Goal: Task Accomplishment & Management: Manage account settings

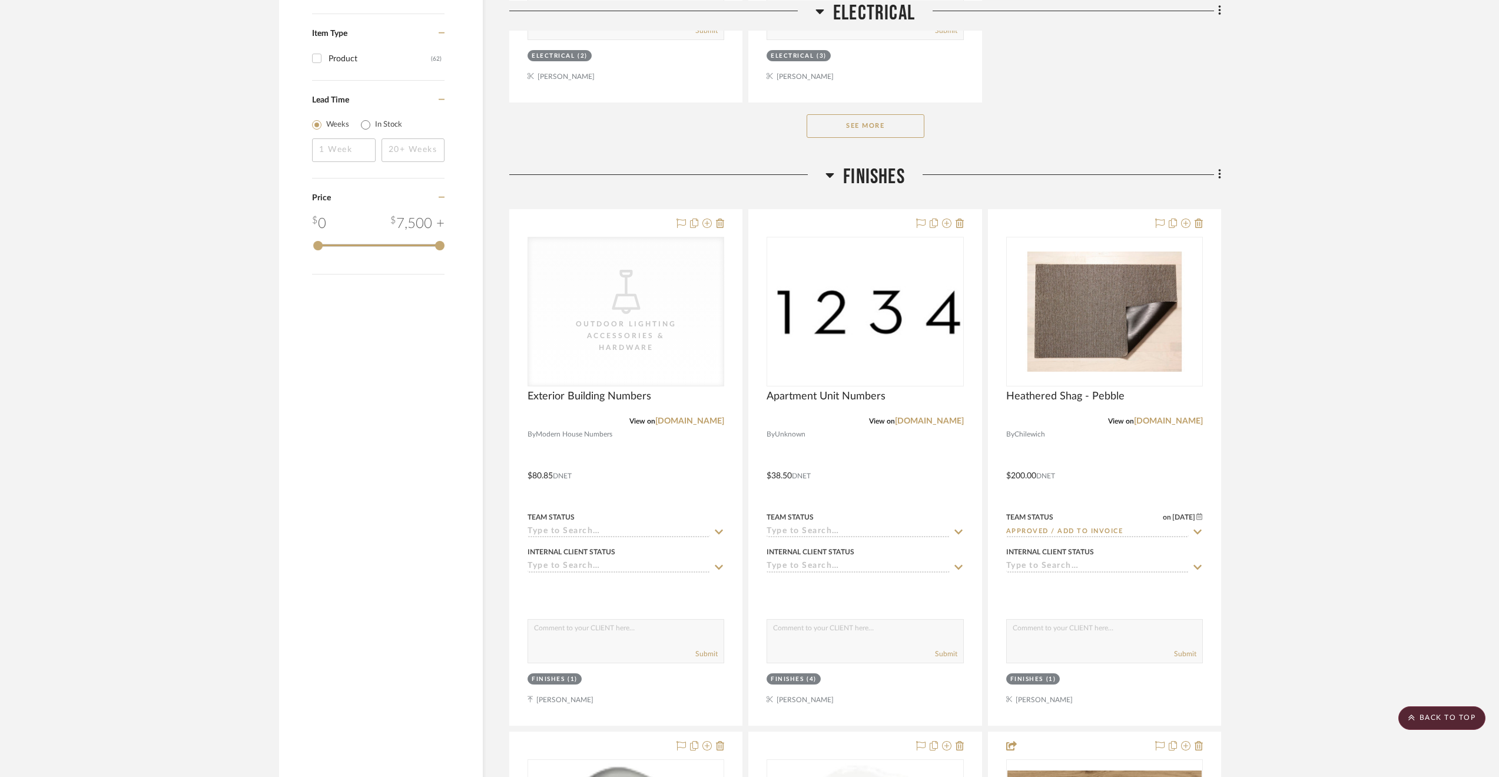
drag, startPoint x: 1278, startPoint y: 155, endPoint x: 1267, endPoint y: 163, distance: 14.4
click at [1278, 155] on project-details-page "SHOW ME Project: [STREET_ADDRESS][PERSON_NAME] Common Spaces Project Settings +…" at bounding box center [749, 108] width 1499 height 3707
click at [1437, 715] on scroll-to-top-button "BACK TO TOP" at bounding box center [1441, 718] width 87 height 24
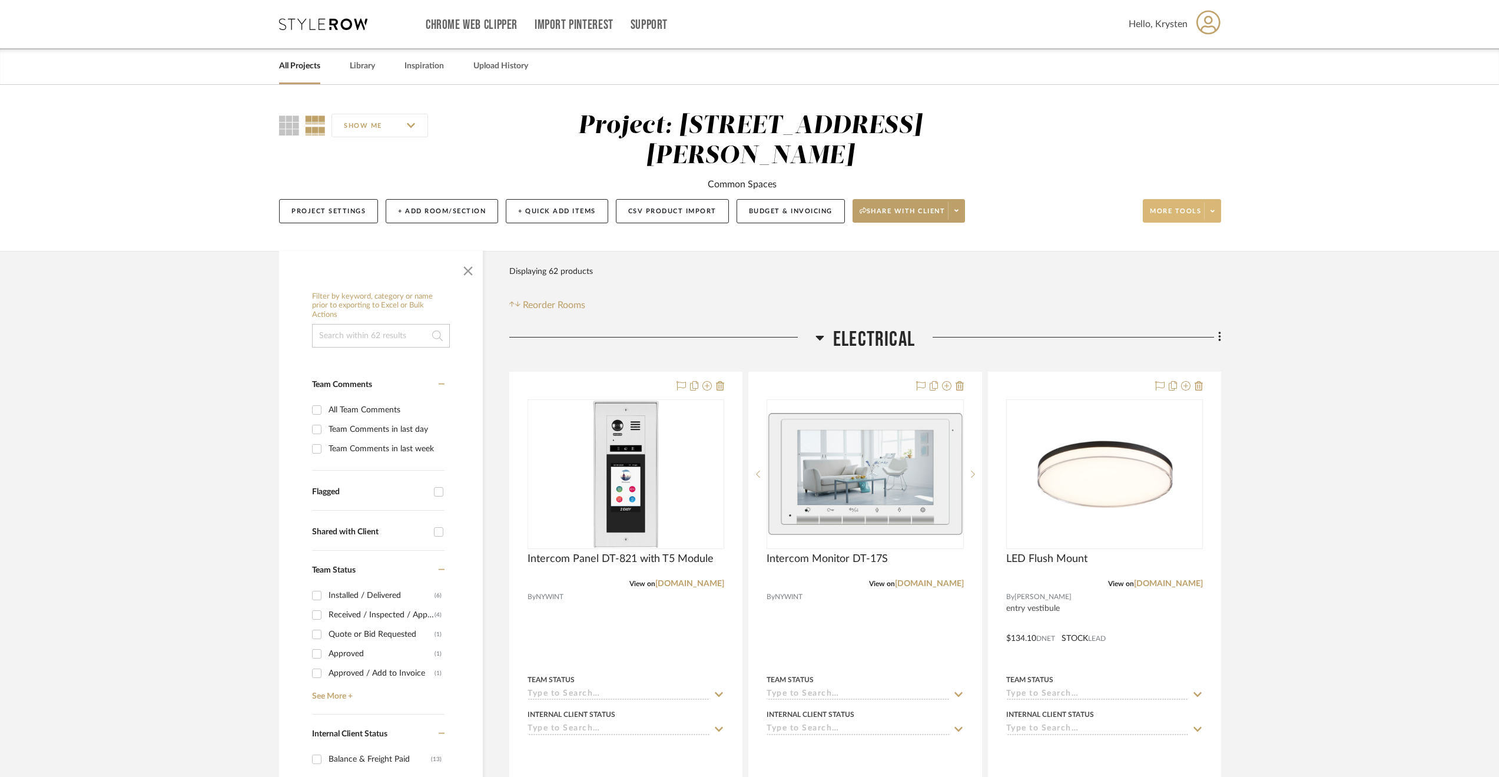
click at [1199, 207] on span "More tools" at bounding box center [1175, 216] width 51 height 18
click at [943, 177] on div at bounding box center [749, 388] width 1499 height 777
click at [948, 202] on span at bounding box center [956, 211] width 16 height 18
click at [343, 181] on div at bounding box center [749, 388] width 1499 height 777
click at [298, 199] on button "Project Settings" at bounding box center [328, 211] width 99 height 24
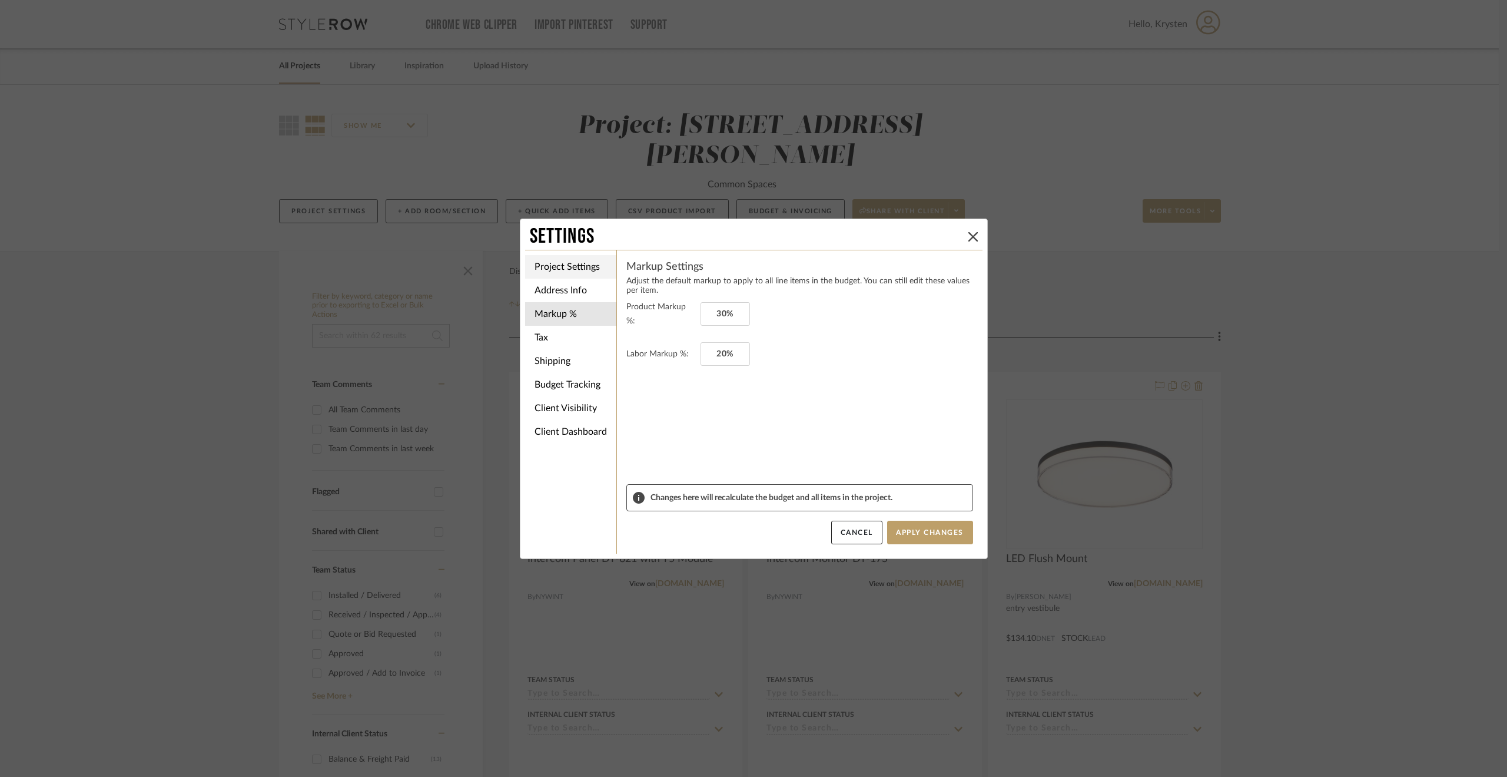
click at [551, 269] on li "Project Settings" at bounding box center [570, 267] width 91 height 24
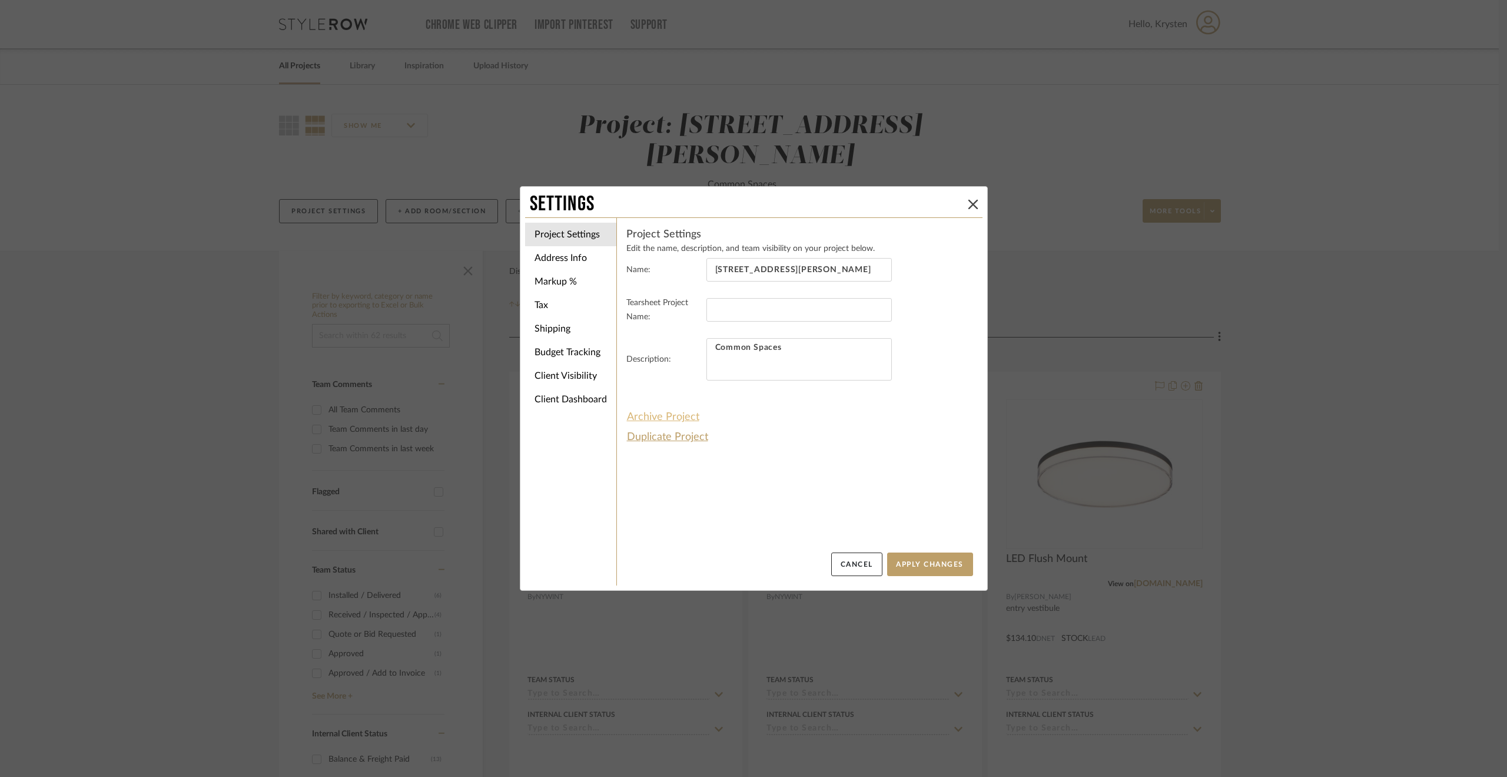
click at [664, 416] on button "Archive Project" at bounding box center [664, 417] width 74 height 20
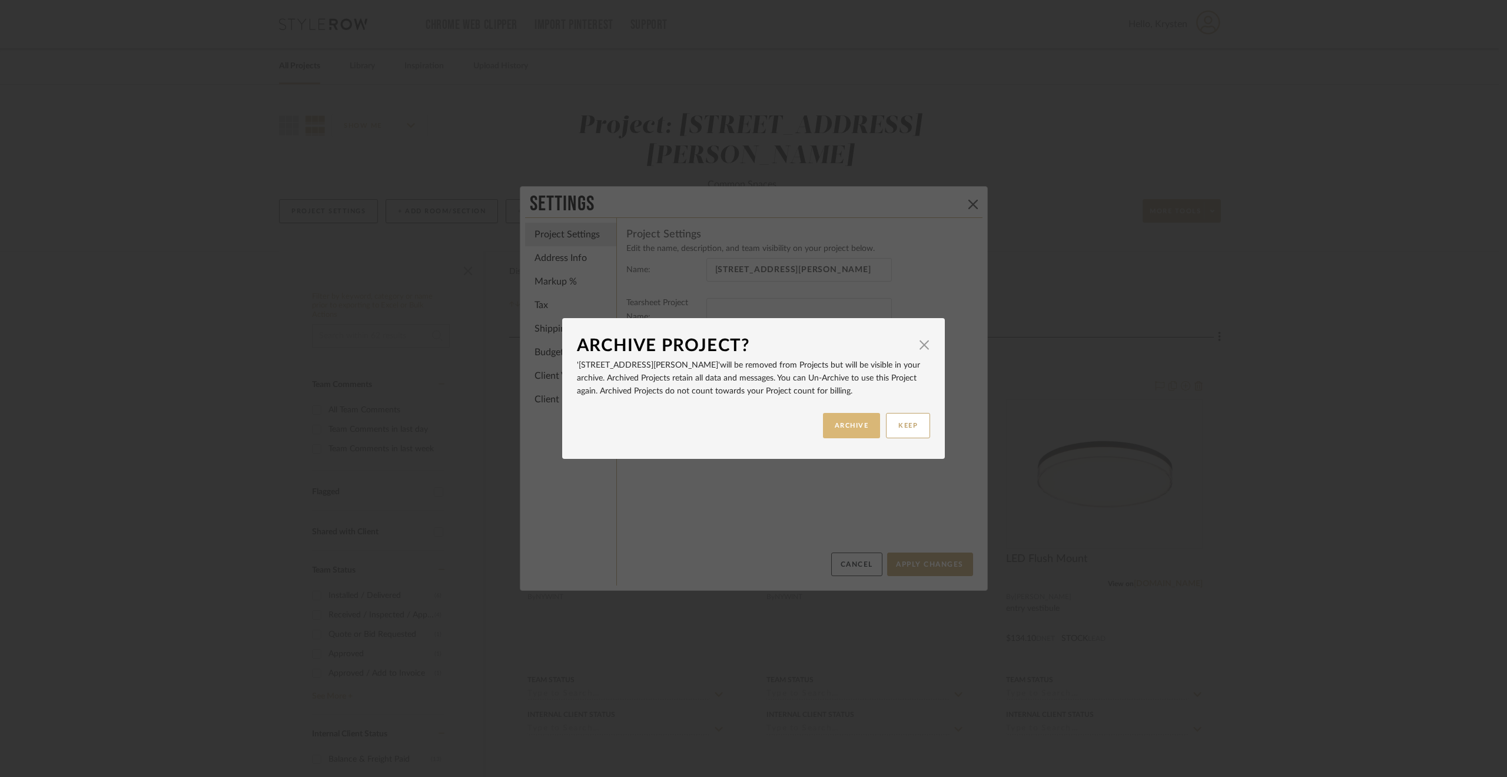
click at [833, 422] on button "ARCHIVE" at bounding box center [852, 425] width 58 height 25
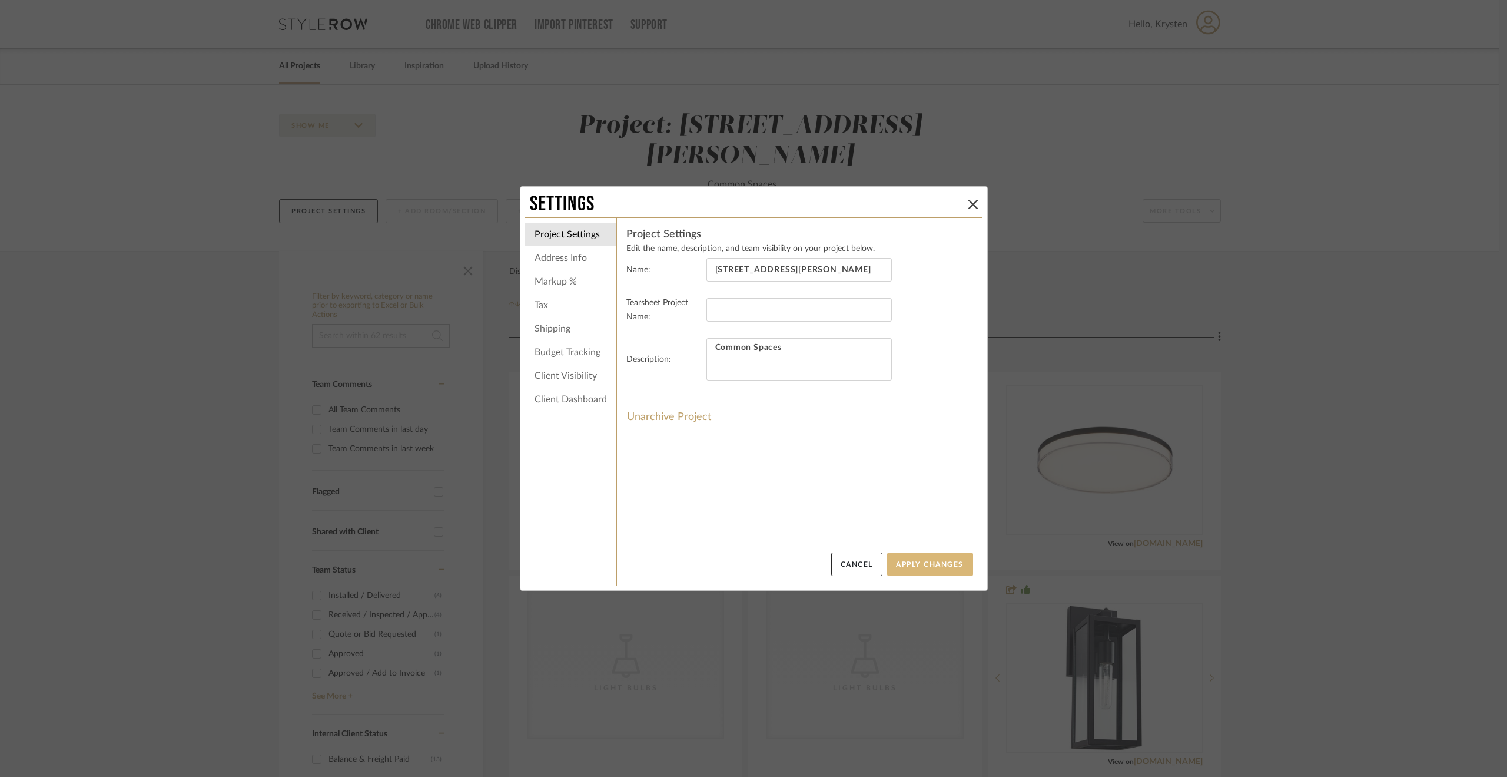
click at [924, 565] on button "Apply Changes" at bounding box center [930, 564] width 86 height 24
click at [906, 563] on button "Apply Changes" at bounding box center [930, 564] width 86 height 24
click at [970, 196] on div "Settings" at bounding box center [754, 204] width 458 height 26
click at [971, 201] on icon at bounding box center [973, 204] width 9 height 9
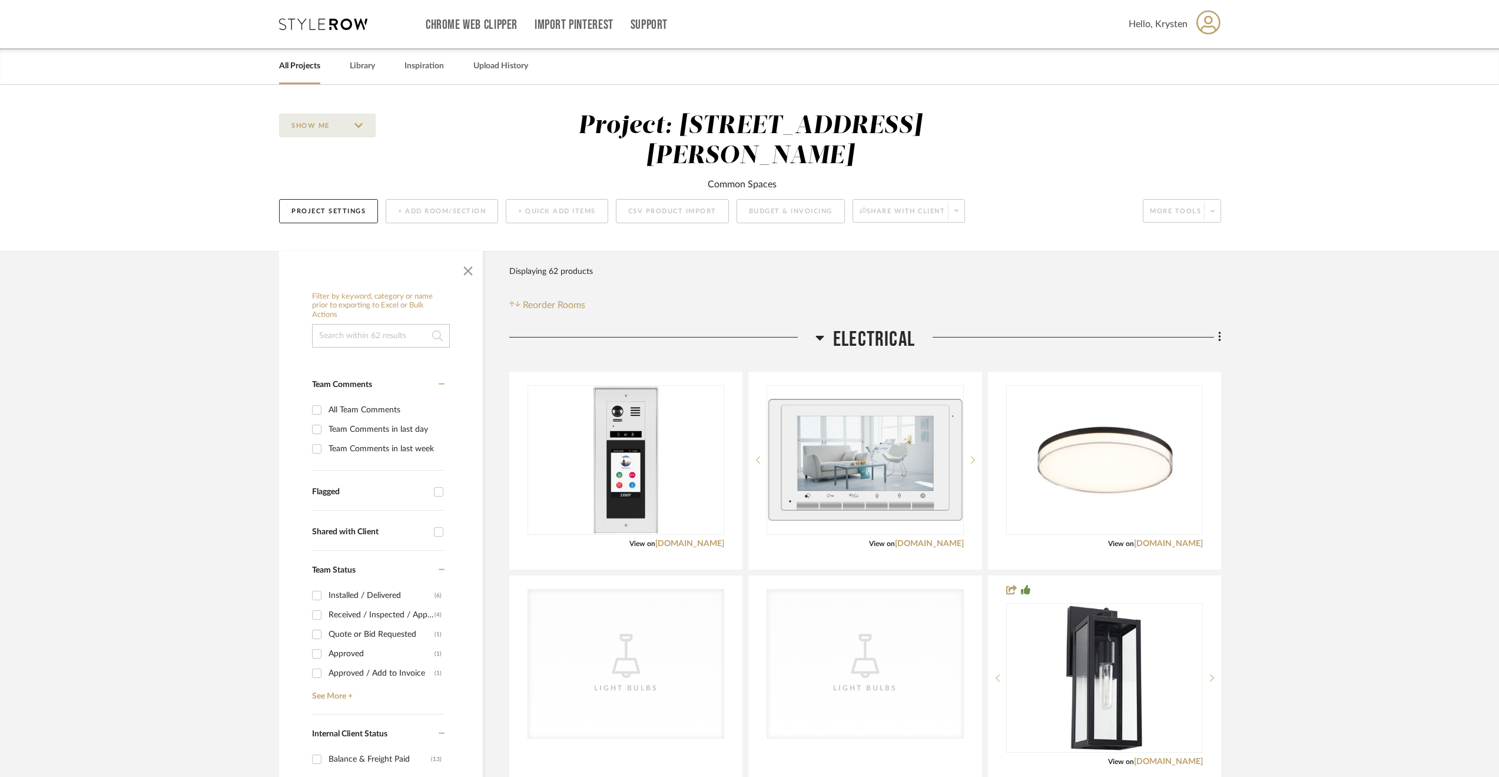
click at [340, 586] on div "Installed / Delivered" at bounding box center [382, 595] width 106 height 19
click at [326, 586] on input "Installed / Delivered (6)" at bounding box center [316, 595] width 19 height 19
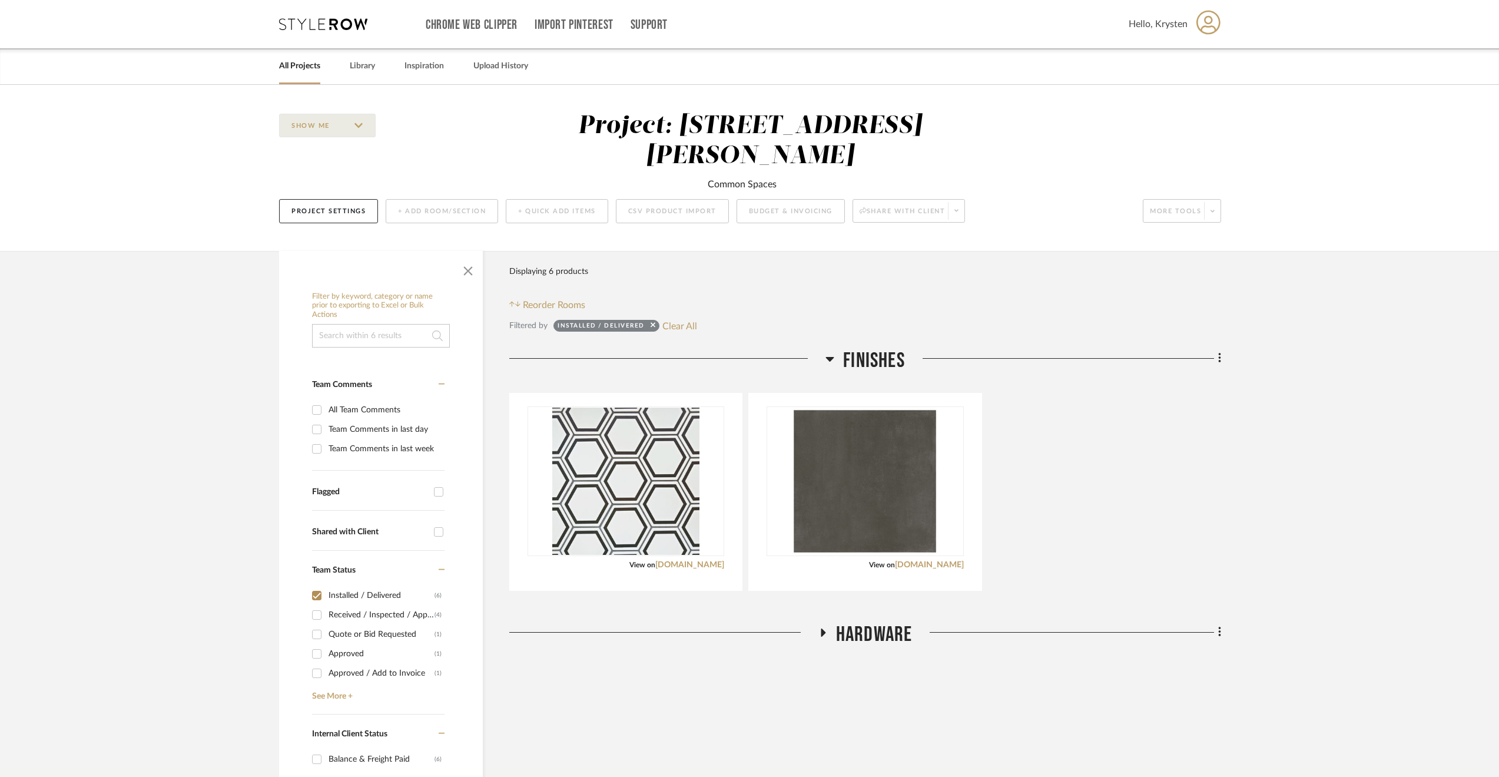
click at [339, 586] on div "Installed / Delivered" at bounding box center [382, 595] width 106 height 19
click at [326, 586] on input "Installed / Delivered (6)" at bounding box center [316, 595] width 19 height 19
checkbox input "false"
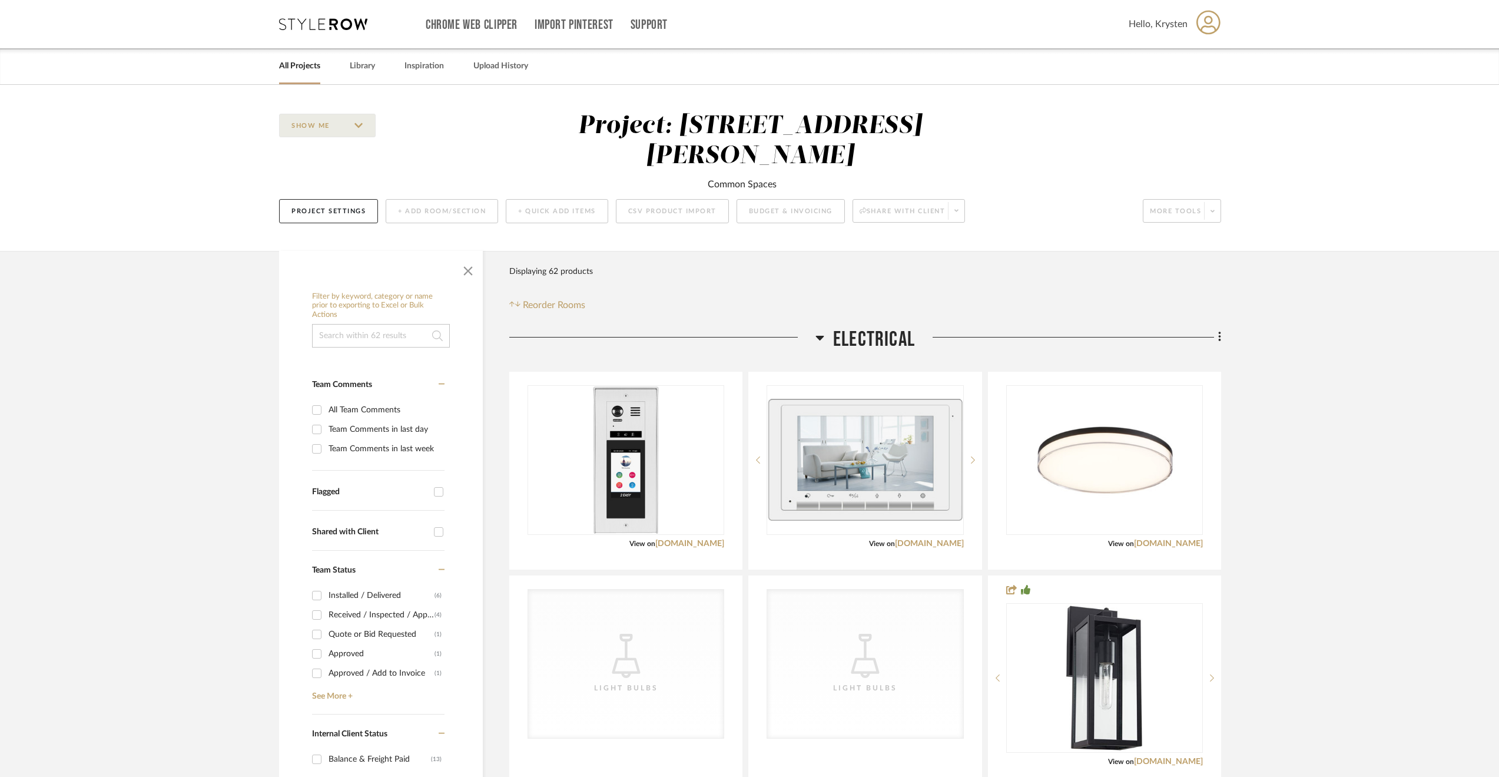
click at [837, 327] on span "Electrical" at bounding box center [874, 339] width 82 height 25
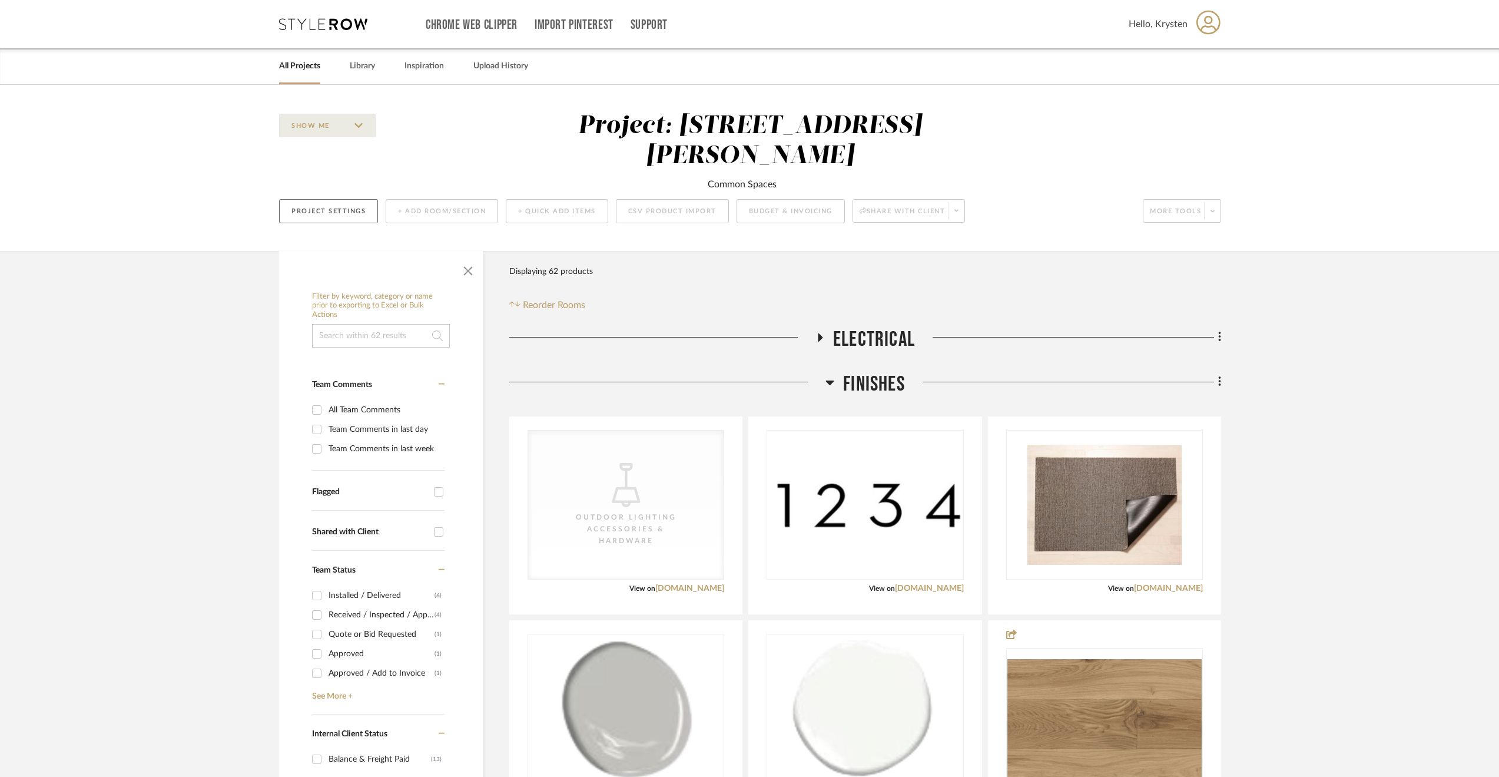
click at [327, 199] on button "Project Settings" at bounding box center [328, 211] width 99 height 24
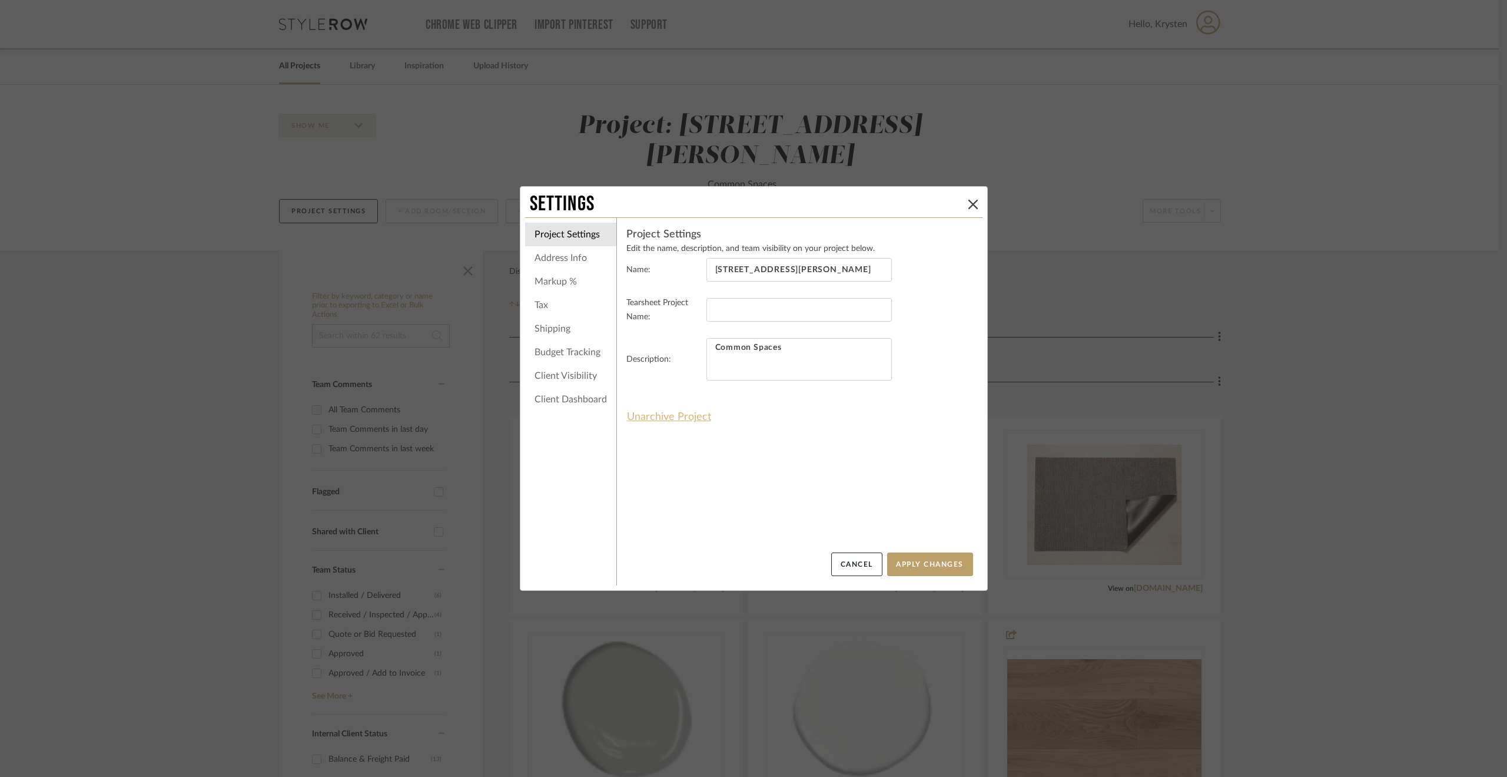
click at [676, 411] on button "Unarchive Project" at bounding box center [669, 417] width 85 height 20
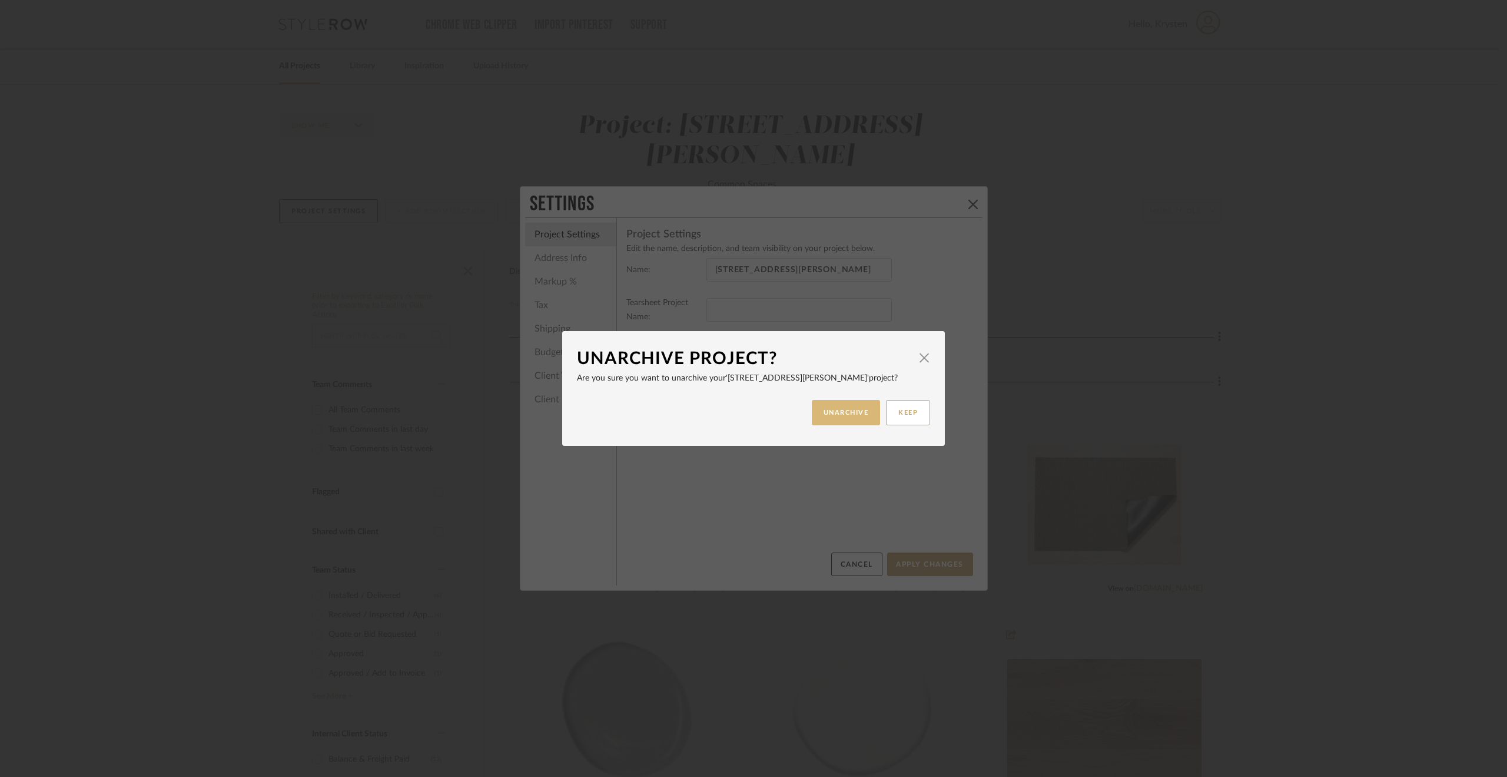
click at [855, 412] on button "UNARCHIVE" at bounding box center [846, 412] width 69 height 25
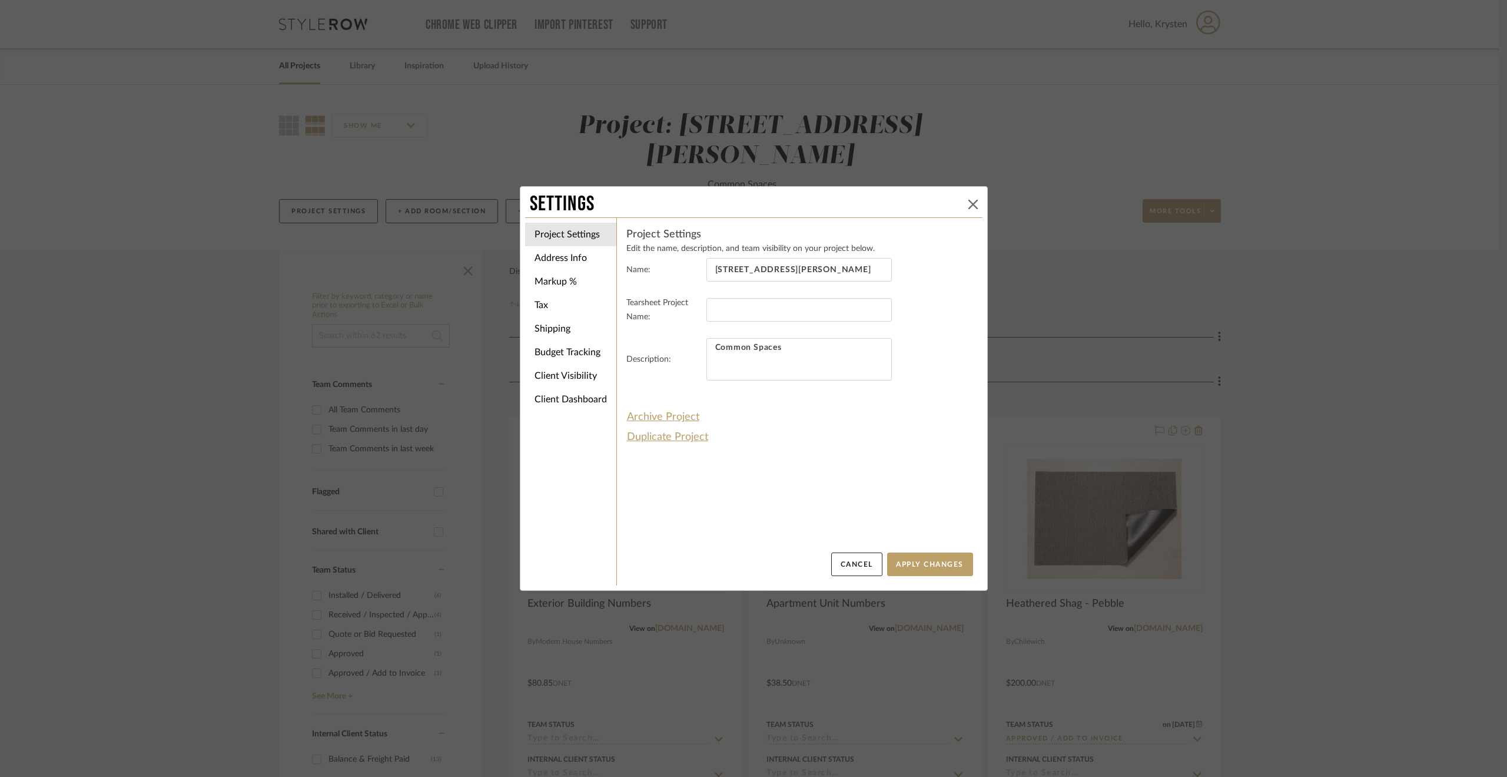
click at [970, 204] on icon at bounding box center [973, 204] width 9 height 9
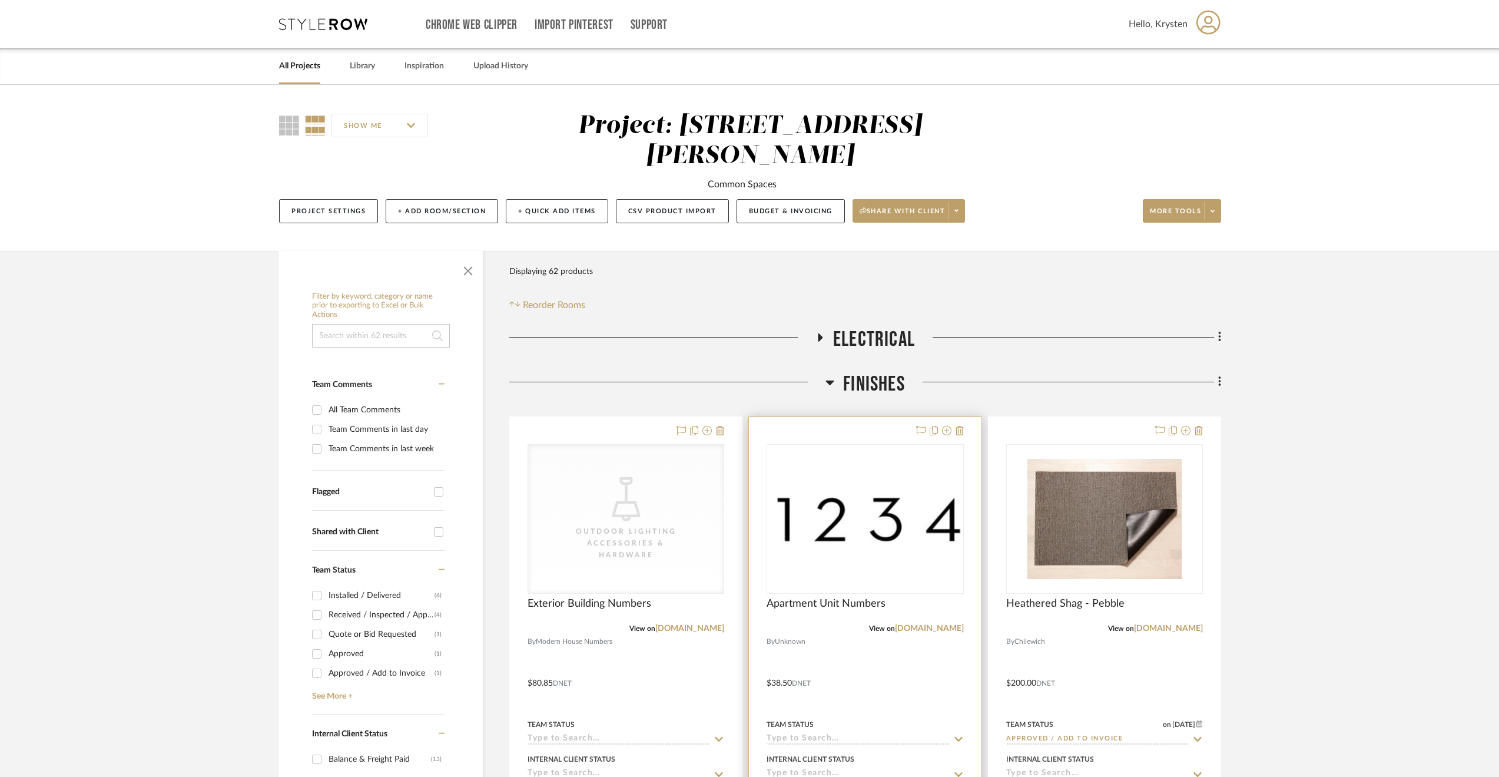
click at [913, 647] on div at bounding box center [865, 674] width 232 height 515
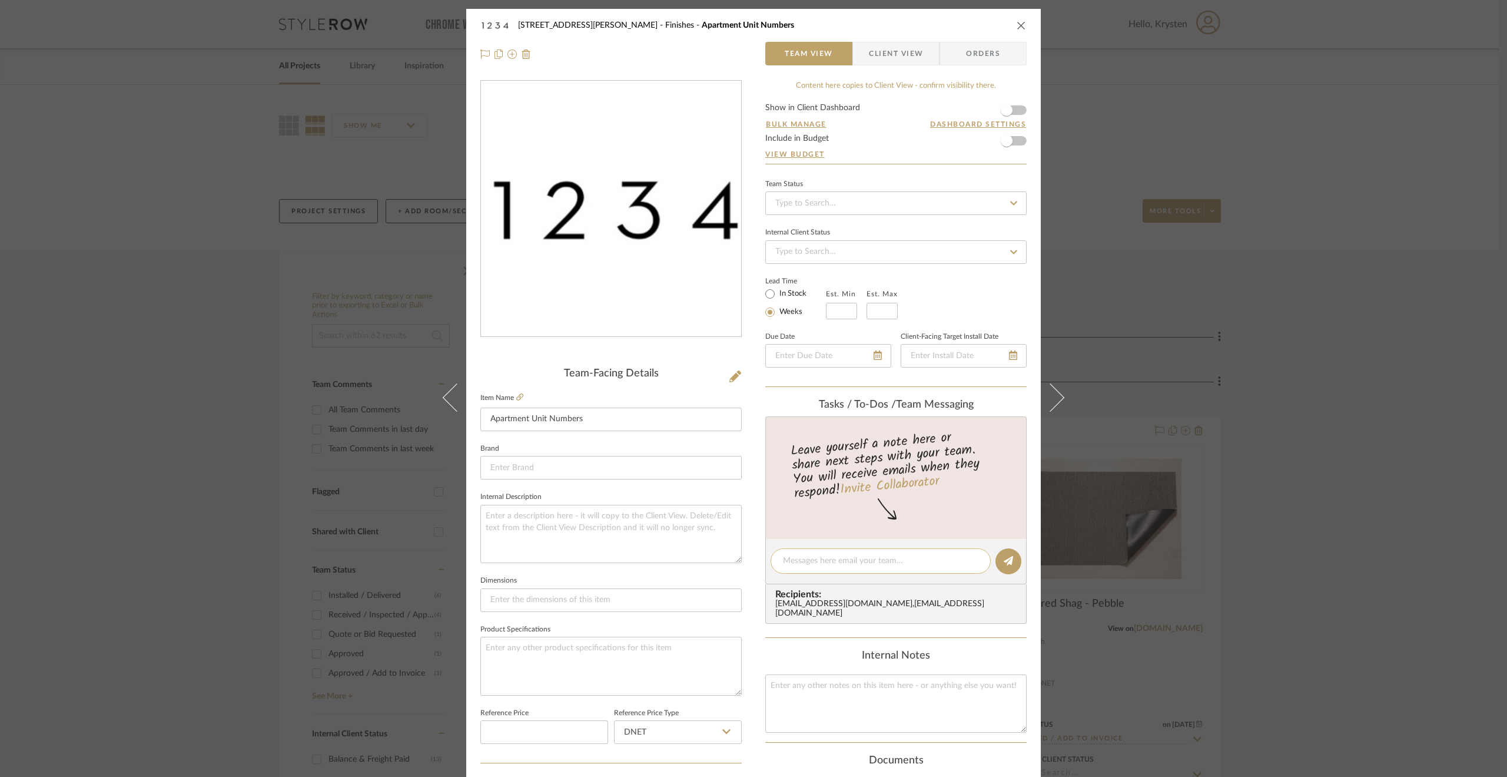
click at [900, 559] on textarea at bounding box center [880, 561] width 195 height 12
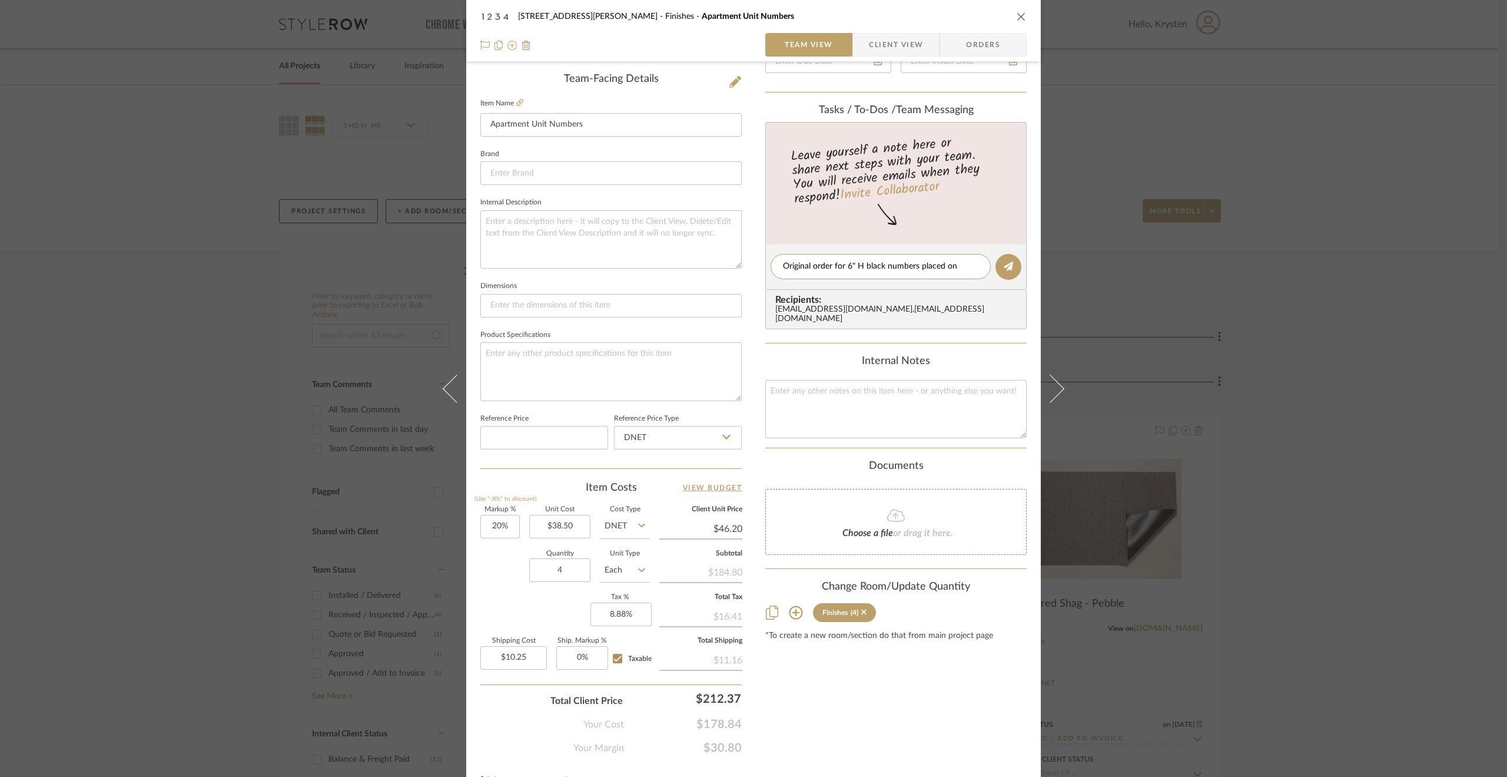
scroll to position [118, 0]
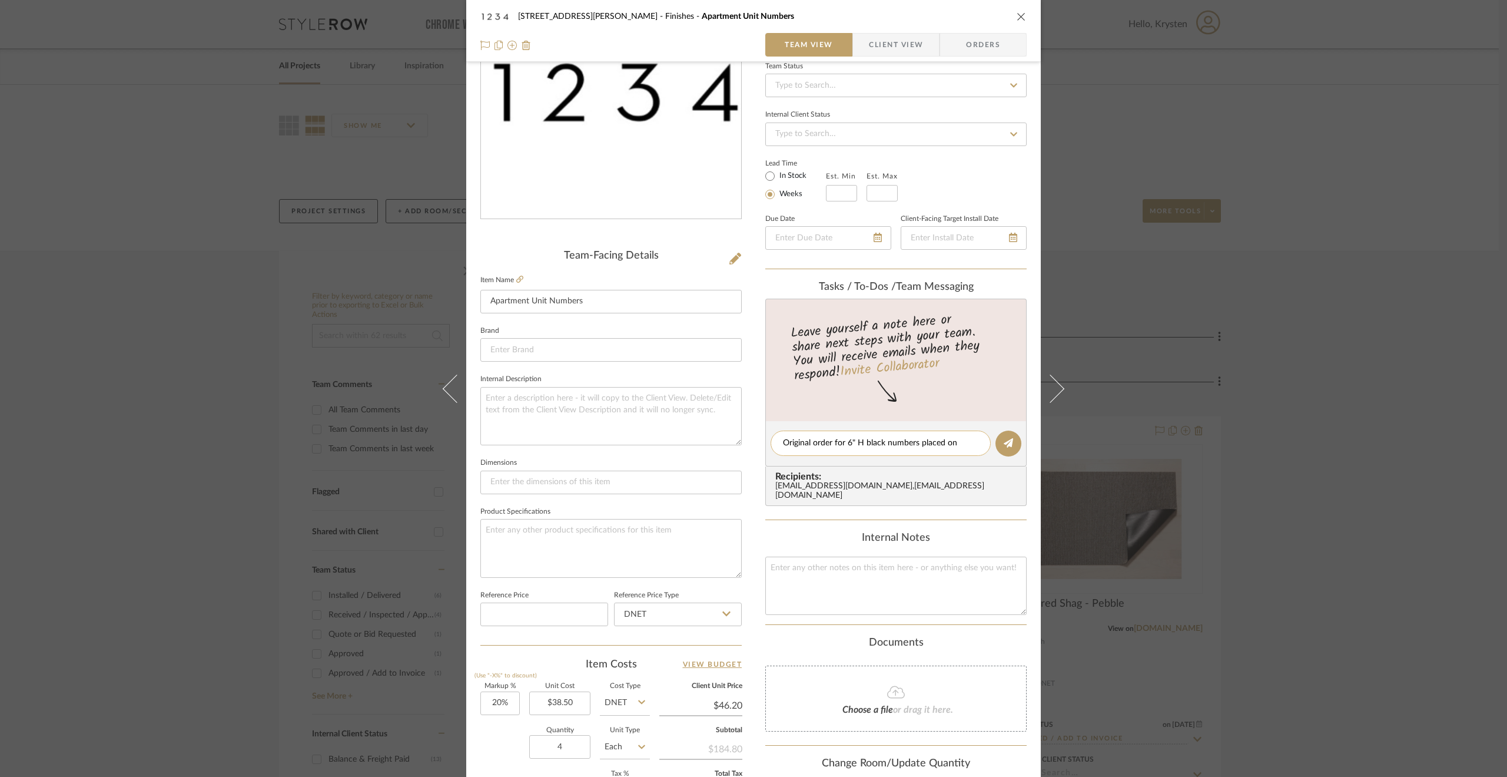
click at [957, 442] on textarea "Original order for 6" H black numbers placed on" at bounding box center [880, 443] width 195 height 12
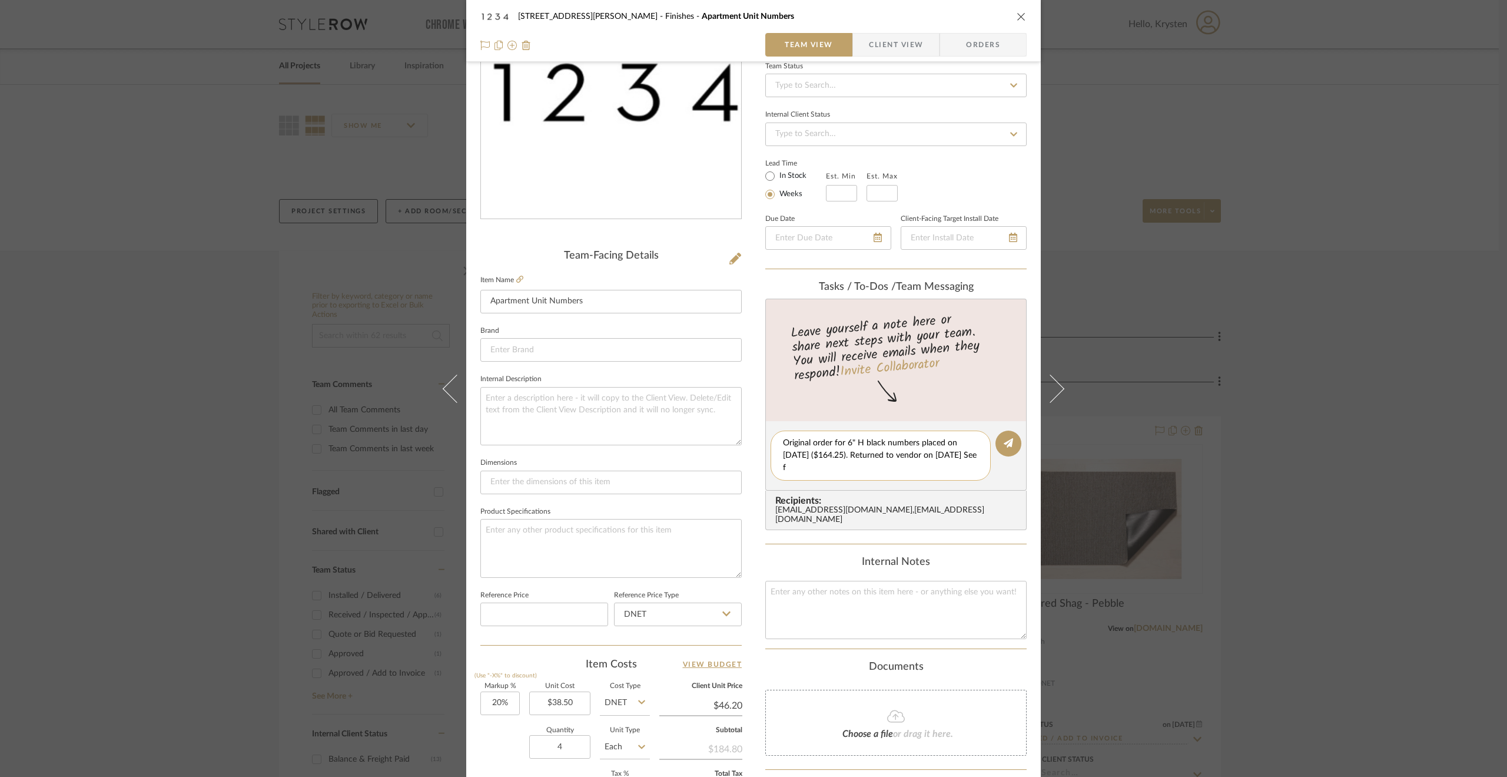
scroll to position [0, 0]
click at [852, 467] on textarea "Original order for 6" H black numbers placed on [DATE] ($164.25). Returned to v…" at bounding box center [880, 455] width 195 height 37
paste textarea "881200721958"
type textarea "Original order for 6" H black numbers placed on [DATE] ($164.25). Returned to v…"
click at [1009, 435] on button at bounding box center [1009, 443] width 26 height 26
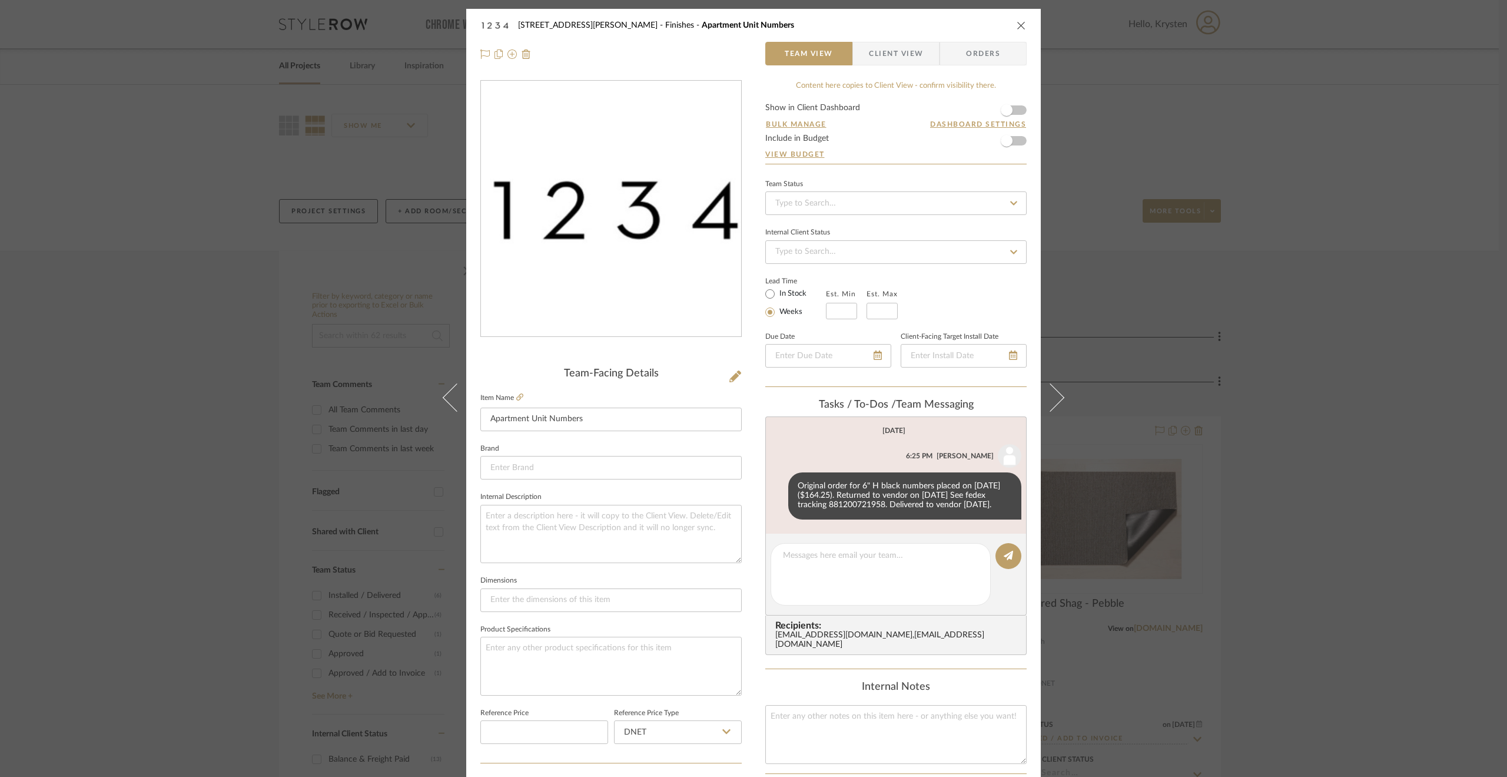
click at [1328, 534] on div "[STREET_ADDRESS][PERSON_NAME] Finishes Apartment Unit Numbers Team View Client …" at bounding box center [753, 388] width 1507 height 777
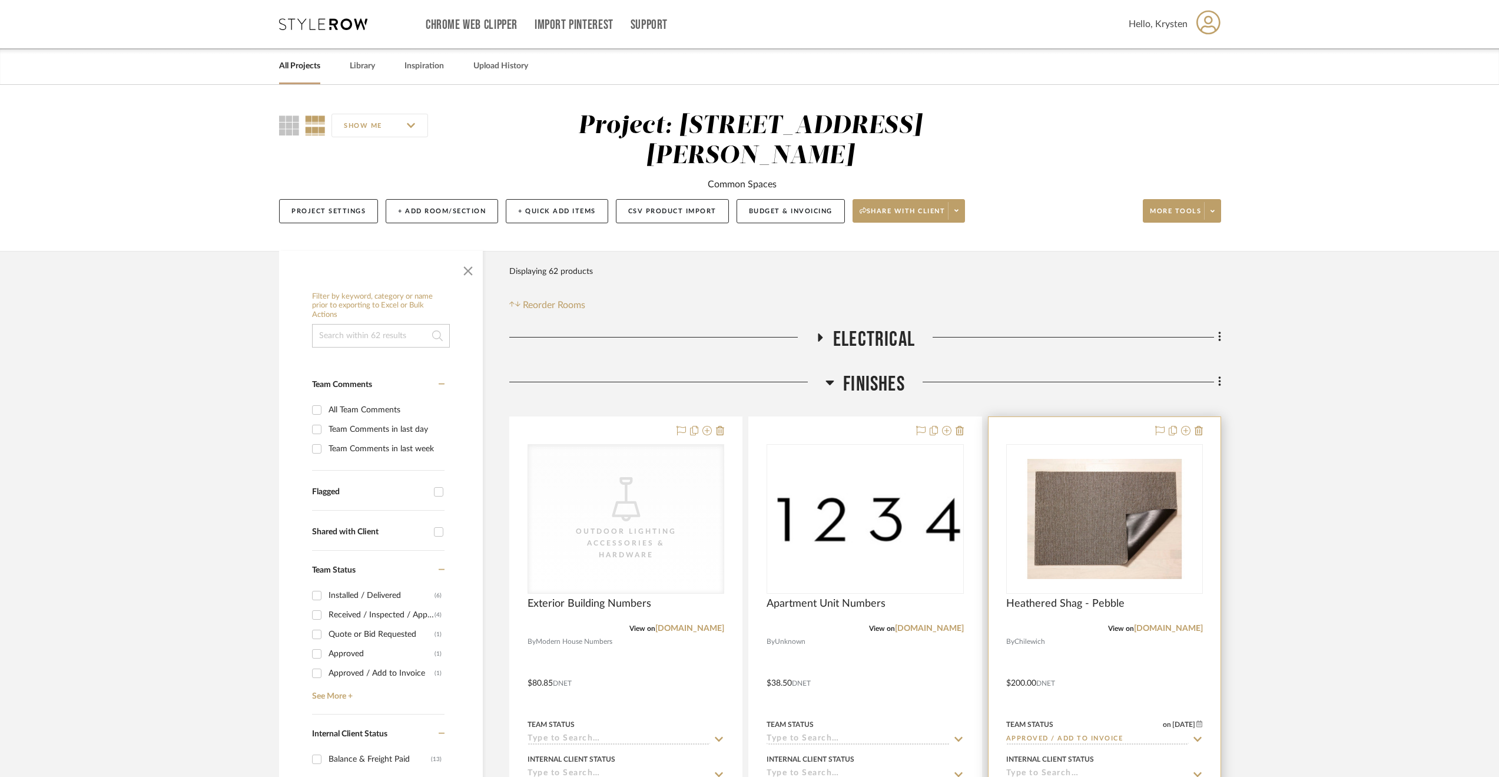
click at [1162, 629] on div at bounding box center [1105, 674] width 232 height 515
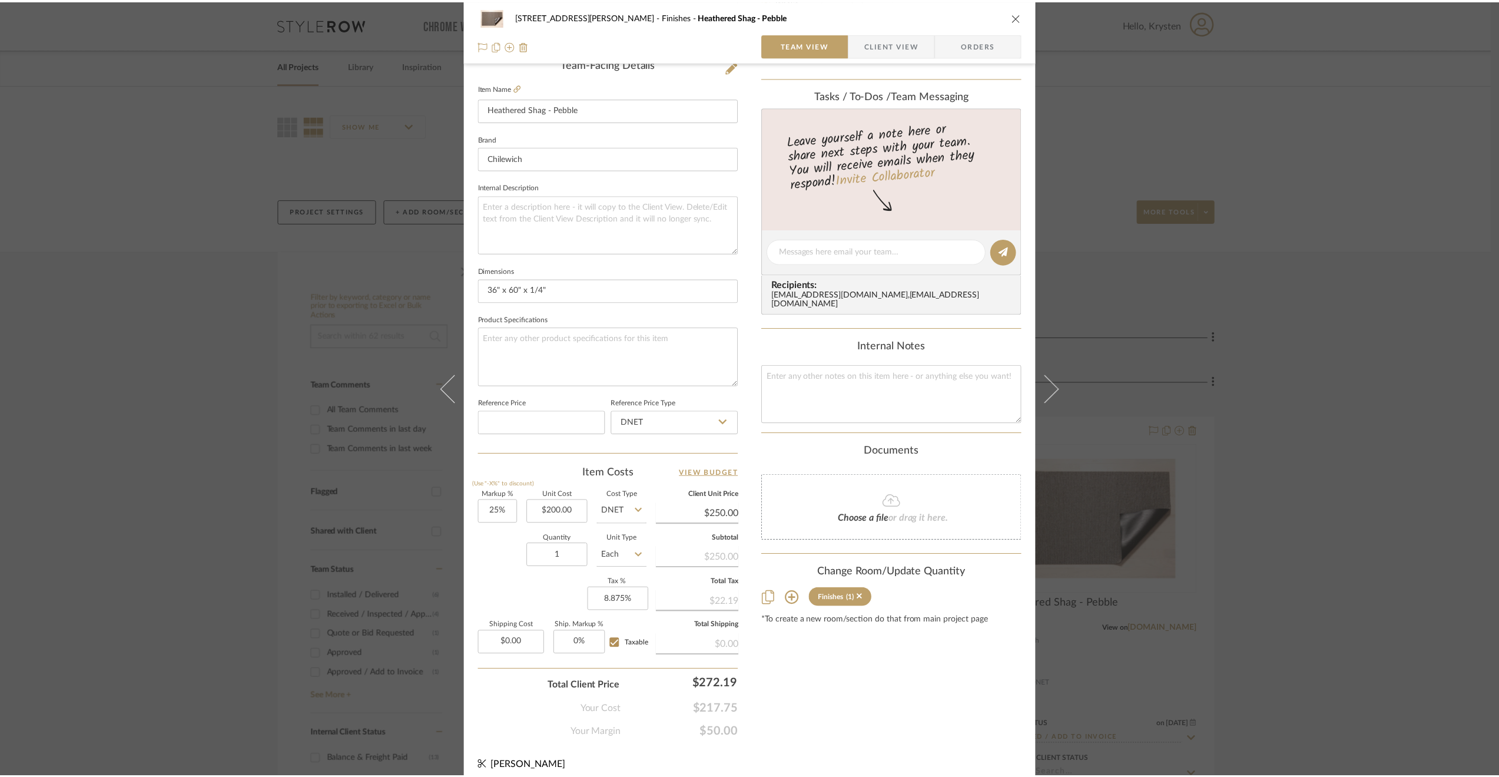
scroll to position [317, 0]
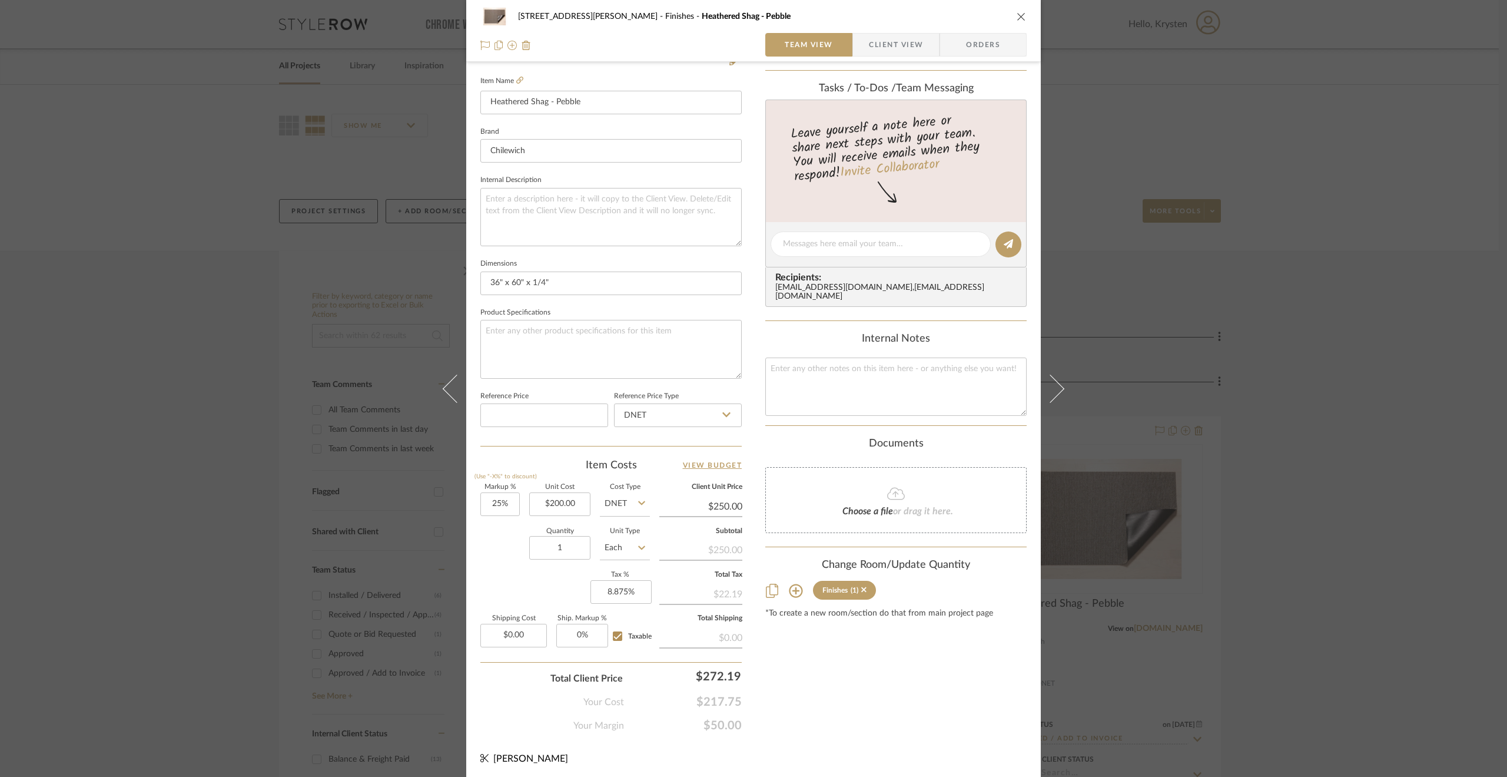
click at [1138, 355] on div "[STREET_ADDRESS][PERSON_NAME] Finishes Heathered Shag - Pebble Team View Client…" at bounding box center [753, 388] width 1507 height 777
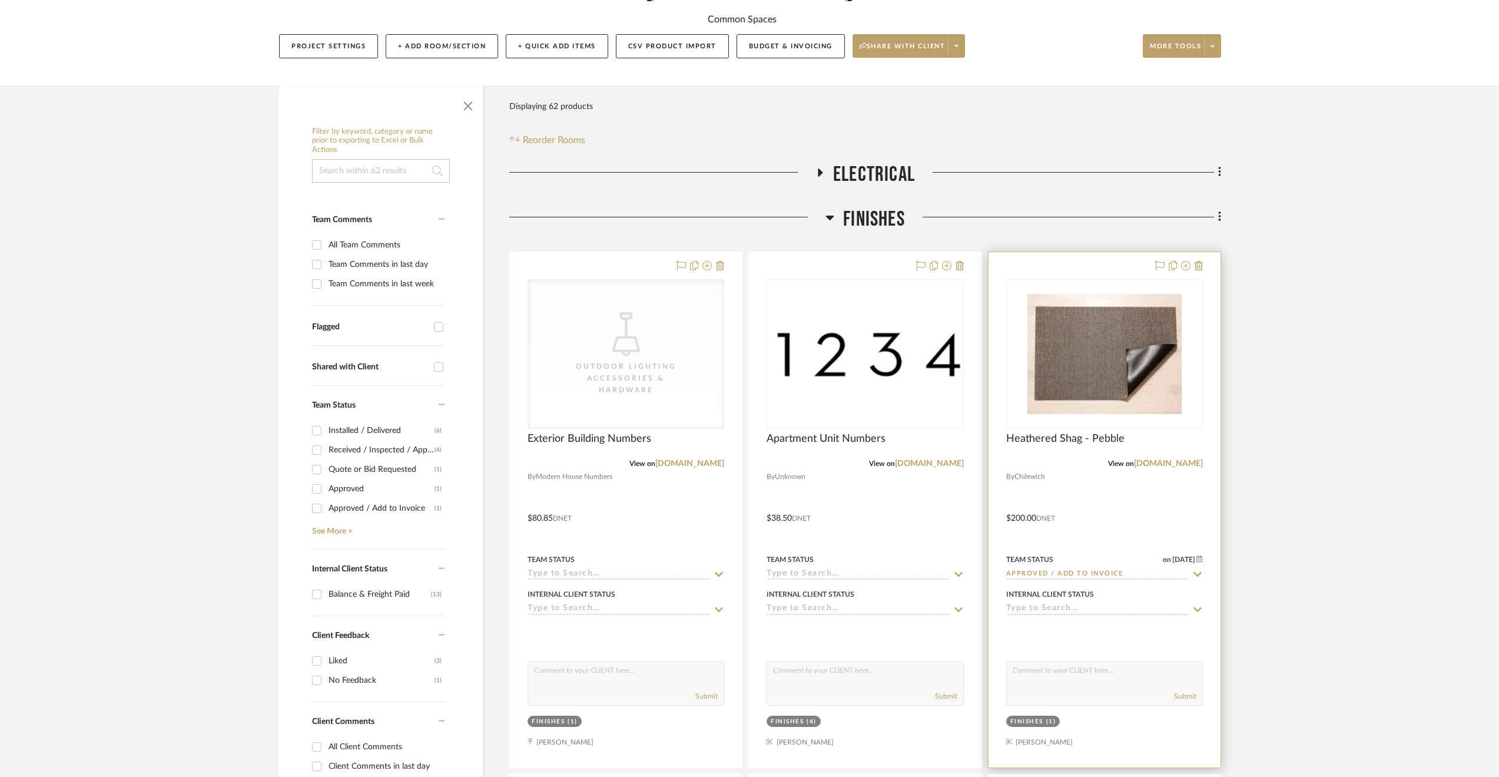
scroll to position [236, 0]
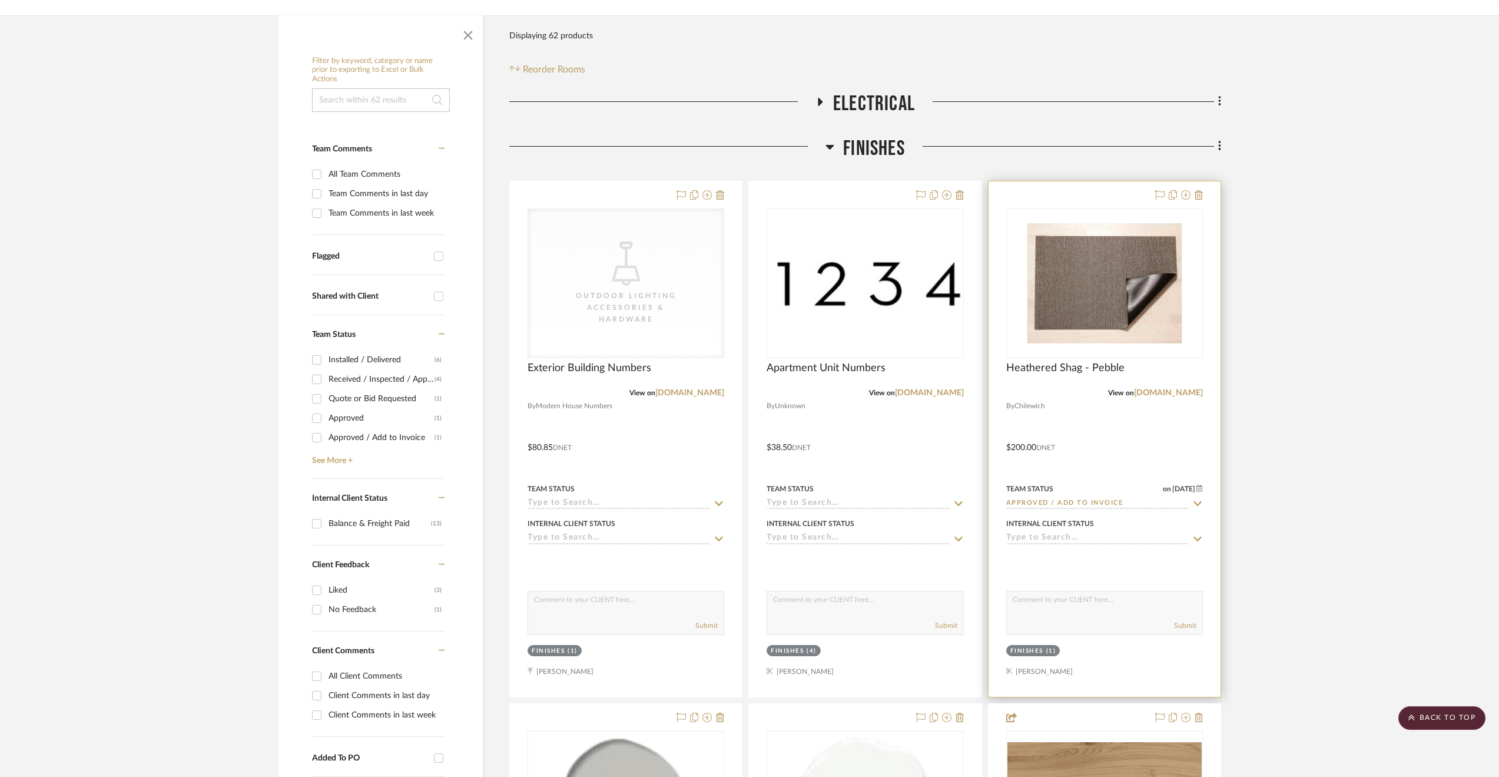
click at [1050, 533] on input at bounding box center [1097, 538] width 183 height 11
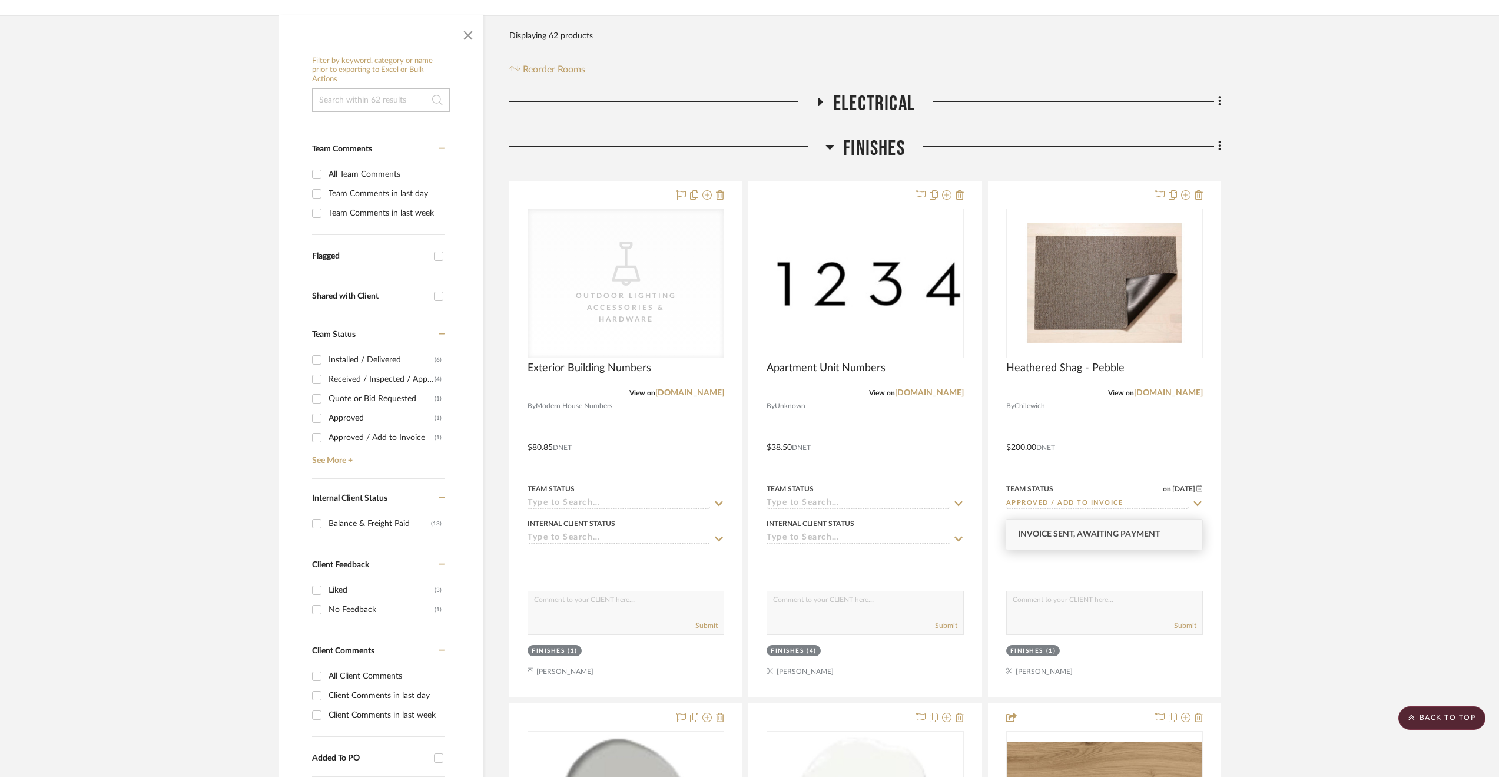
type input "invoice sent"
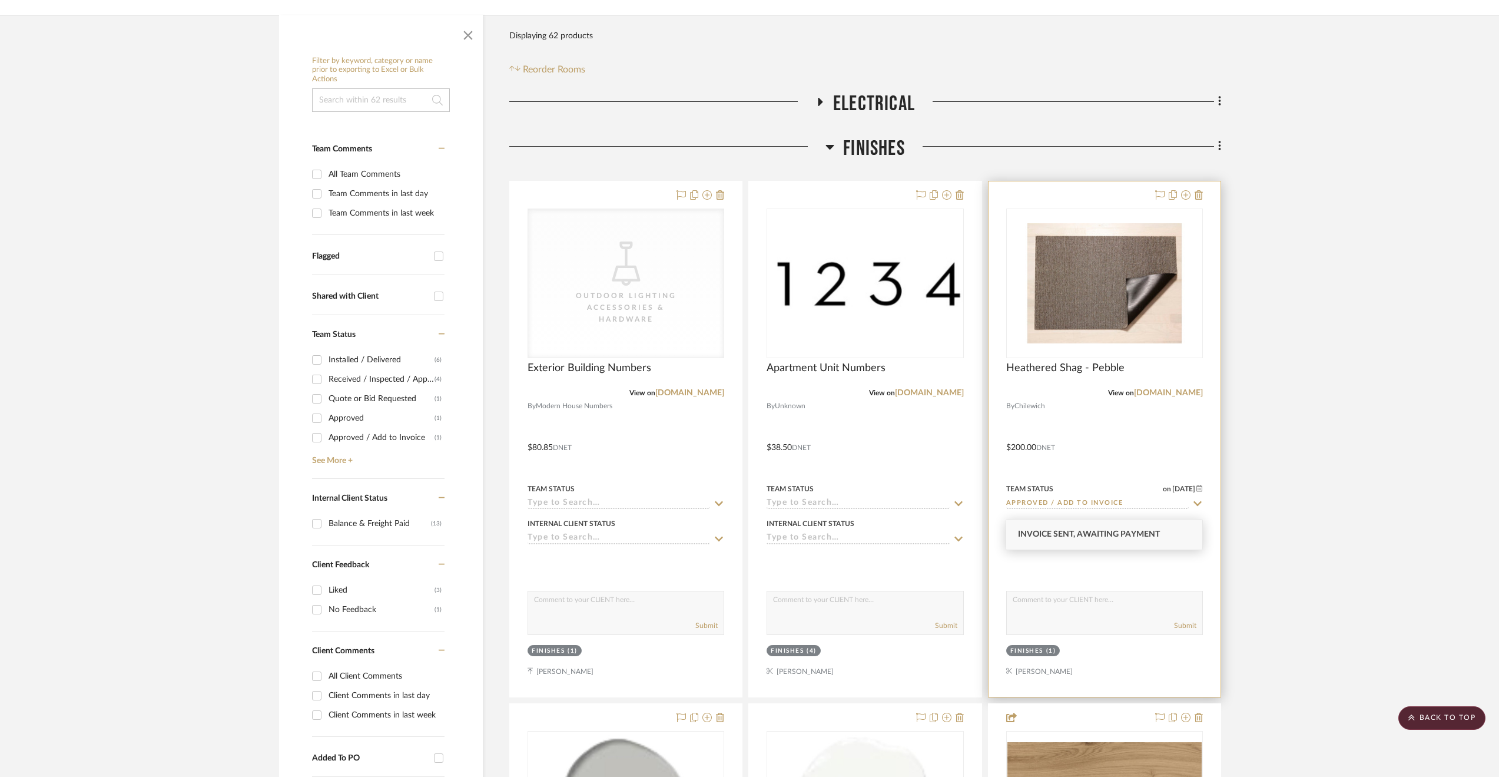
drag, startPoint x: 1127, startPoint y: 527, endPoint x: 1135, endPoint y: 524, distance: 8.2
click at [1128, 527] on div "Invoice Sent, Awaiting Payment" at bounding box center [1104, 534] width 196 height 30
type input "[DATE]"
type input "Invoice Sent, Awaiting Payment"
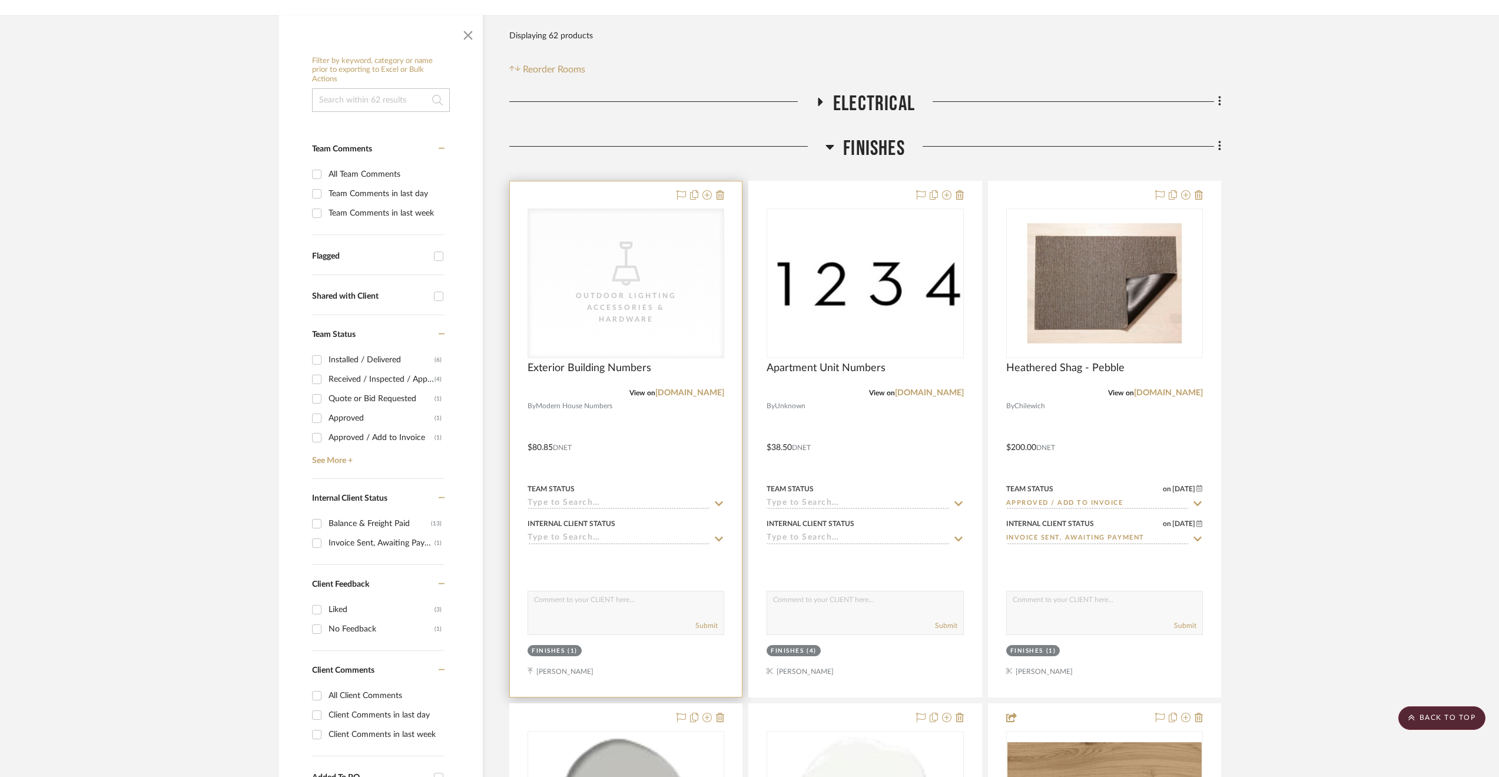
click at [634, 533] on input at bounding box center [619, 538] width 183 height 11
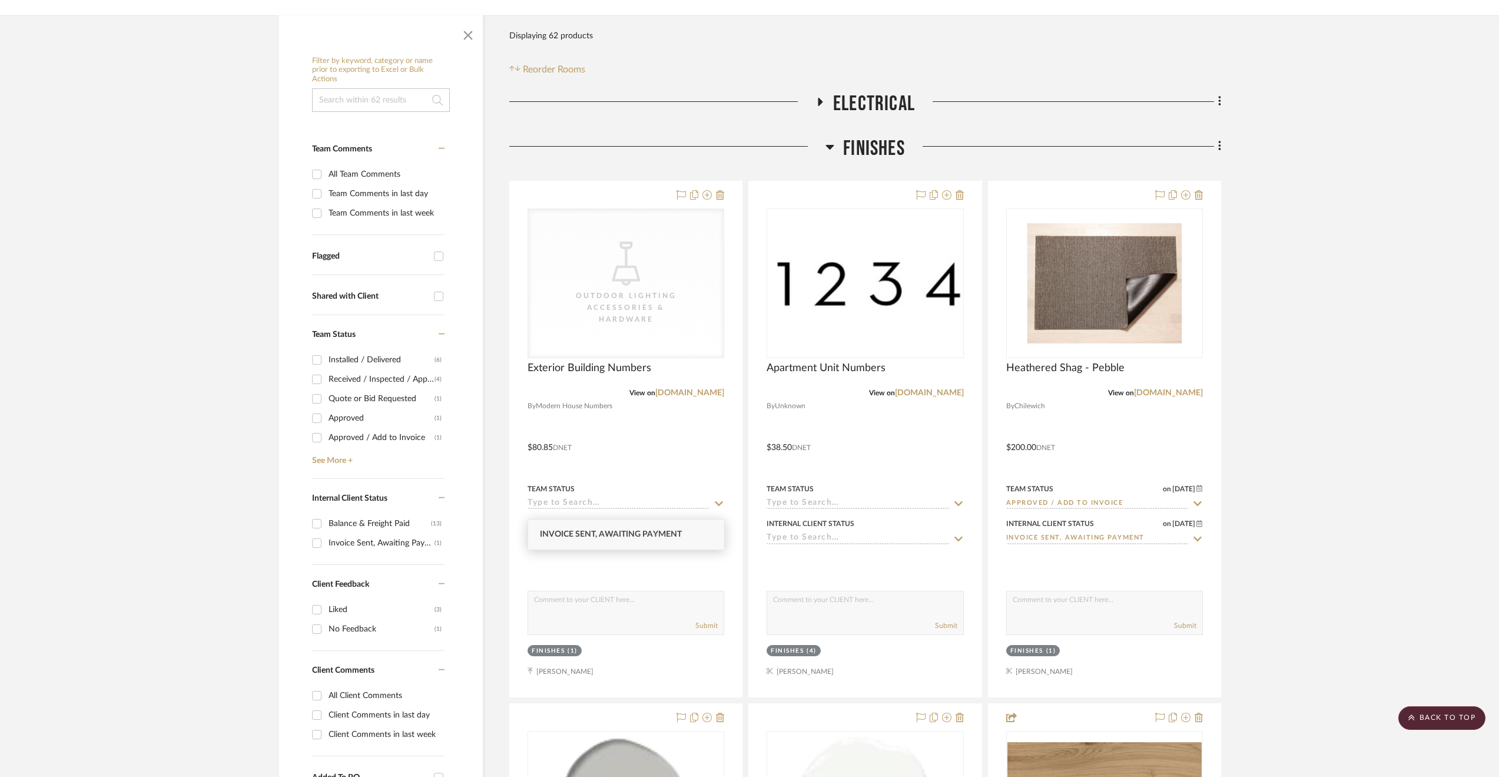
type input "invoice sen"
click at [638, 526] on div "Invoice Sent, Awaiting Payment" at bounding box center [626, 534] width 196 height 30
type input "[DATE]"
type input "Invoice Sent, Awaiting Payment"
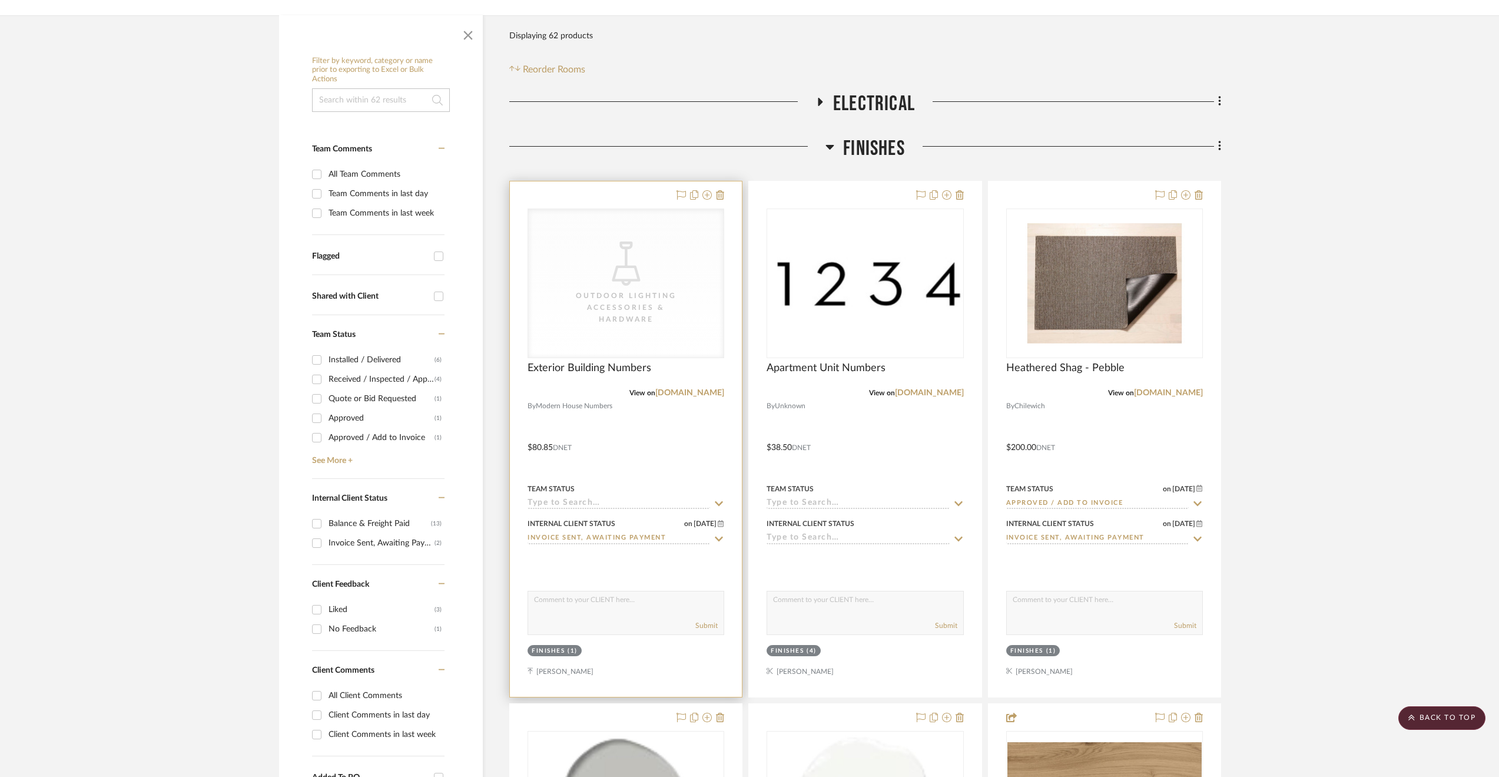
click at [608, 498] on input at bounding box center [619, 503] width 183 height 11
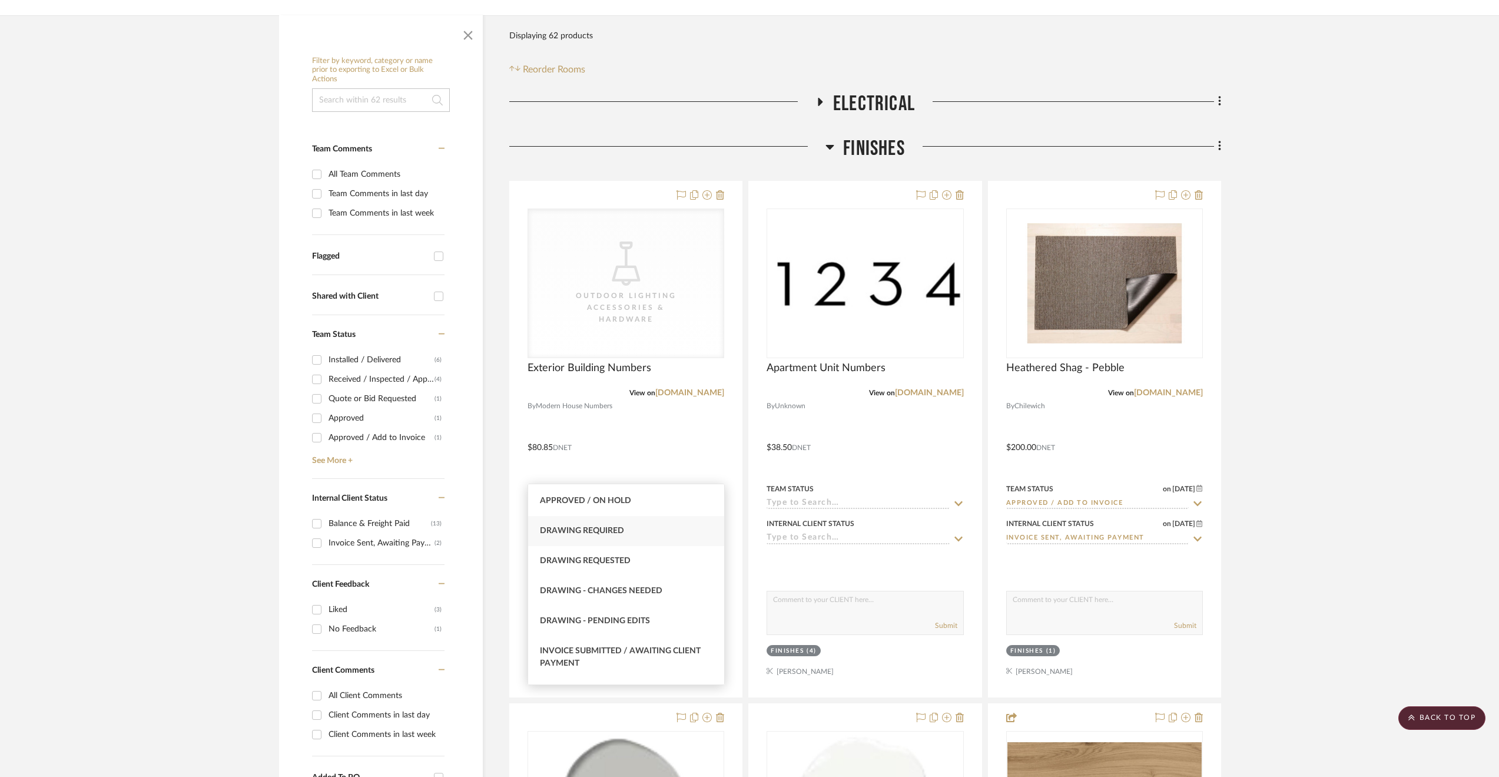
scroll to position [707, 0]
click at [628, 637] on span "Invoice Submitted / Awaiting Client Payment" at bounding box center [620, 639] width 161 height 21
type input "[DATE]"
type input "Invoice Submitted / Awaiting Client Payment"
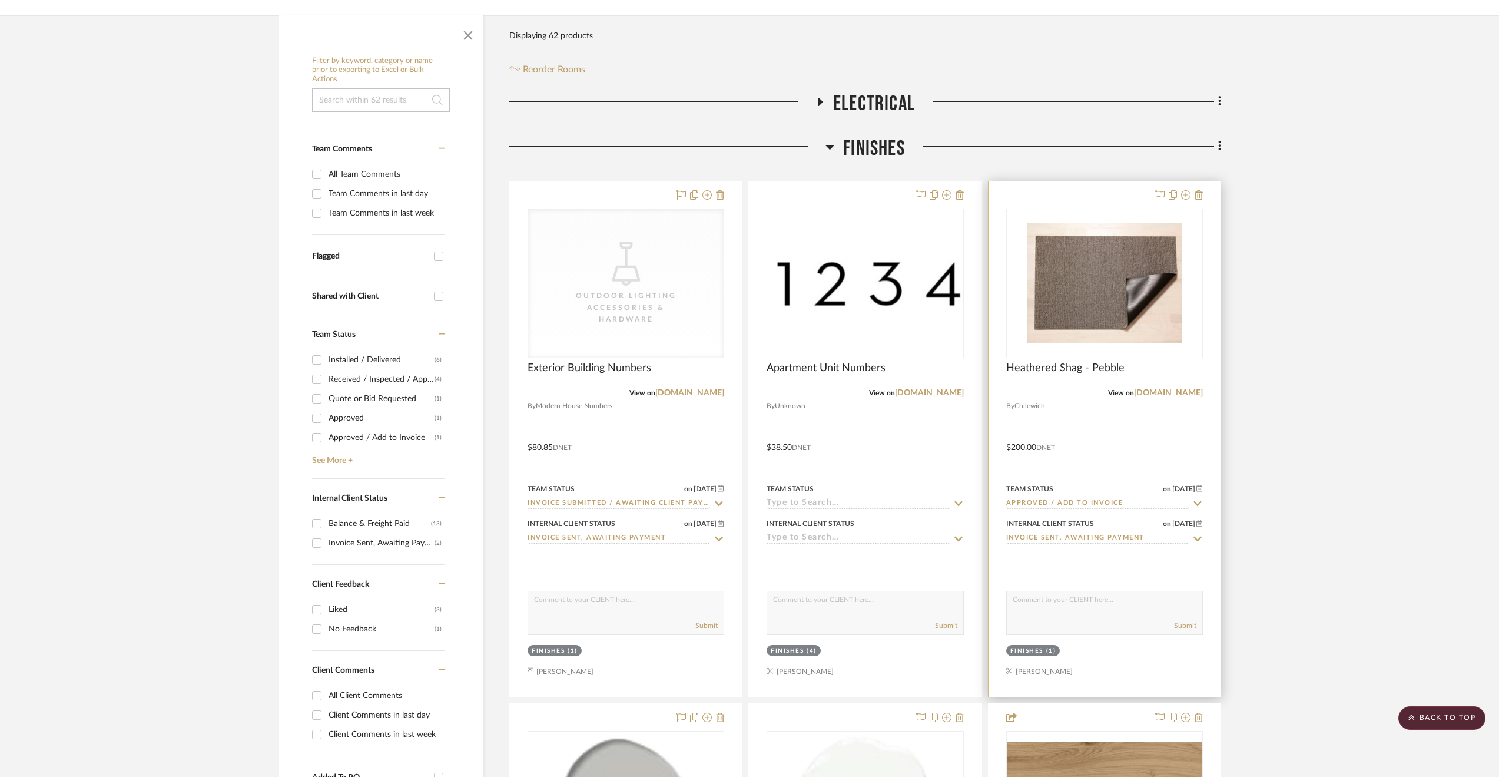
click at [1082, 498] on input "Approved / Add to Invoice" at bounding box center [1097, 503] width 183 height 11
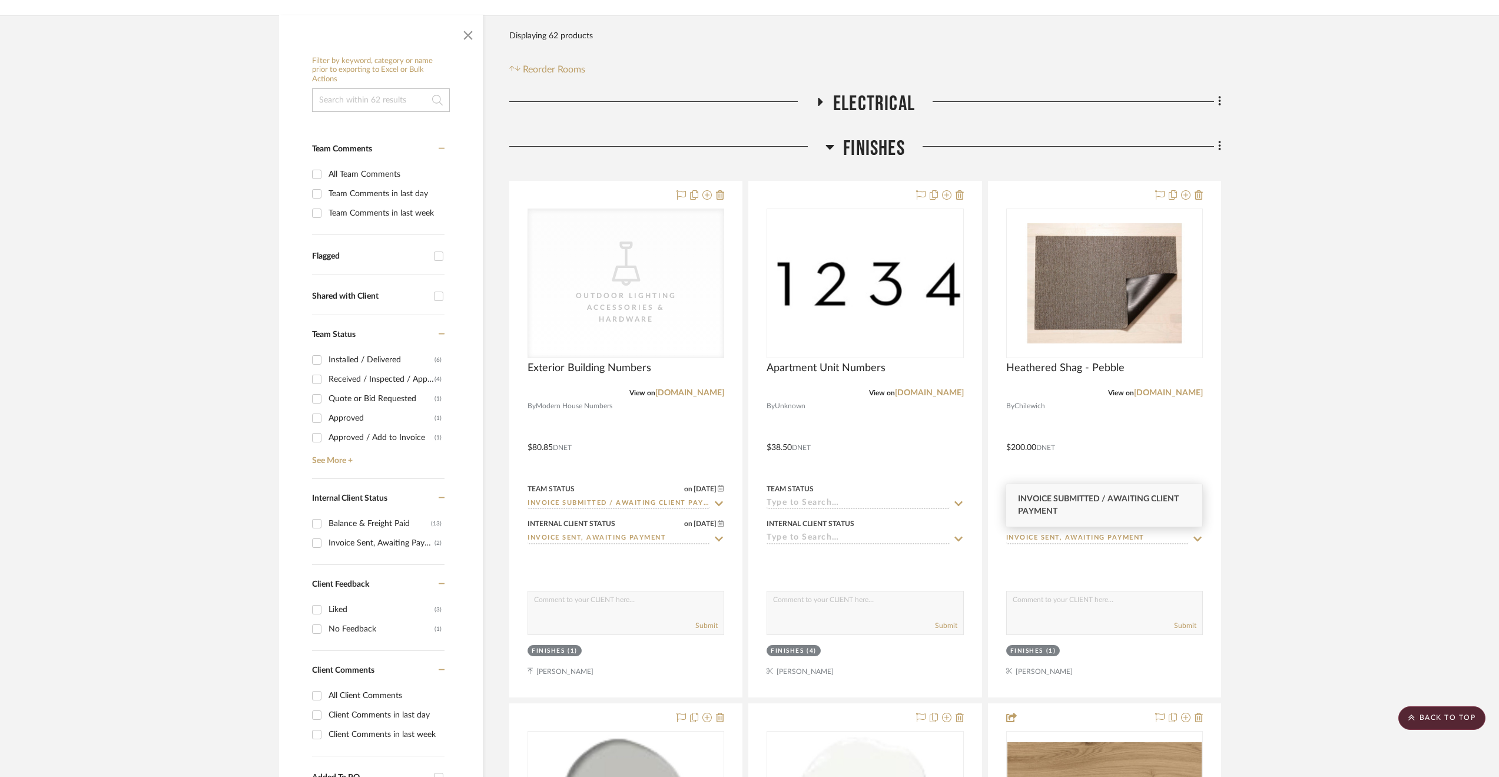
type input "invoice sub"
click at [1111, 495] on span "Invoice Submitted / Awaiting Client Payment" at bounding box center [1098, 505] width 161 height 21
type input "[DATE]"
type input "Invoice Submitted / Awaiting Client Payment"
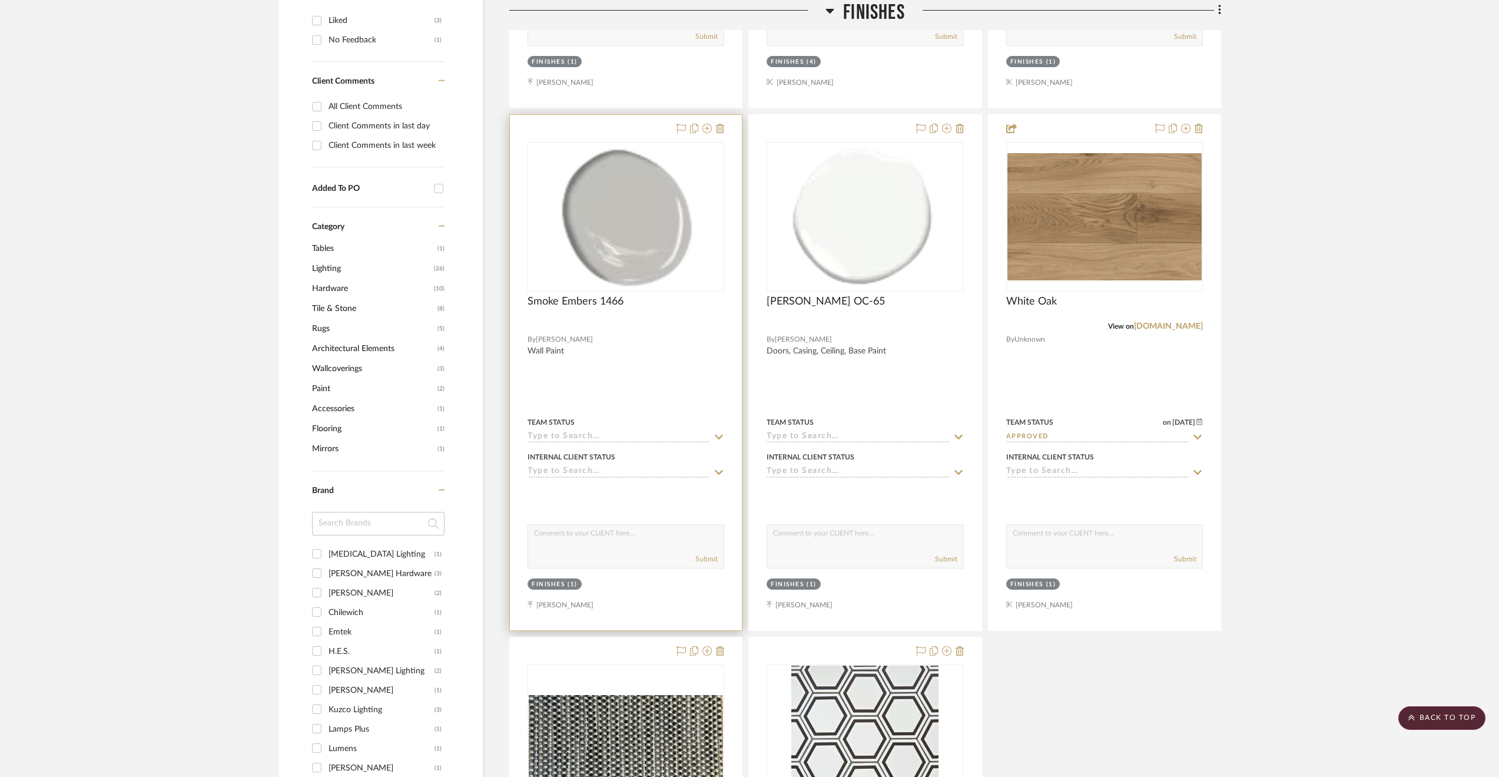
scroll to position [1119, 0]
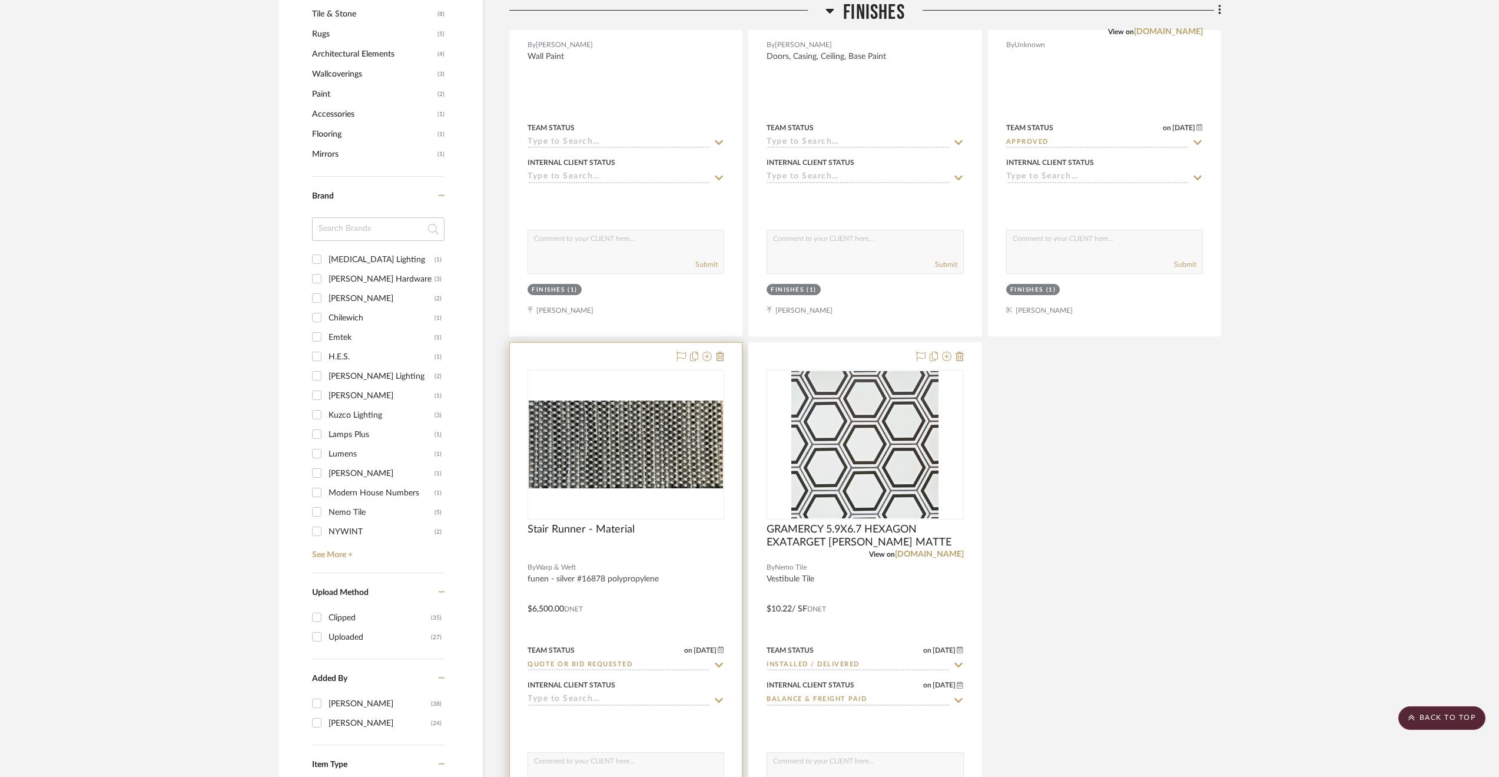
click at [625, 659] on input "Quote or Bid Requested" at bounding box center [619, 664] width 183 height 11
type input "r"
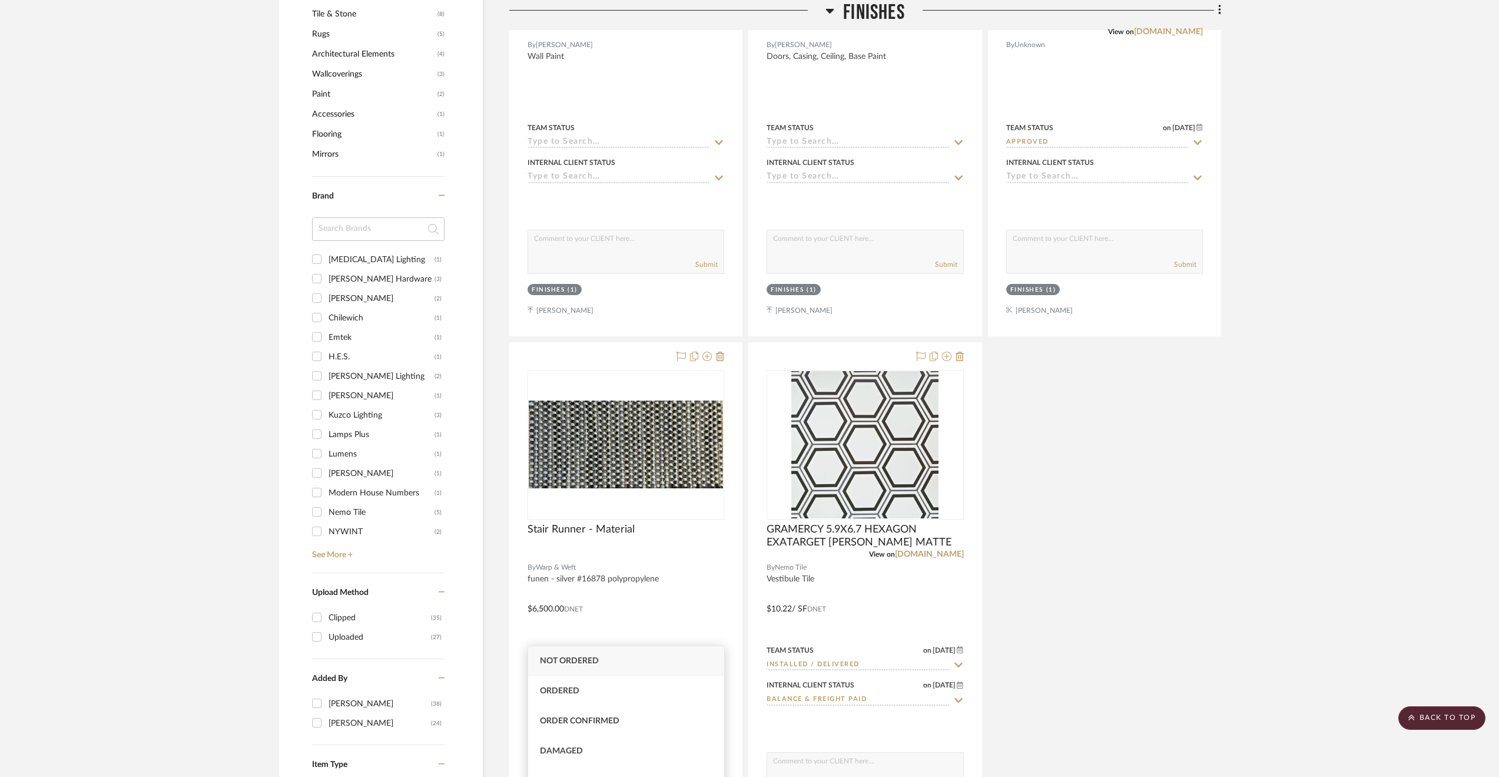
click at [495, 654] on aside "Filter by keyword, category or name prior to exporting to Excel or Bulk Actions…" at bounding box center [394, 91] width 230 height 1919
type input "[DATE]"
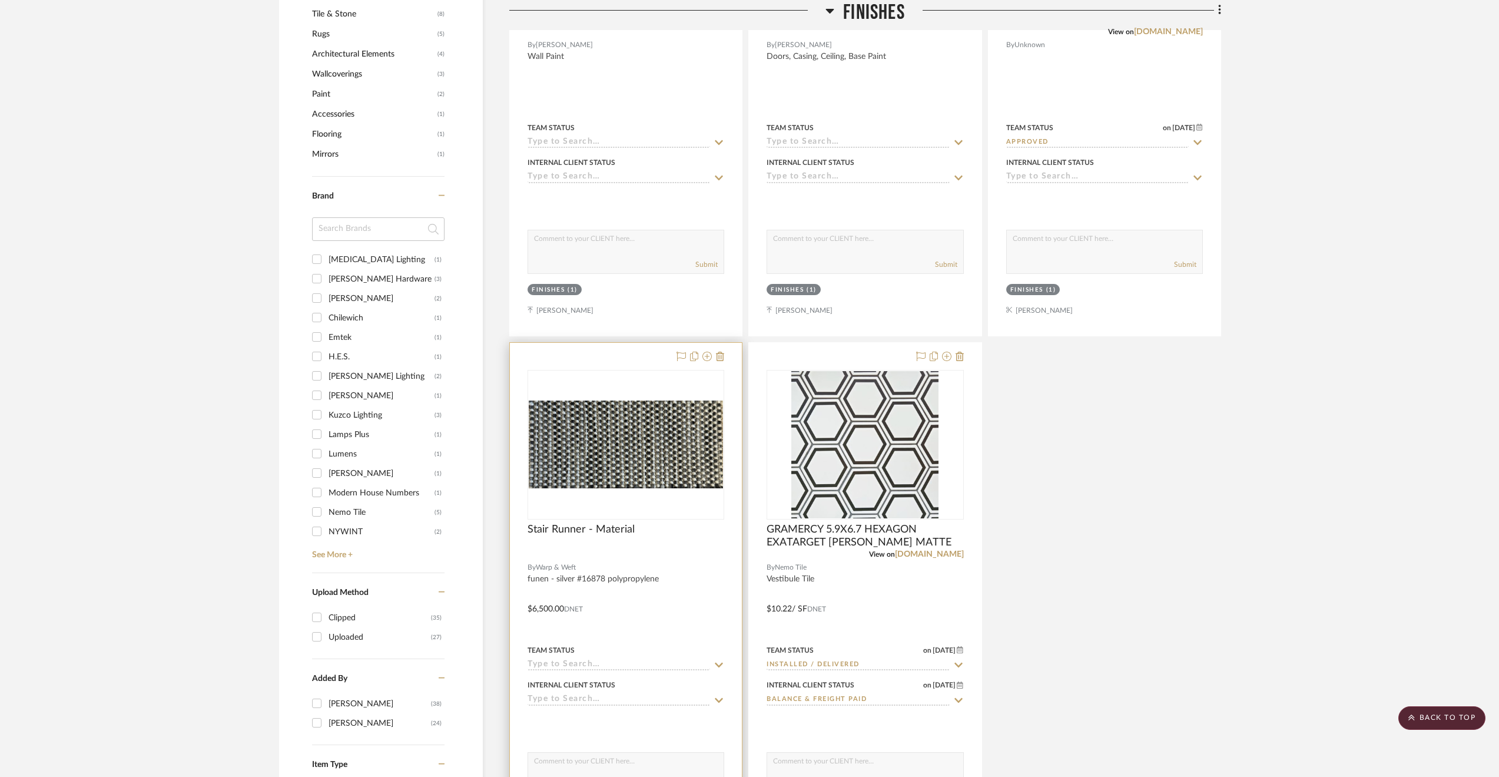
click at [569, 694] on input at bounding box center [619, 699] width 183 height 11
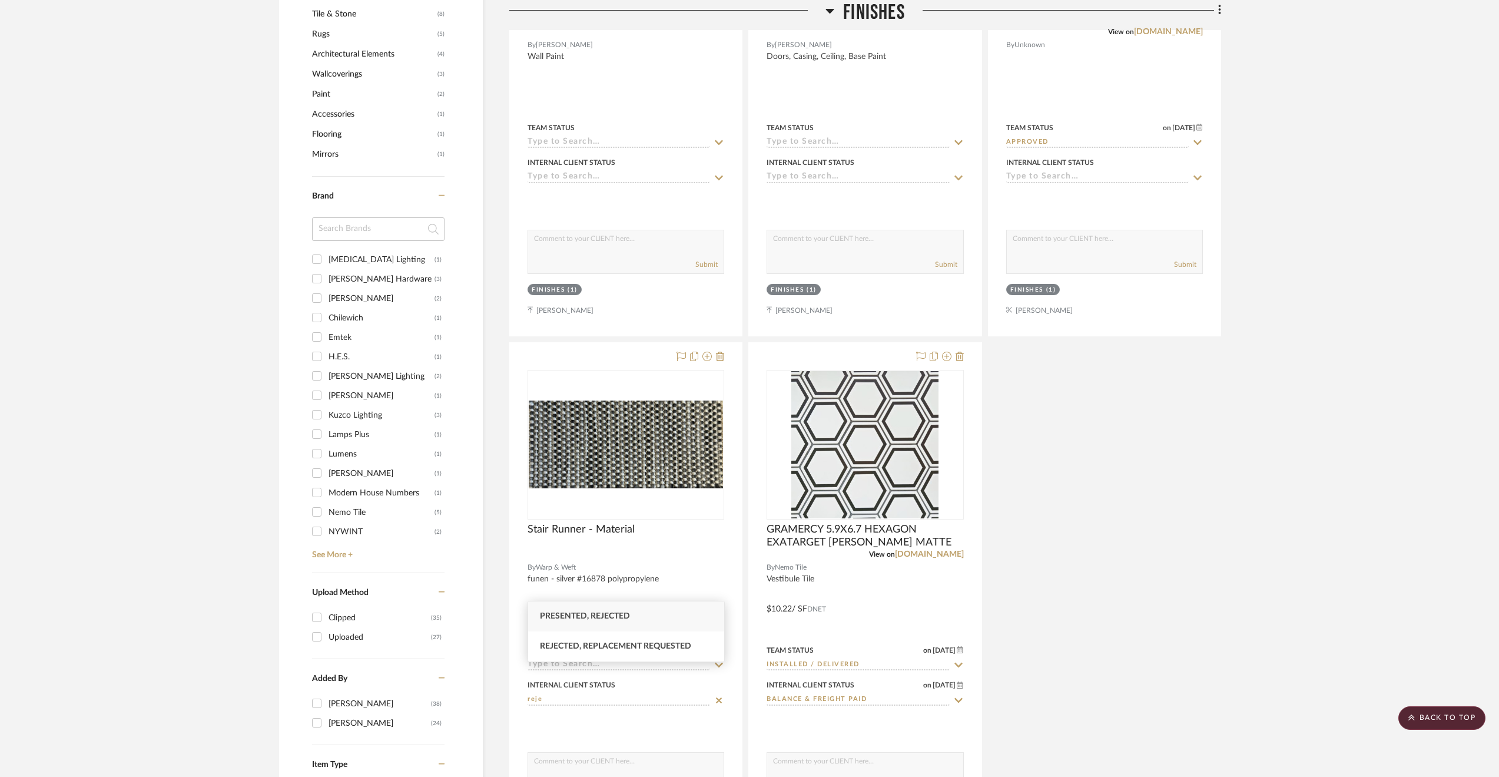
type input "reje"
click at [625, 611] on div "Presented, Rejected" at bounding box center [626, 616] width 196 height 30
type input "[DATE]"
type input "Presented, Rejected"
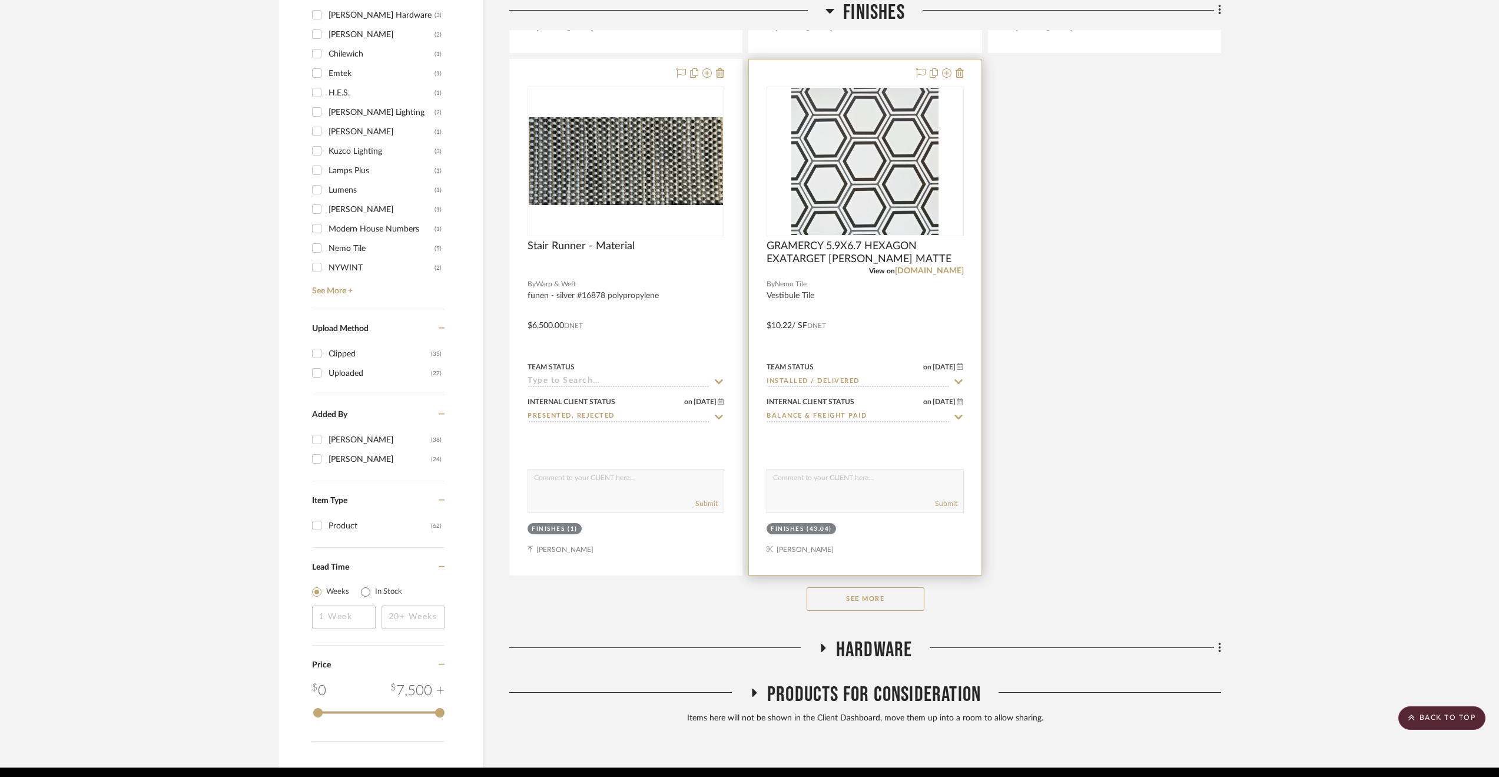
scroll to position [1418, 0]
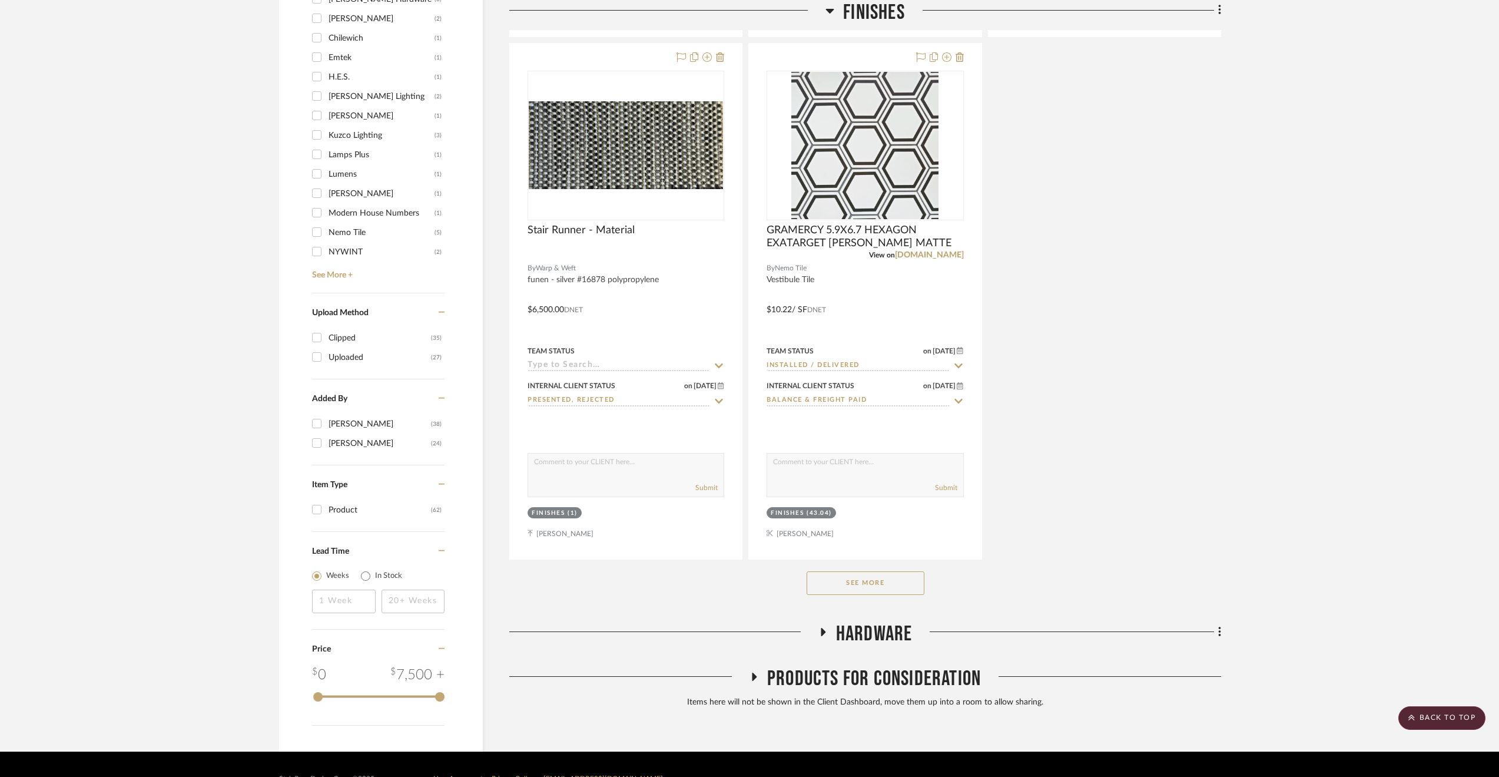
click at [897, 621] on span "Hardware" at bounding box center [874, 633] width 77 height 25
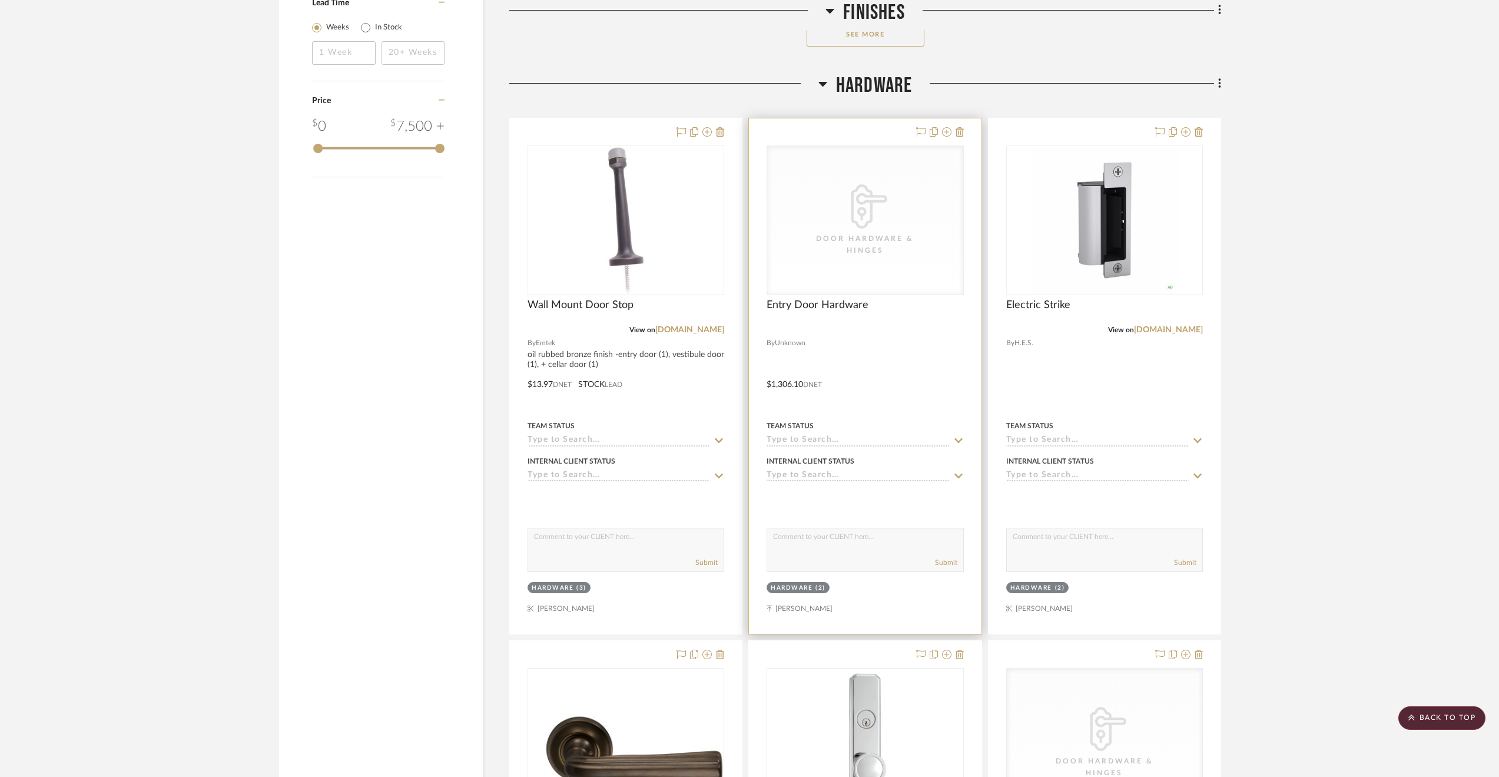
scroll to position [1948, 0]
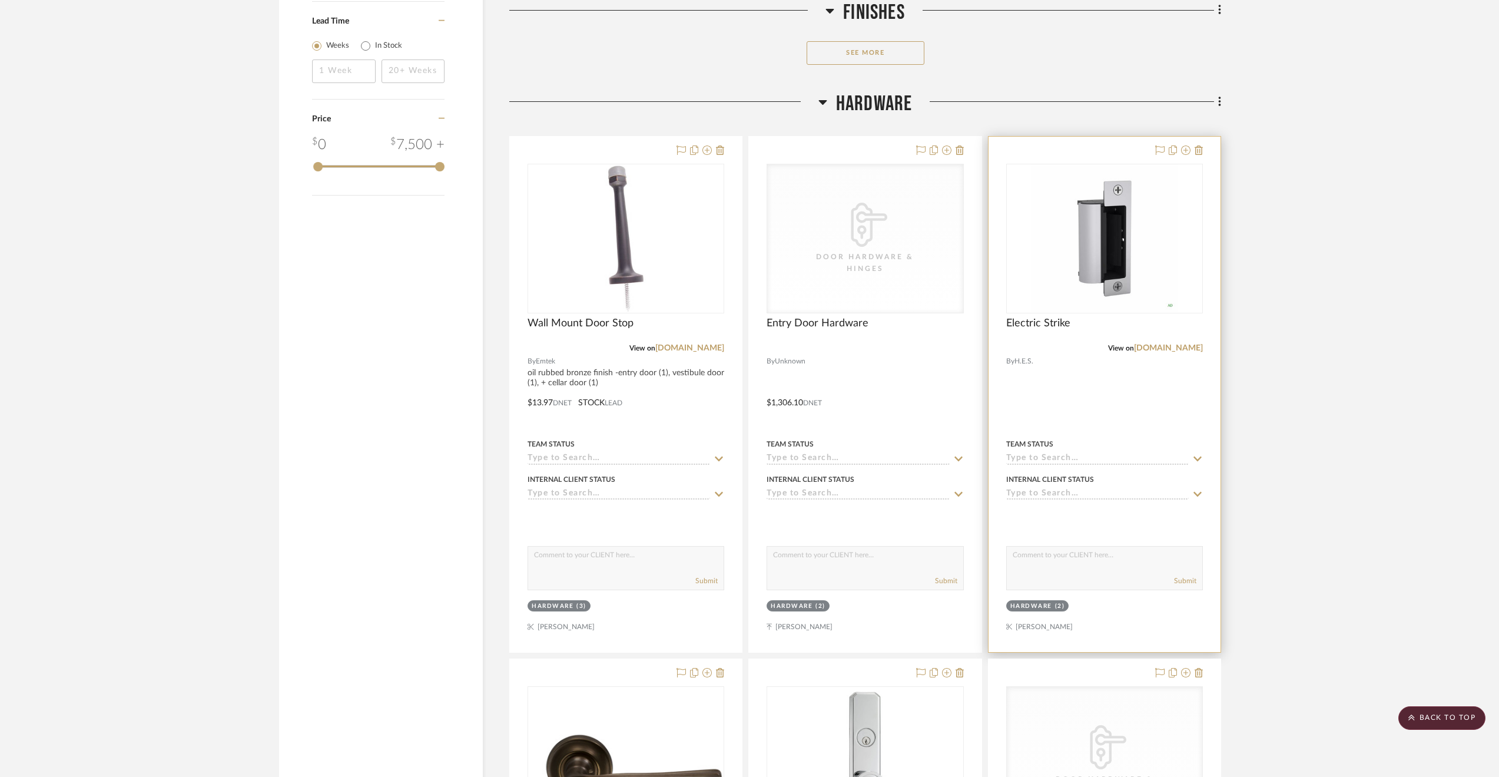
click at [1055, 489] on input at bounding box center [1097, 494] width 183 height 11
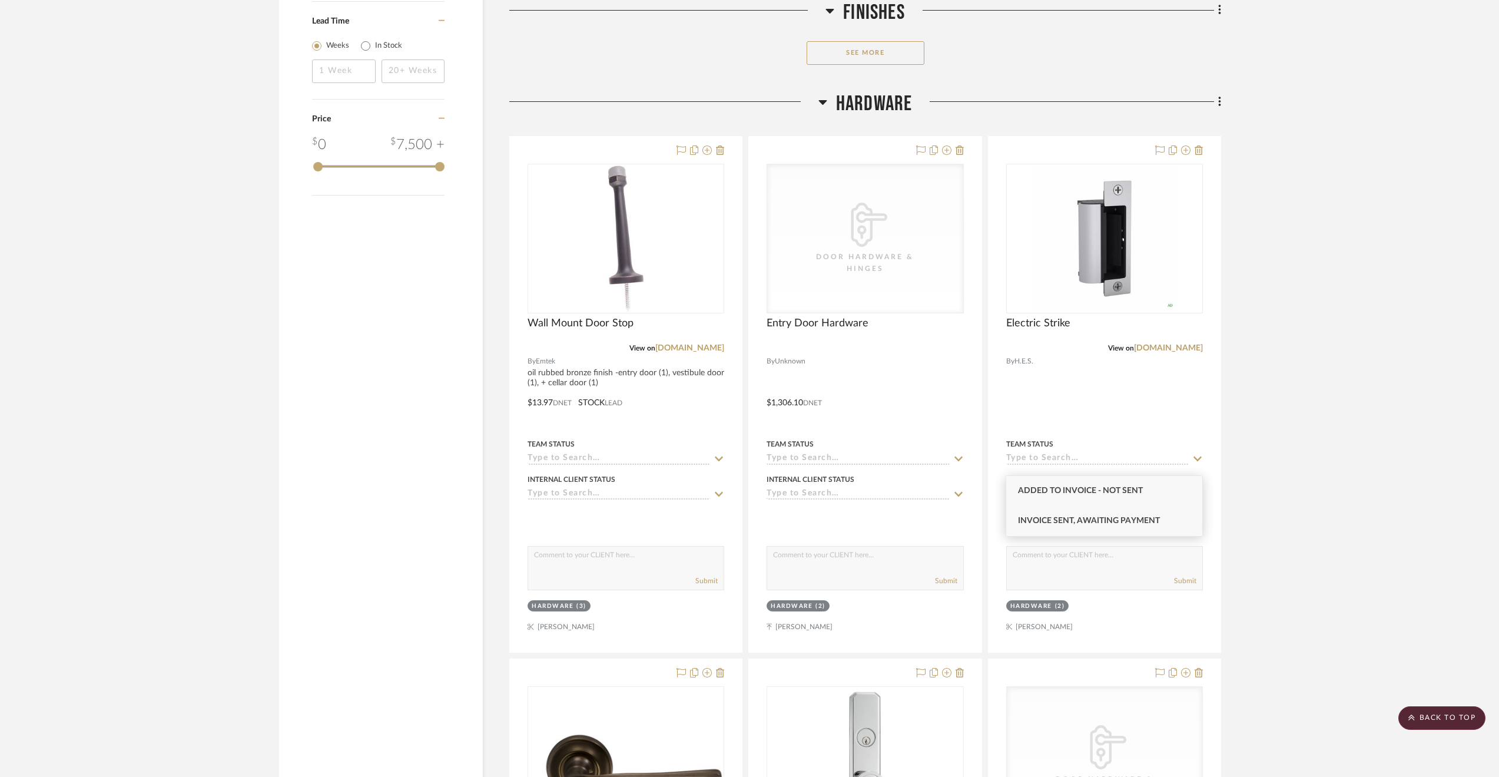
type input "invoice"
click at [1101, 525] on div "Invoice Sent, Awaiting Payment" at bounding box center [1104, 521] width 196 height 30
type input "[DATE]"
type input "Invoice Sent, Awaiting Payment"
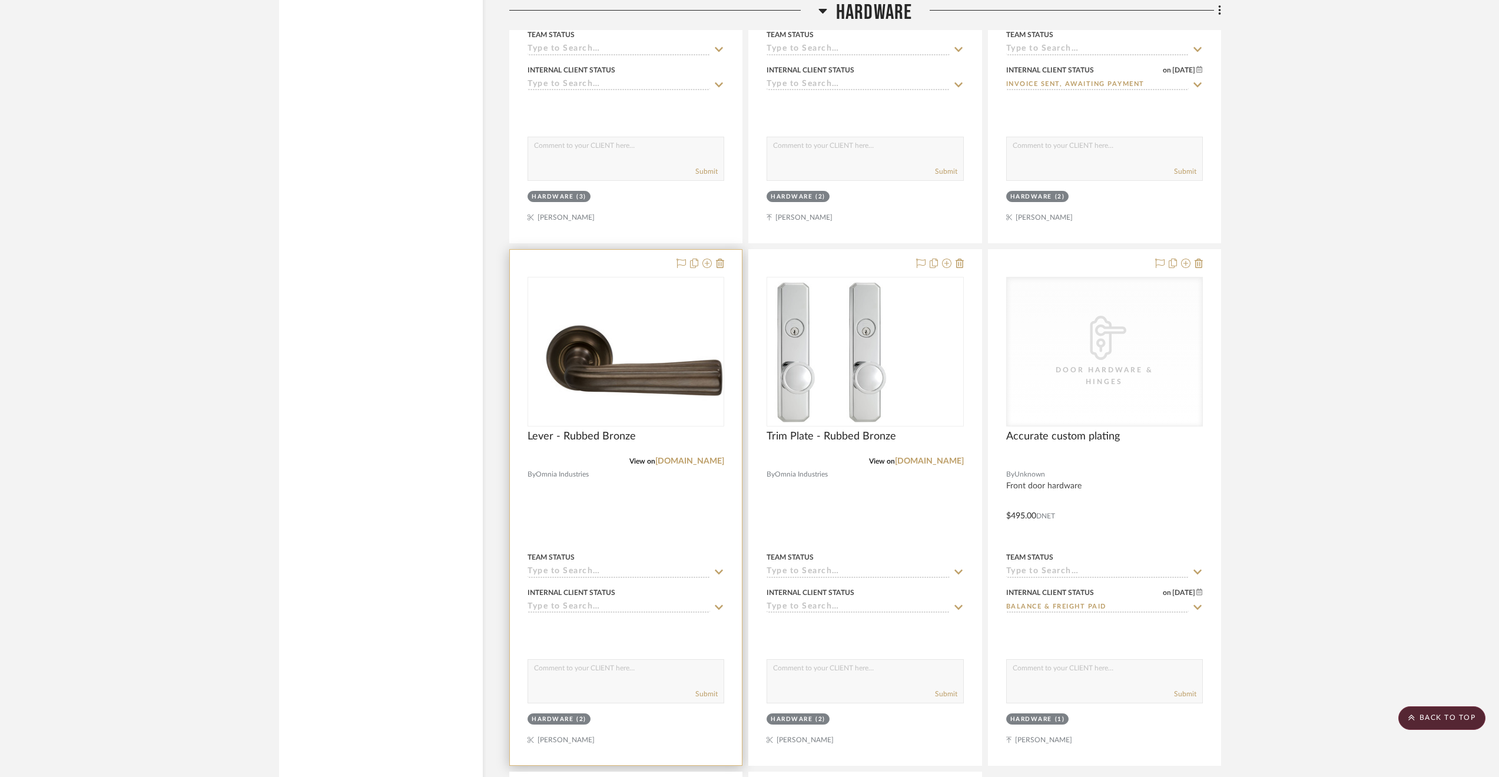
scroll to position [2419, 0]
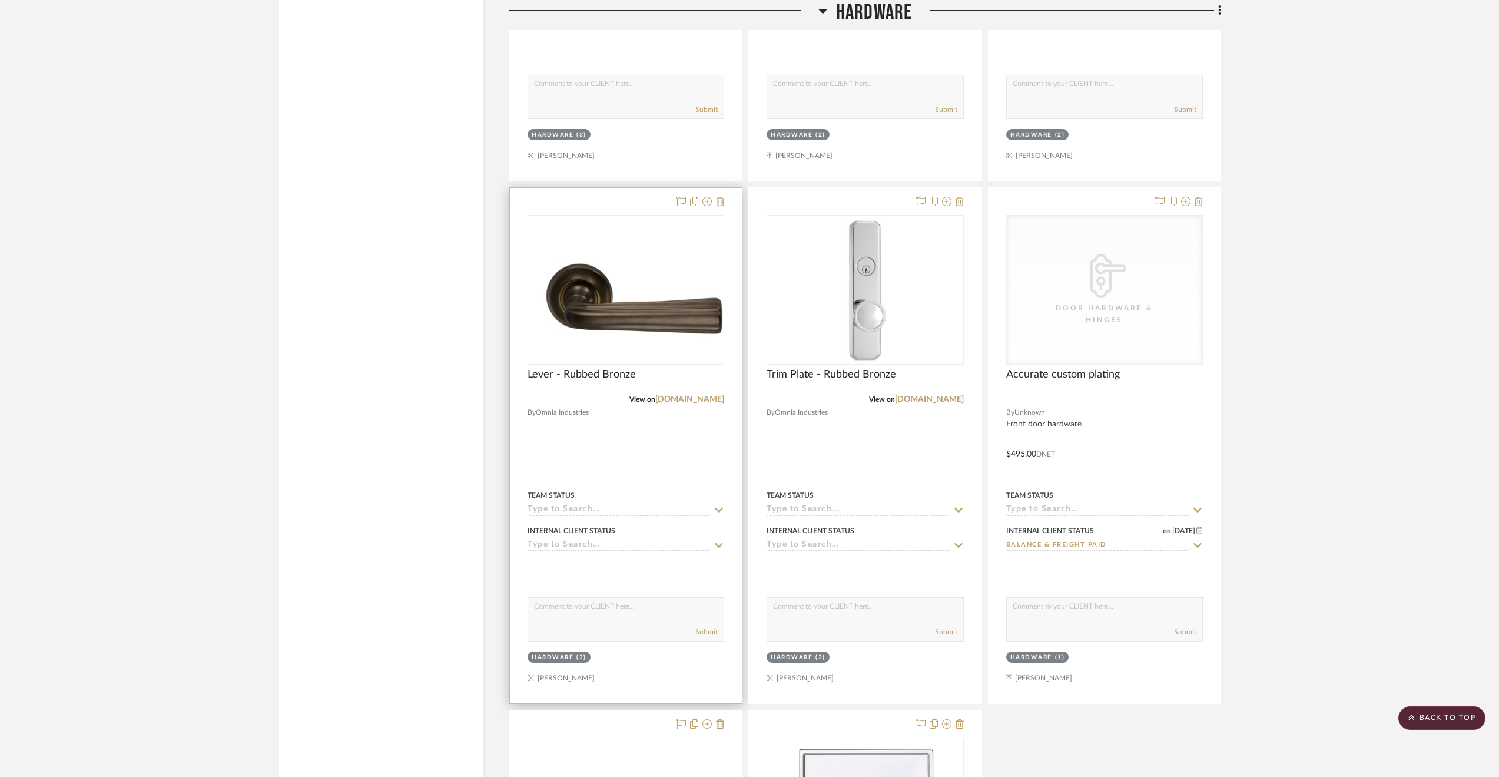
click at [597, 523] on div at bounding box center [626, 445] width 232 height 515
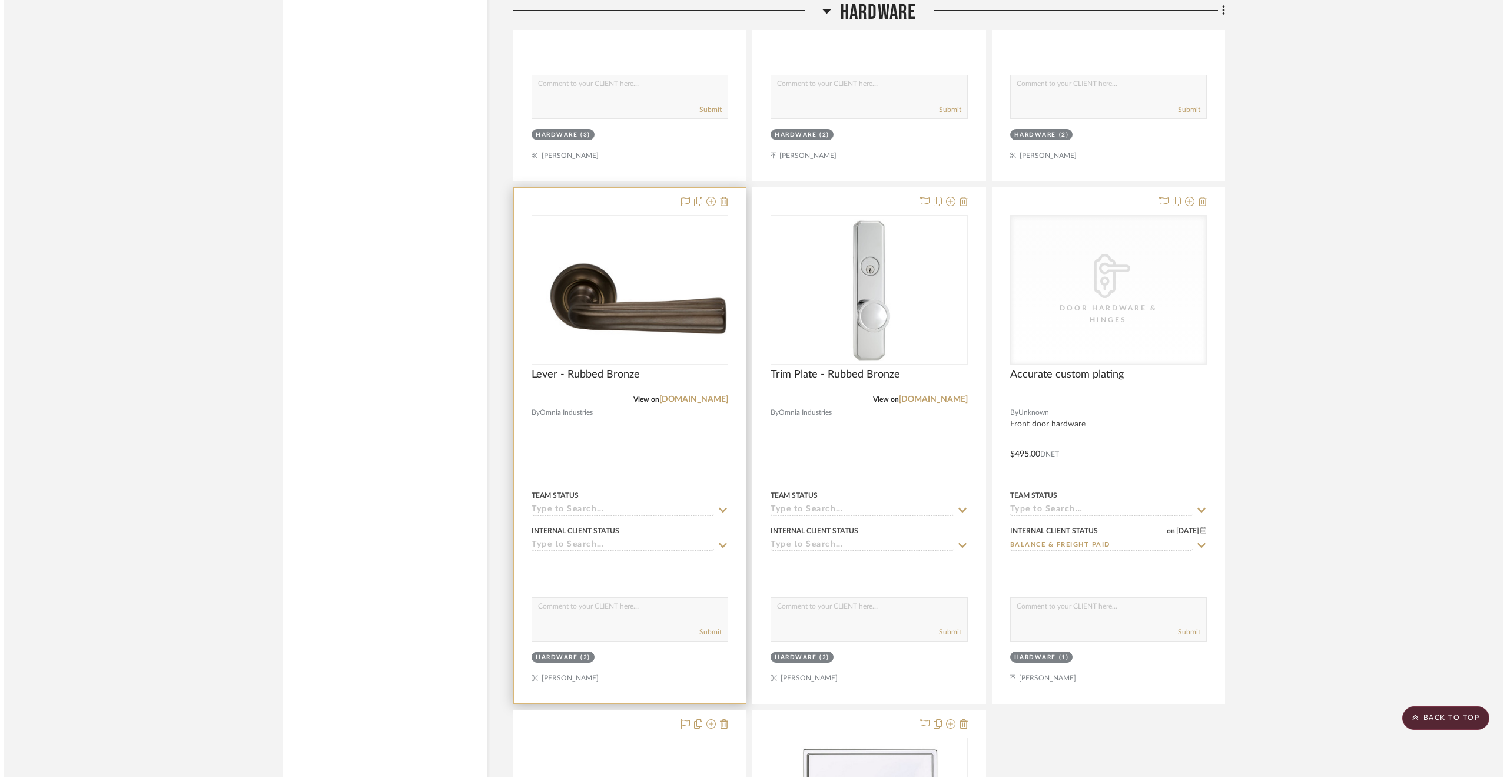
scroll to position [0, 0]
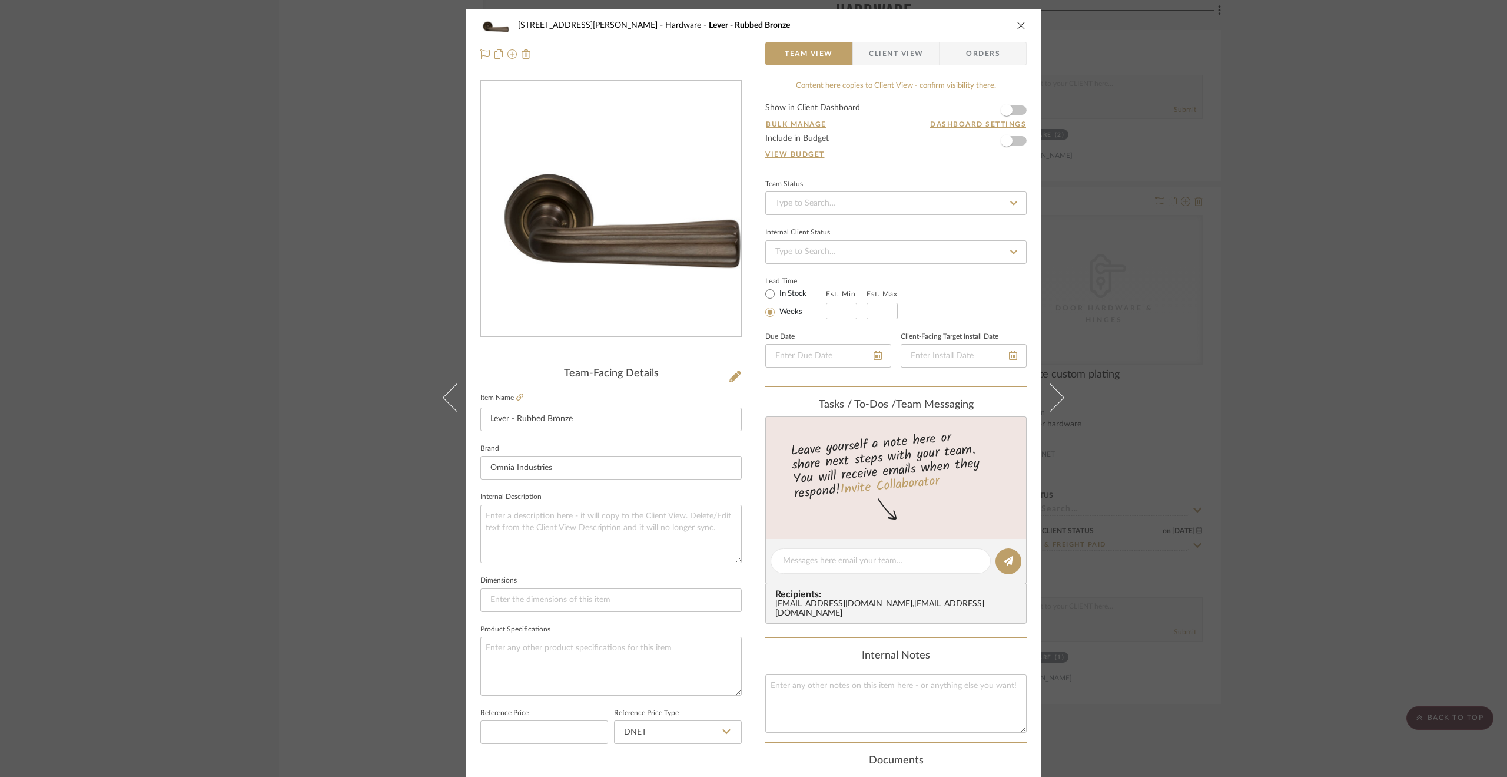
click at [269, 649] on div "[STREET_ADDRESS][PERSON_NAME] Hardware Lever - Rubbed Bronze Team View Client V…" at bounding box center [753, 388] width 1507 height 777
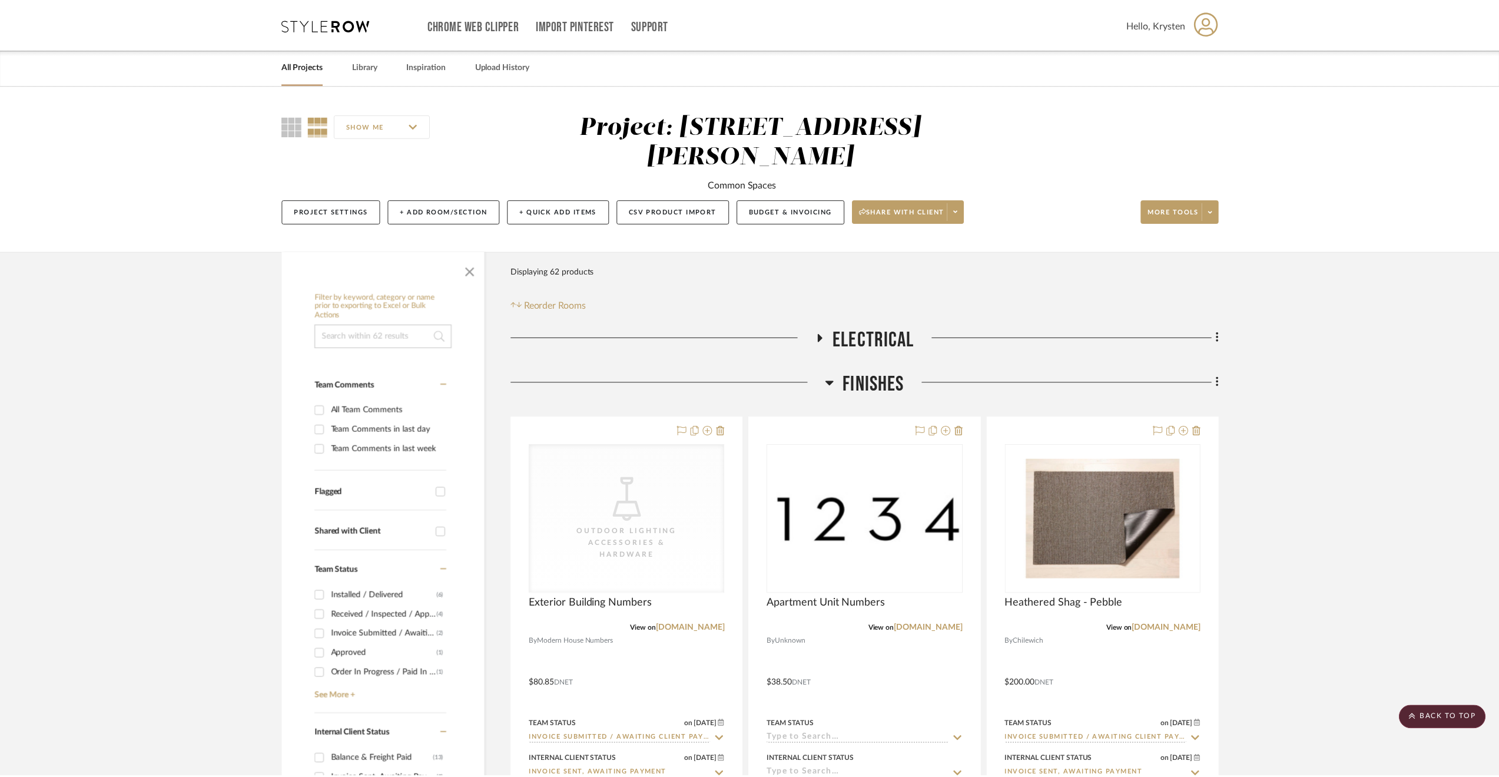
scroll to position [2419, 0]
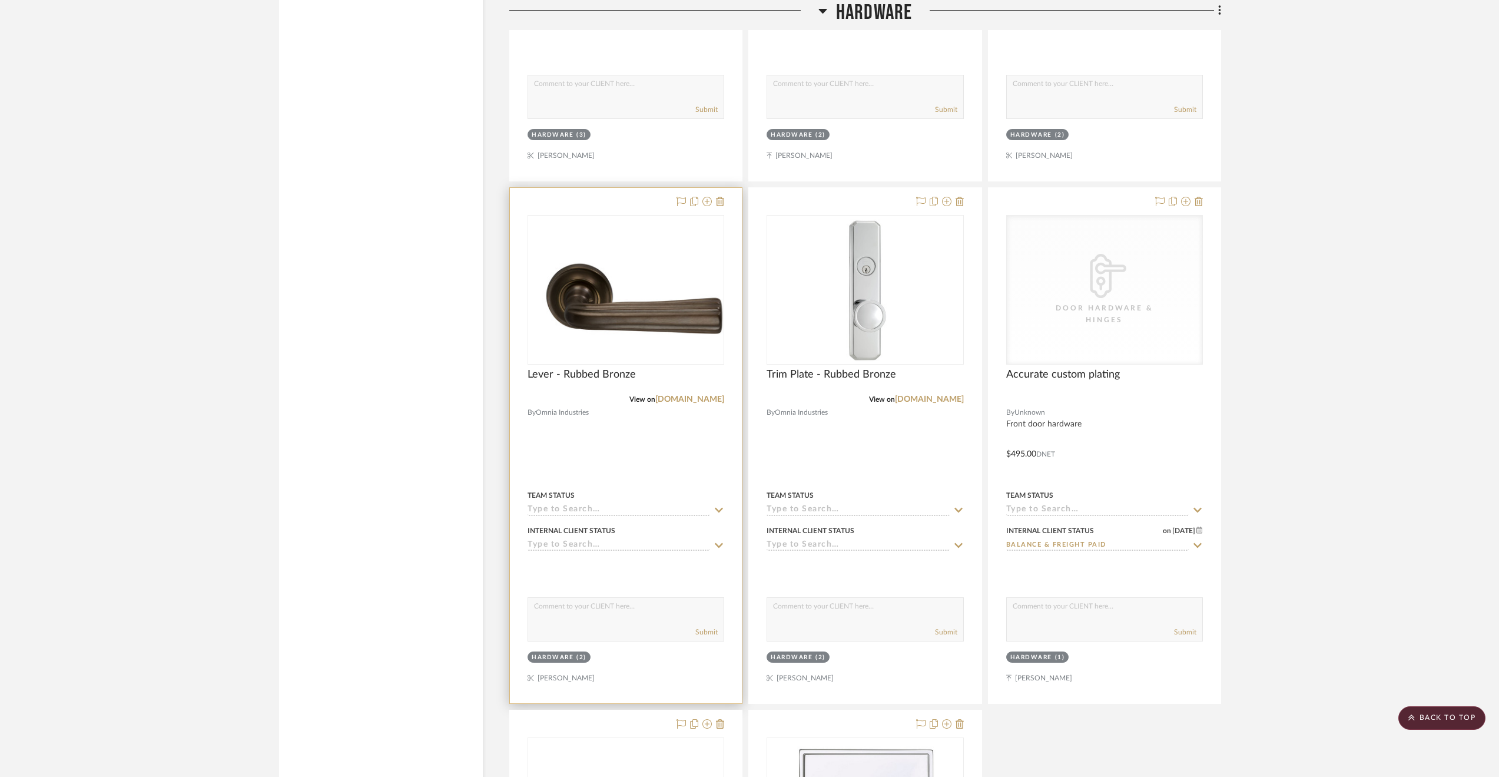
click at [597, 540] on input at bounding box center [619, 545] width 183 height 11
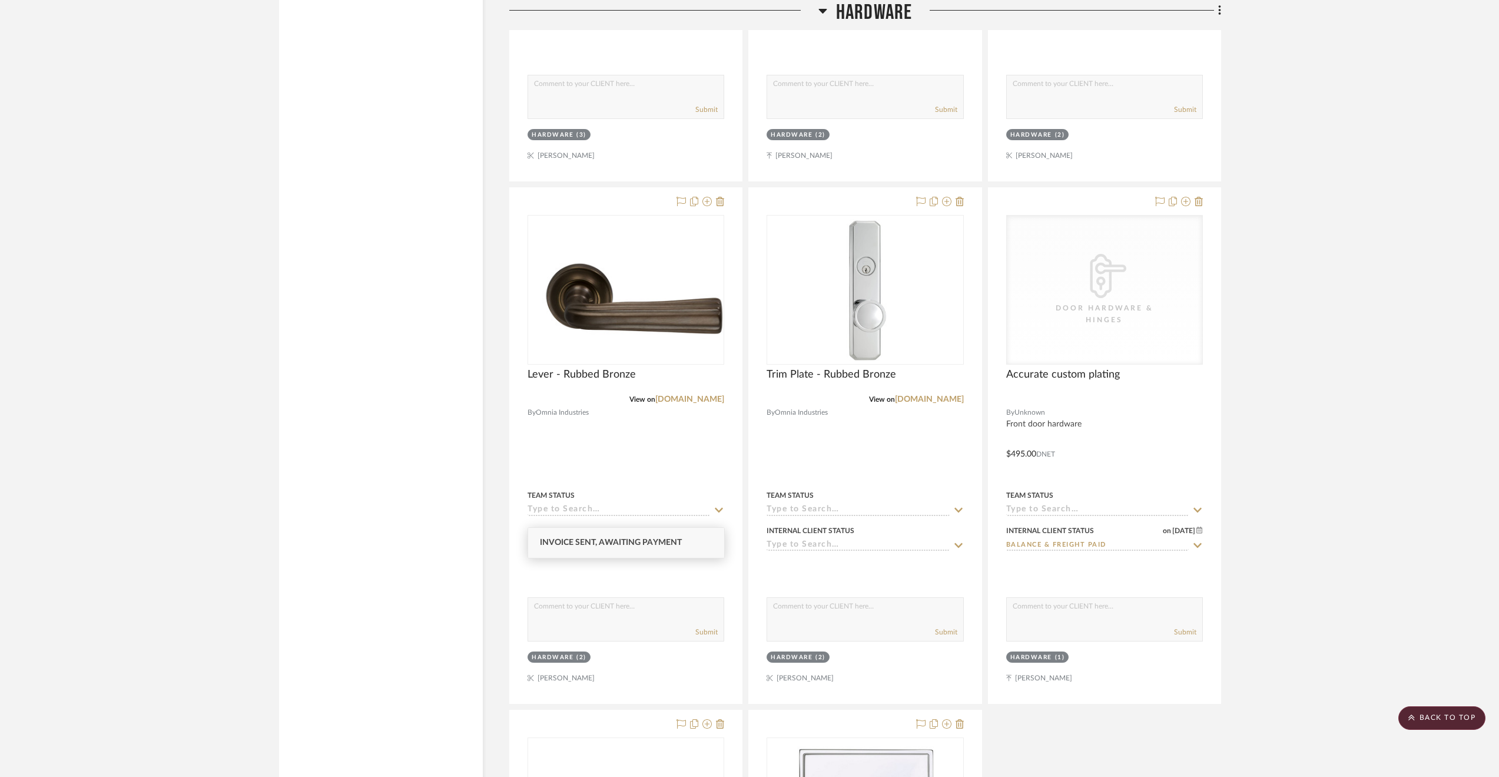
type input "invoice sent"
click at [618, 538] on span "Invoice Sent, Awaiting Payment" at bounding box center [611, 542] width 142 height 8
type input "[DATE]"
type input "Invoice Sent, Awaiting Payment"
click at [816, 540] on input at bounding box center [858, 545] width 183 height 11
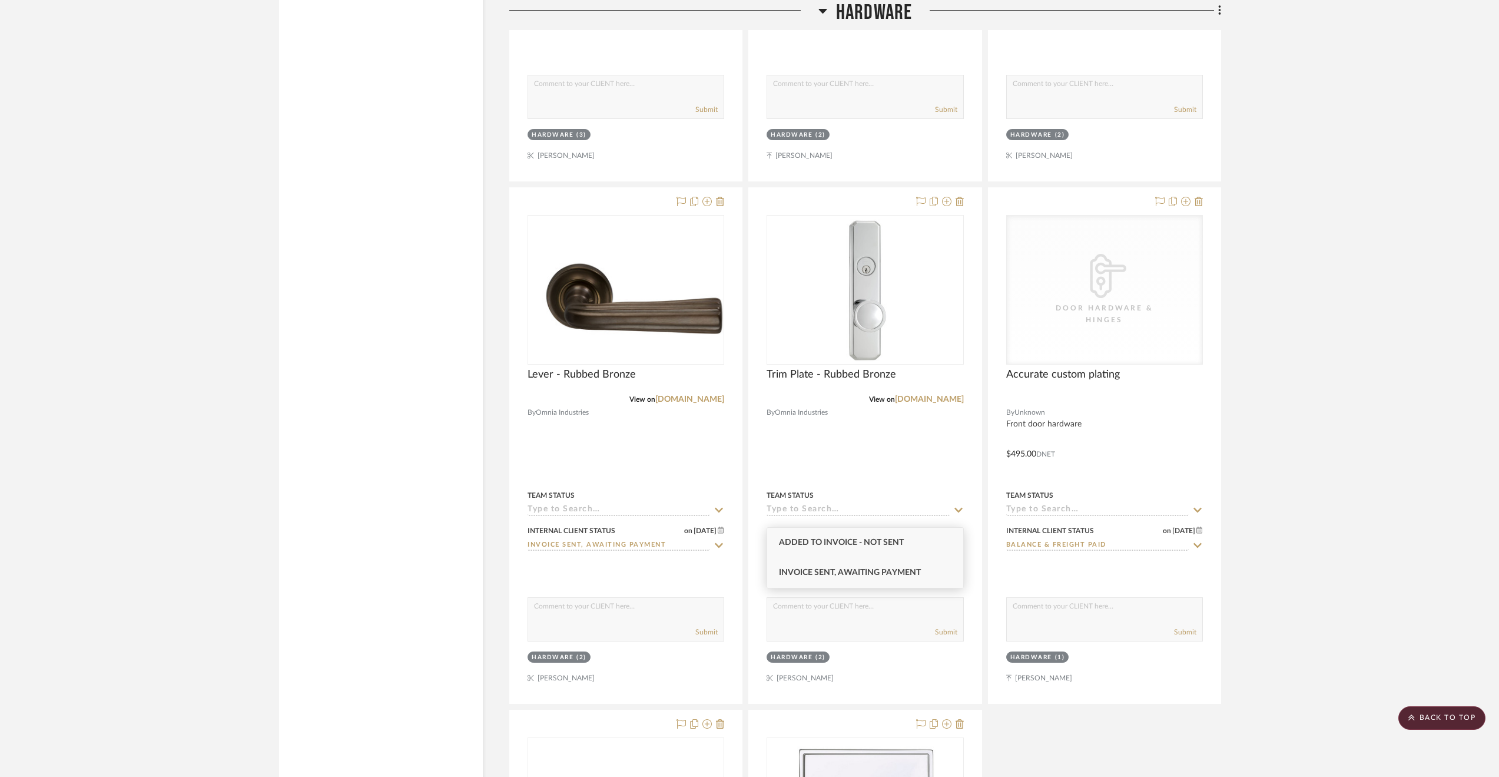
type input "invoice"
click at [894, 575] on span "Invoice Sent, Awaiting Payment" at bounding box center [850, 572] width 142 height 8
type input "[DATE]"
type input "Invoice Sent, Awaiting Payment"
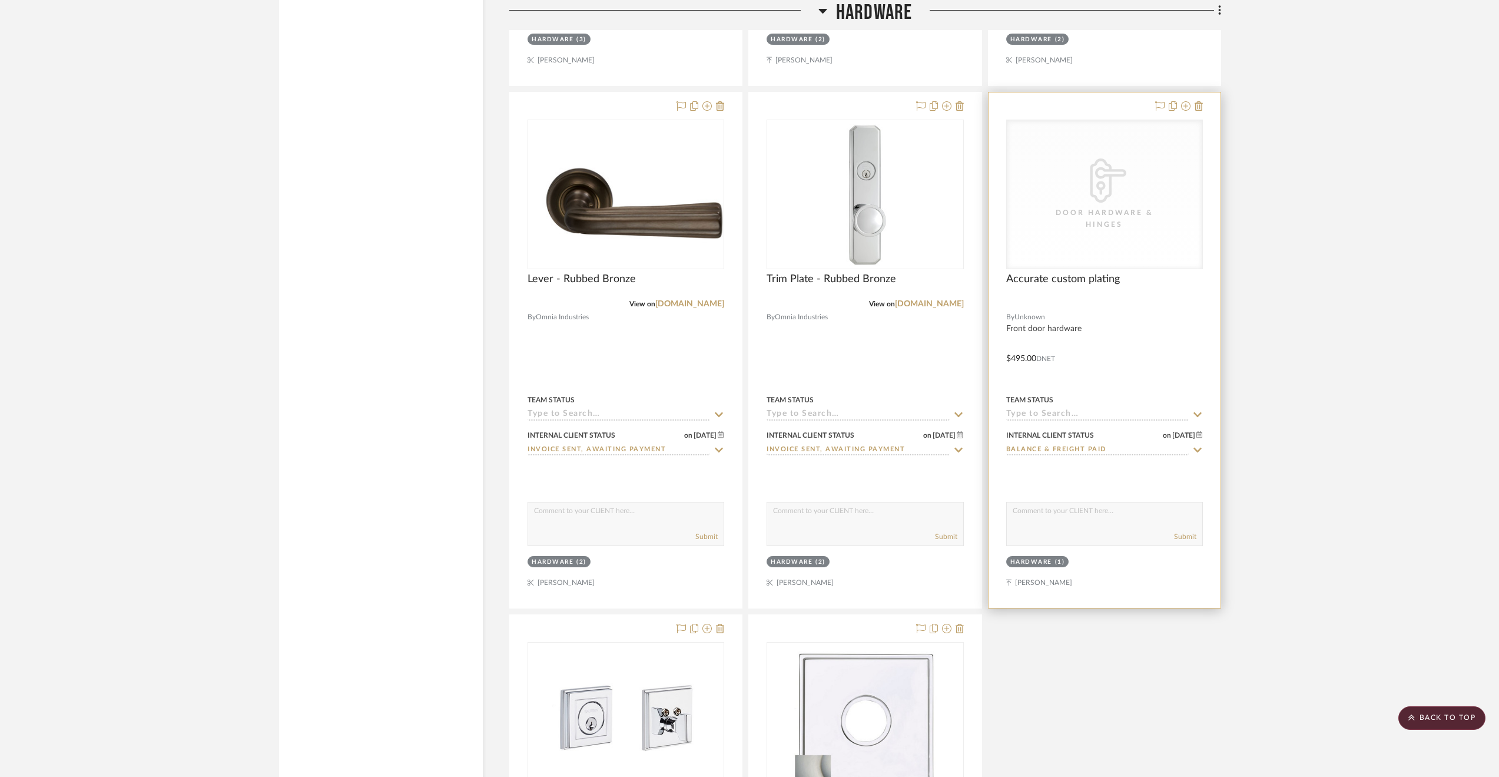
scroll to position [2478, 0]
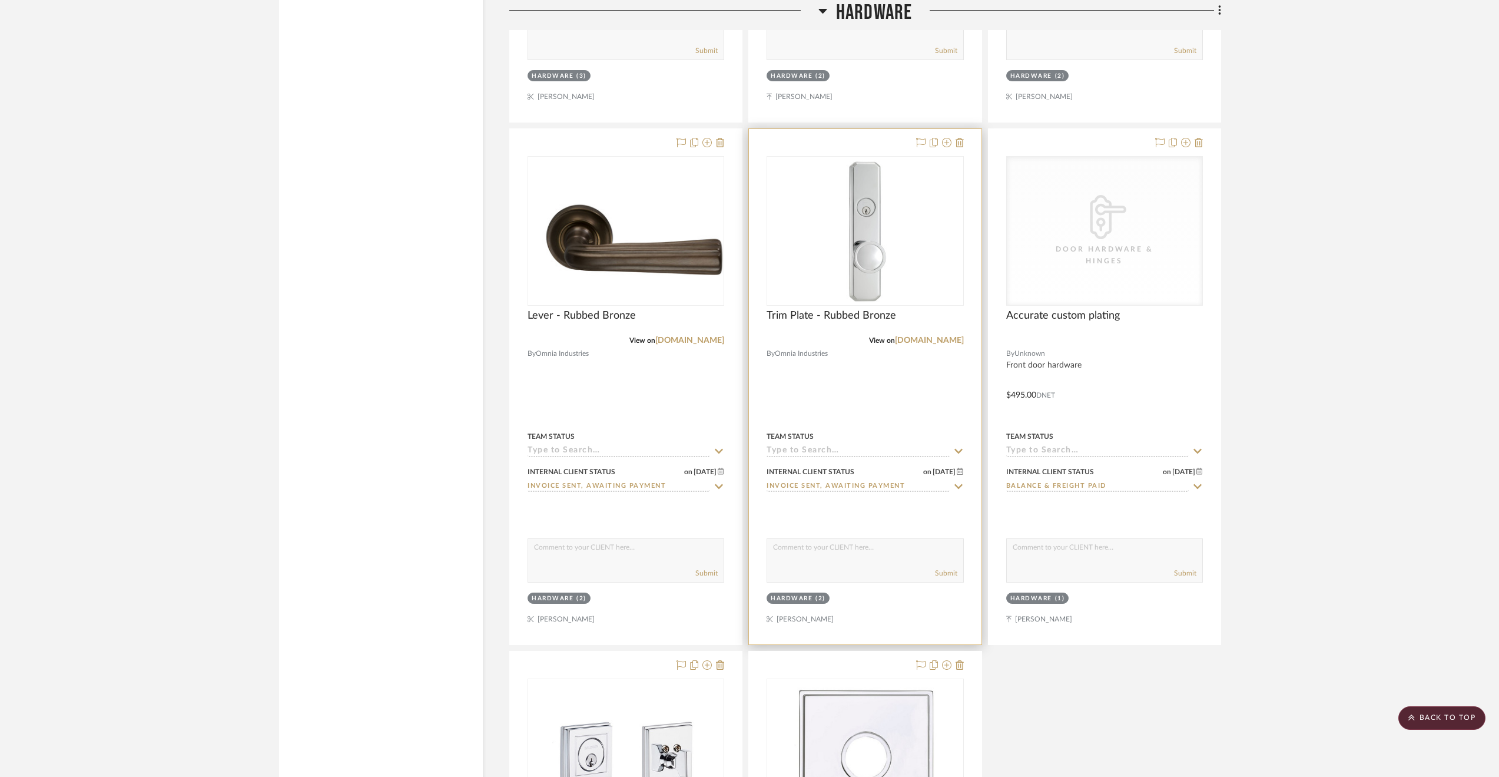
click at [814, 446] on input at bounding box center [858, 451] width 183 height 11
type input "installed"
click at [849, 438] on div "Installed / Delivered" at bounding box center [865, 448] width 196 height 30
type input "[DATE]"
type input "Installed / Delivered"
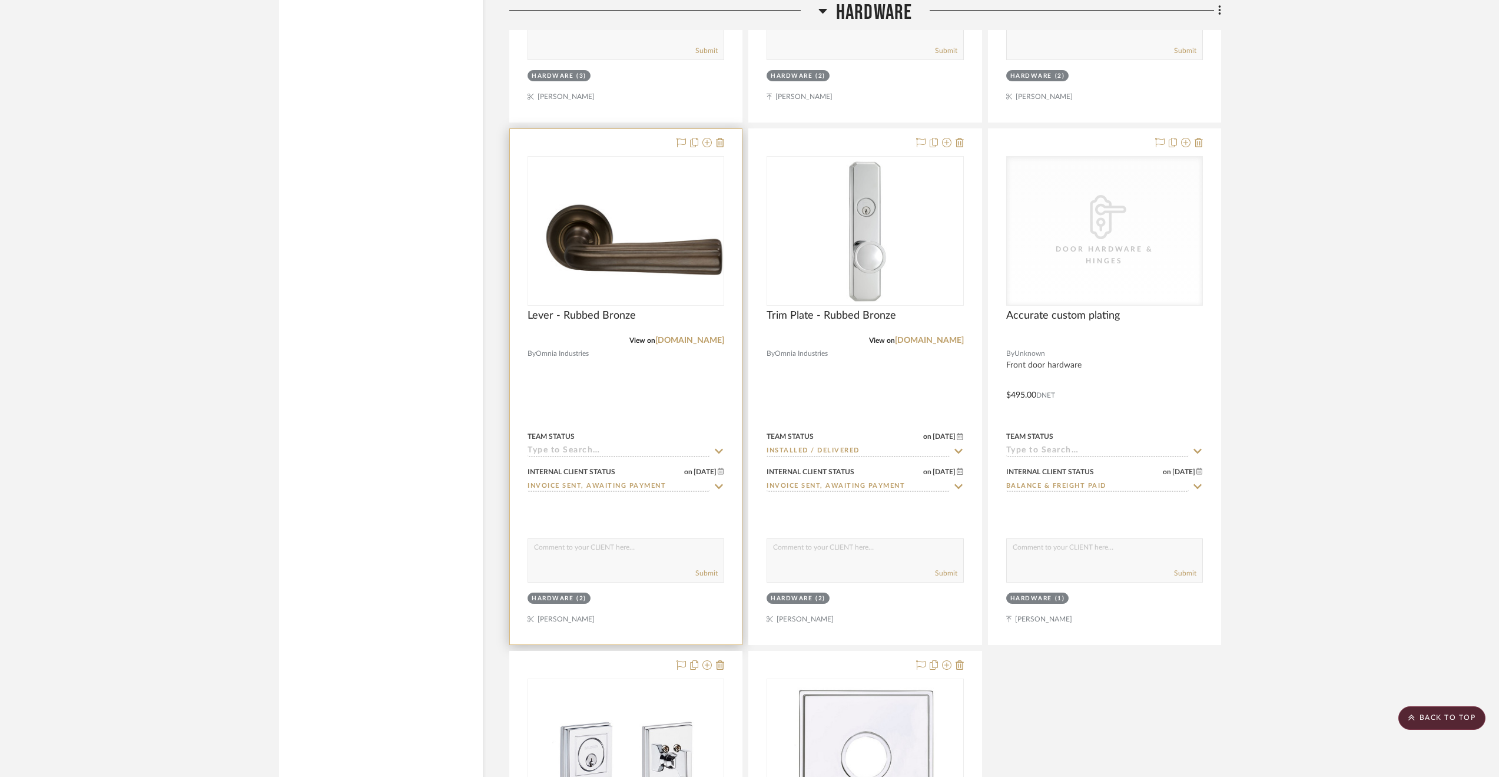
click at [682, 446] on input at bounding box center [619, 451] width 183 height 11
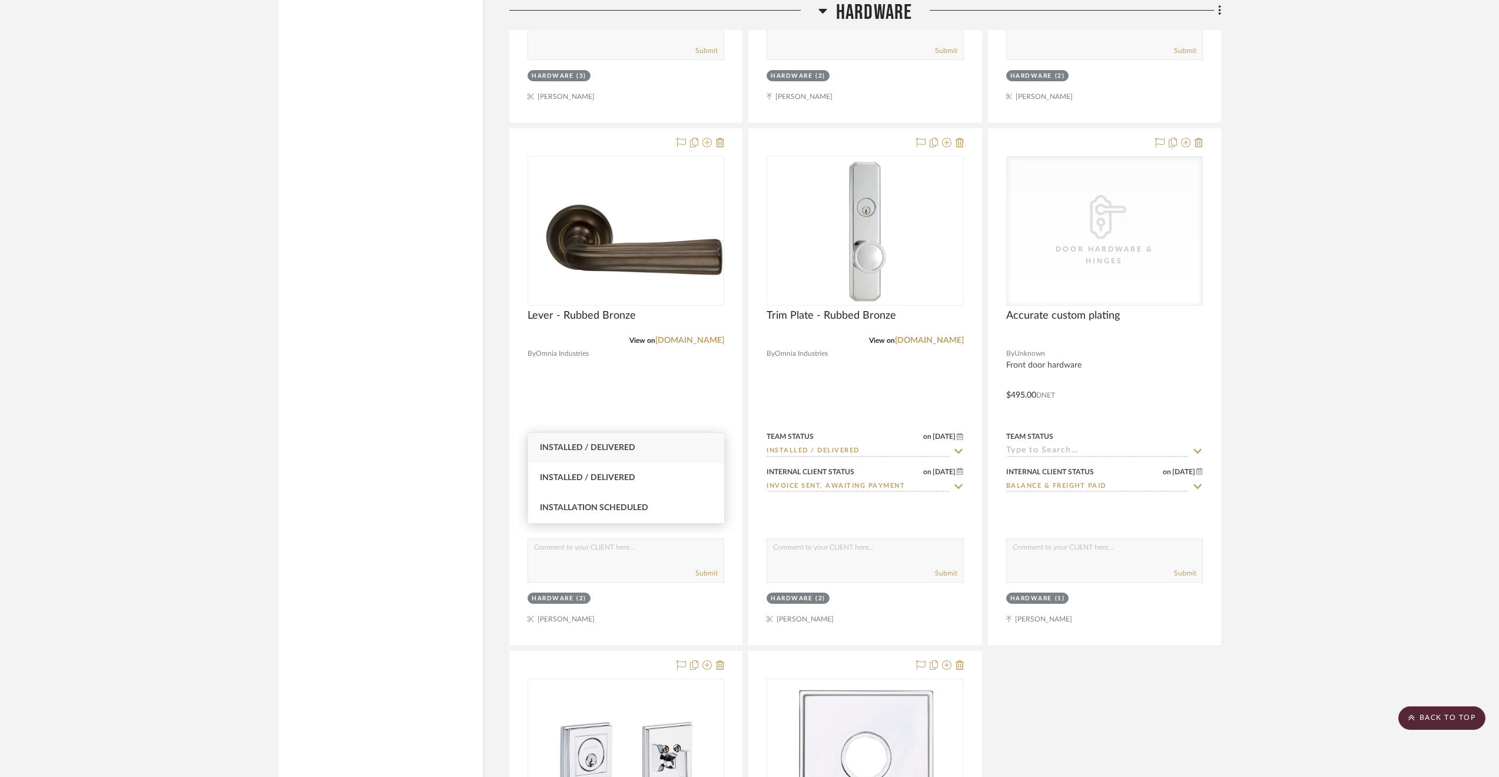
type input "install"
click at [658, 443] on div "Installed / Delivered" at bounding box center [626, 448] width 196 height 30
type input "[DATE]"
type input "Installed / Delivered"
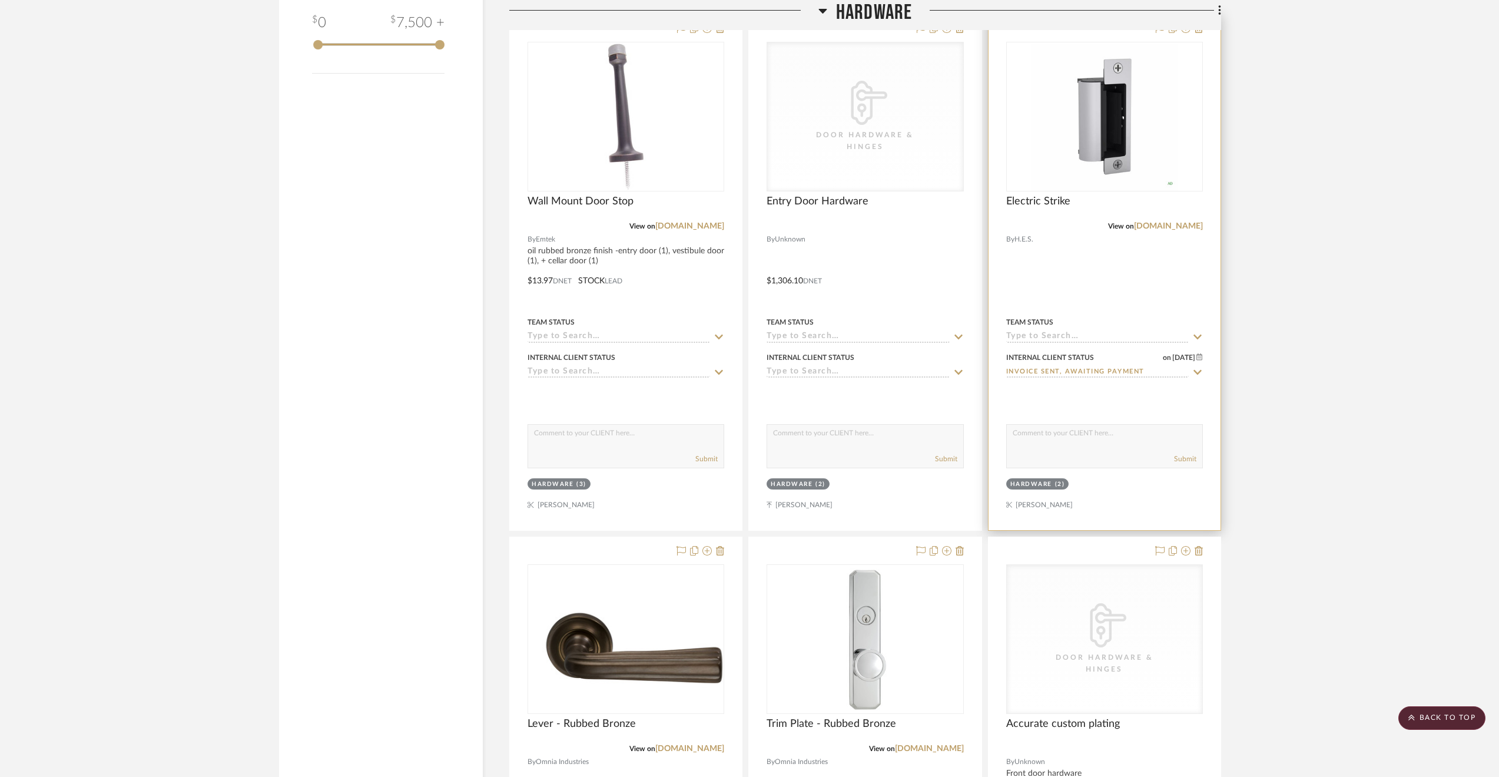
scroll to position [2007, 0]
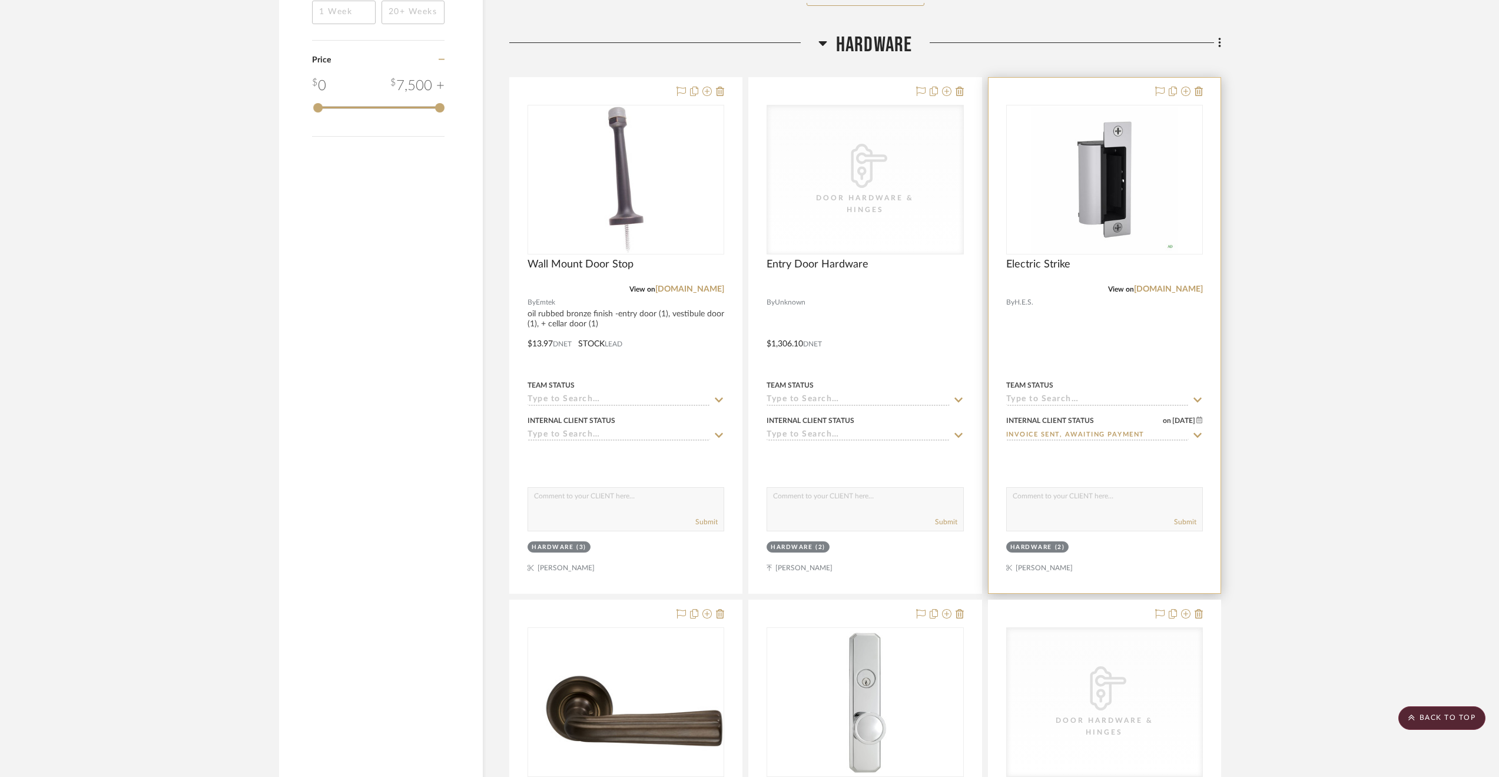
click at [1050, 395] on input at bounding box center [1097, 400] width 183 height 11
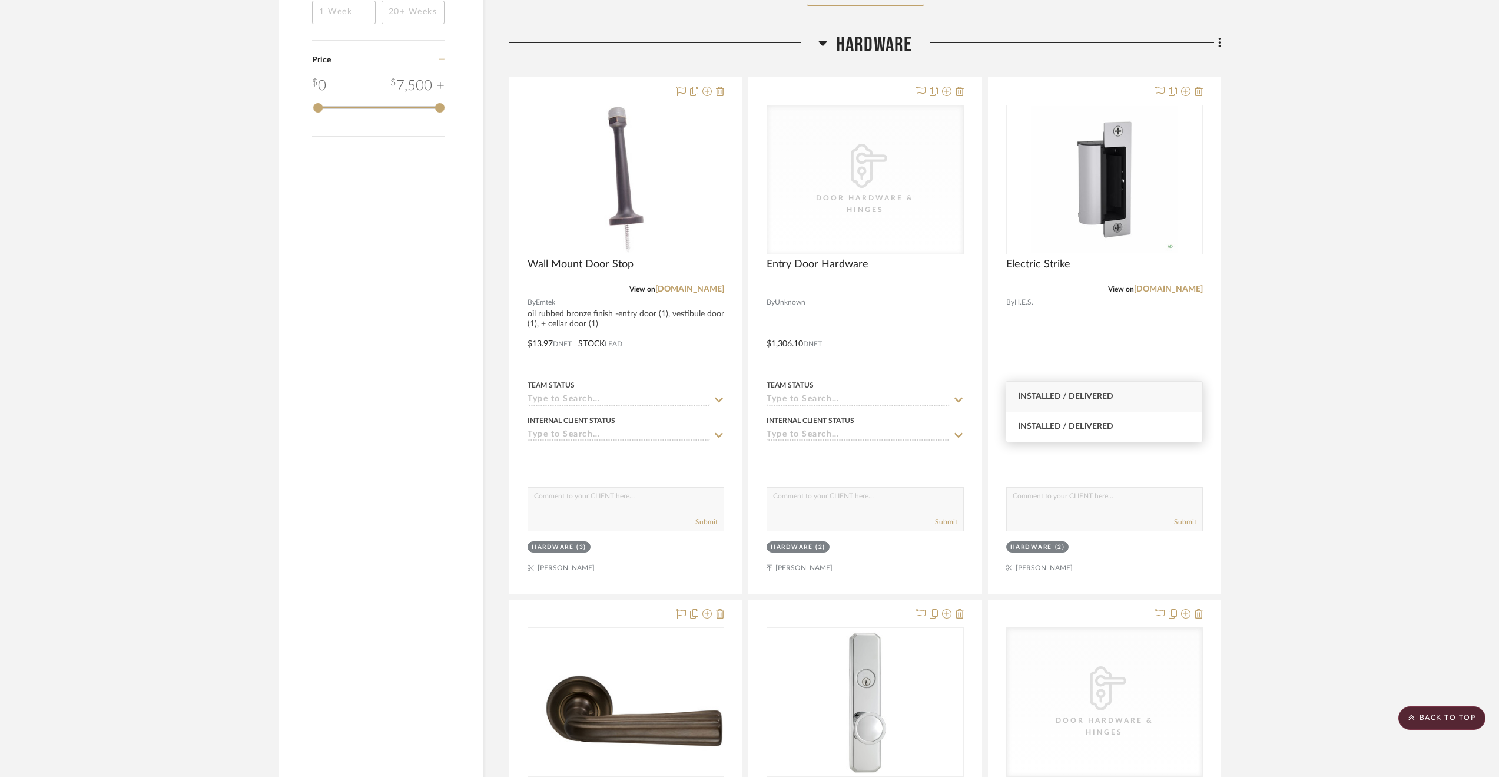
type input "installe"
click at [1053, 391] on div "Installed / Delivered" at bounding box center [1104, 397] width 196 height 30
type input "[DATE]"
type input "Installed / Delivered"
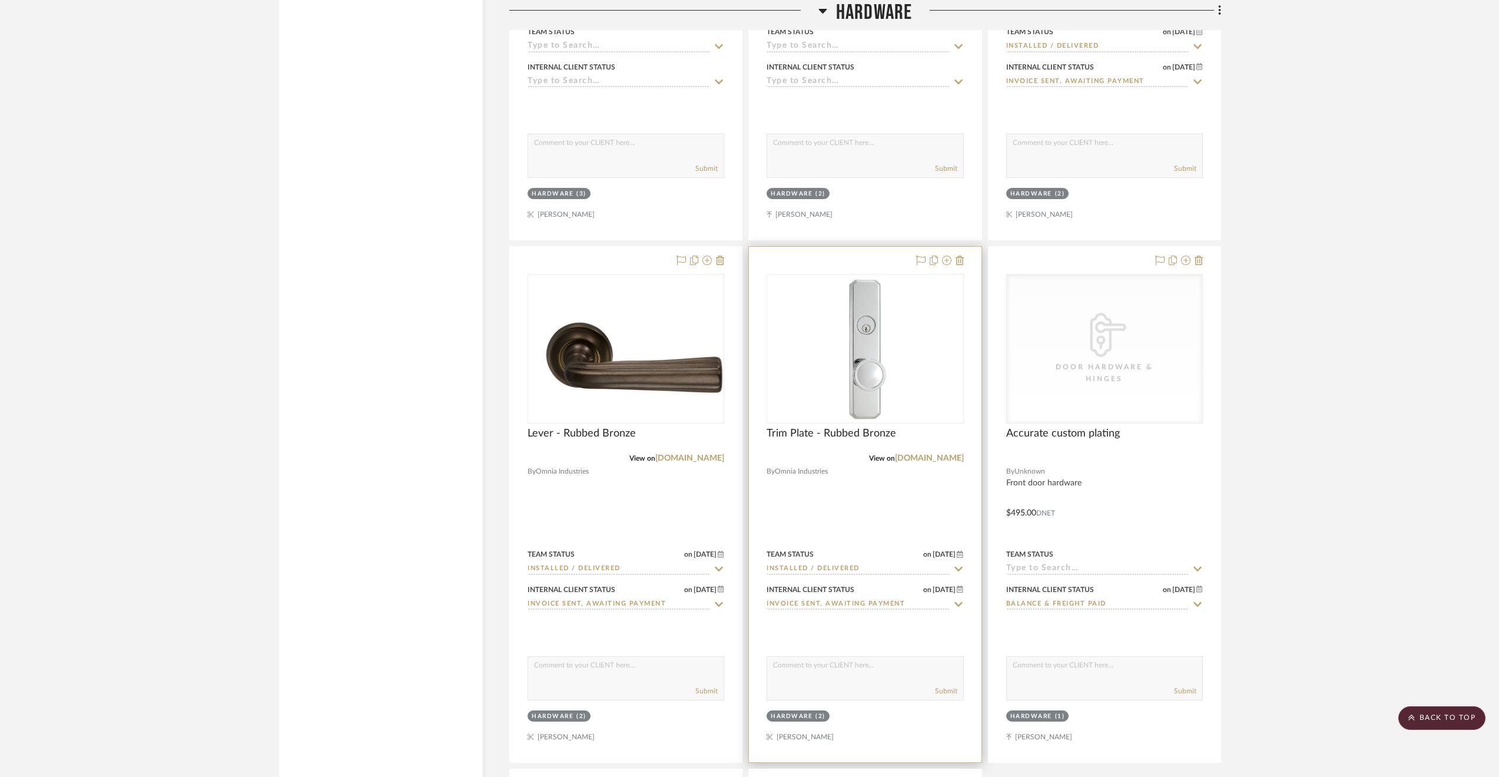
scroll to position [2125, 0]
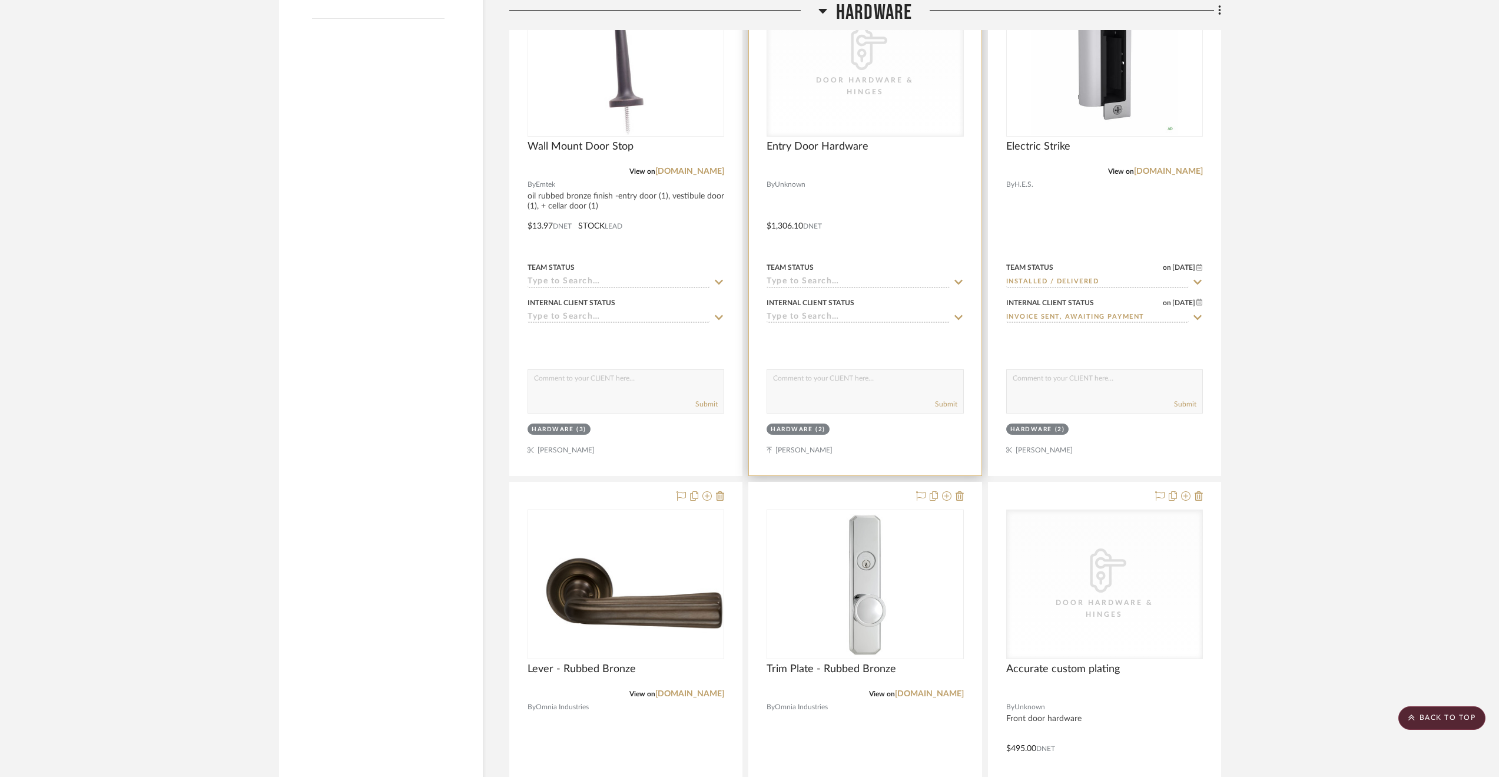
click at [854, 277] on input at bounding box center [858, 282] width 183 height 11
type input "install"
click at [863, 267] on div "Installed / Delivered" at bounding box center [865, 279] width 196 height 30
type input "[DATE]"
type input "Installed / Delivered"
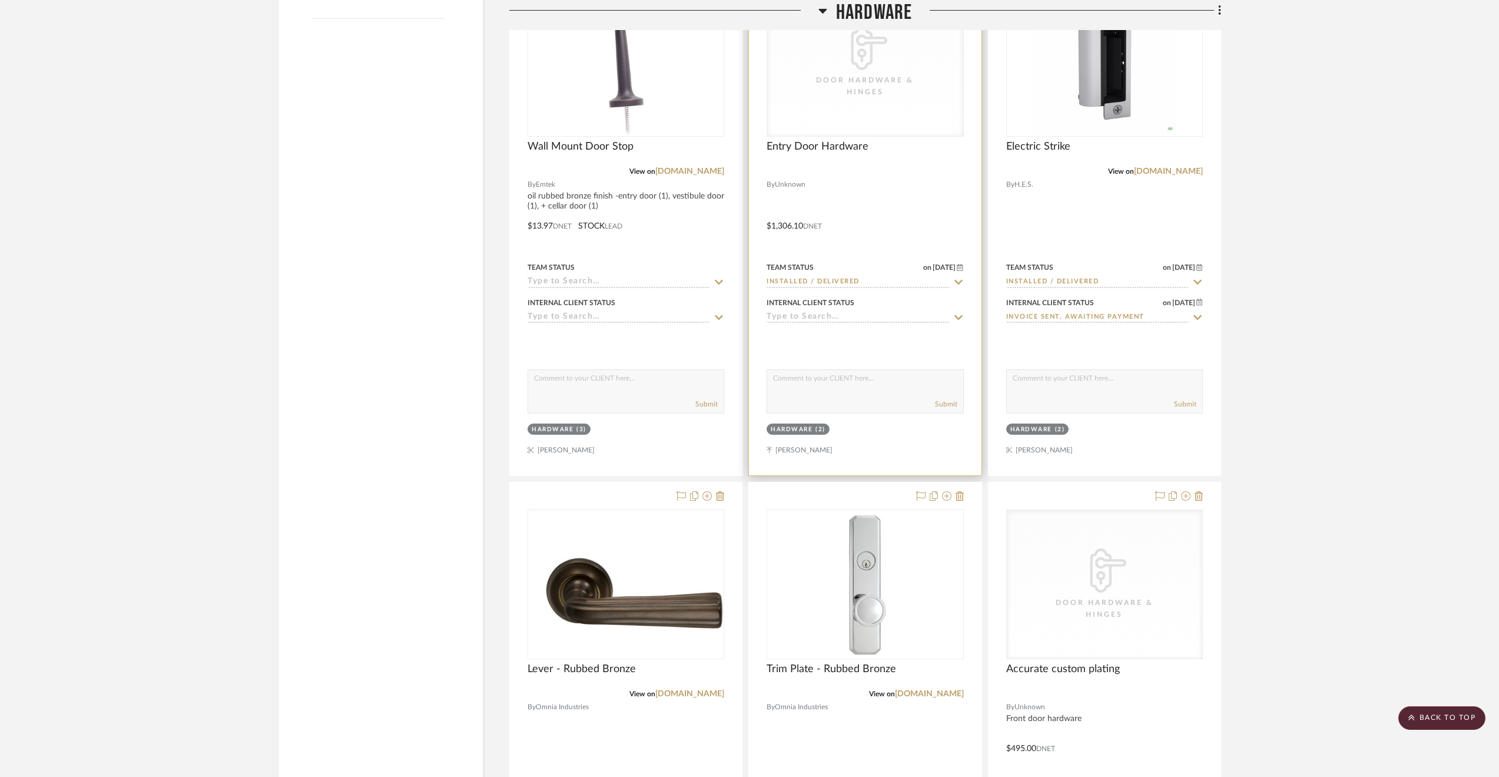
click at [854, 312] on input at bounding box center [858, 317] width 183 height 11
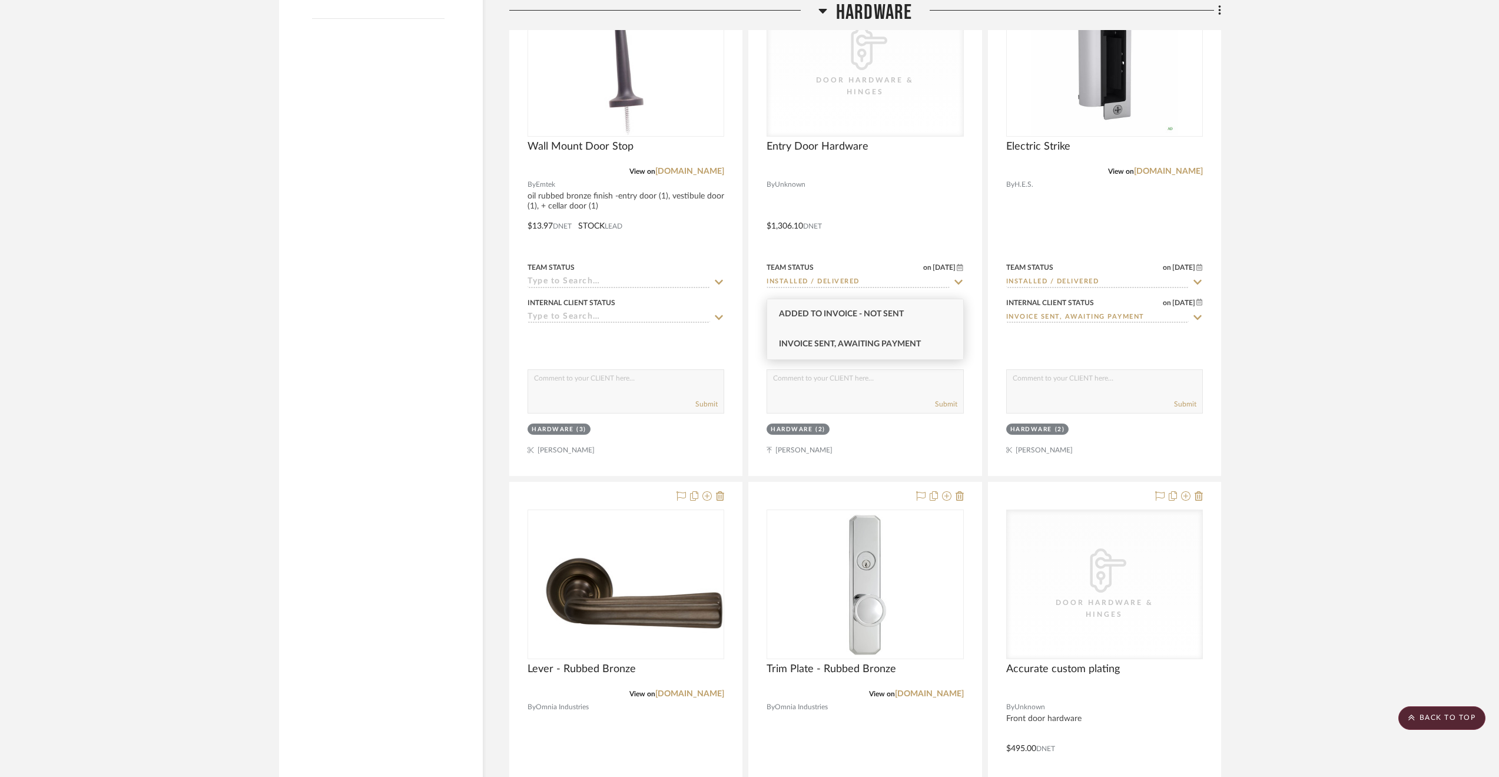
type input "invoice"
click at [856, 333] on div "Invoice Sent, Awaiting Payment" at bounding box center [865, 344] width 196 height 30
type input "[DATE]"
type input "Invoice Sent, Awaiting Payment"
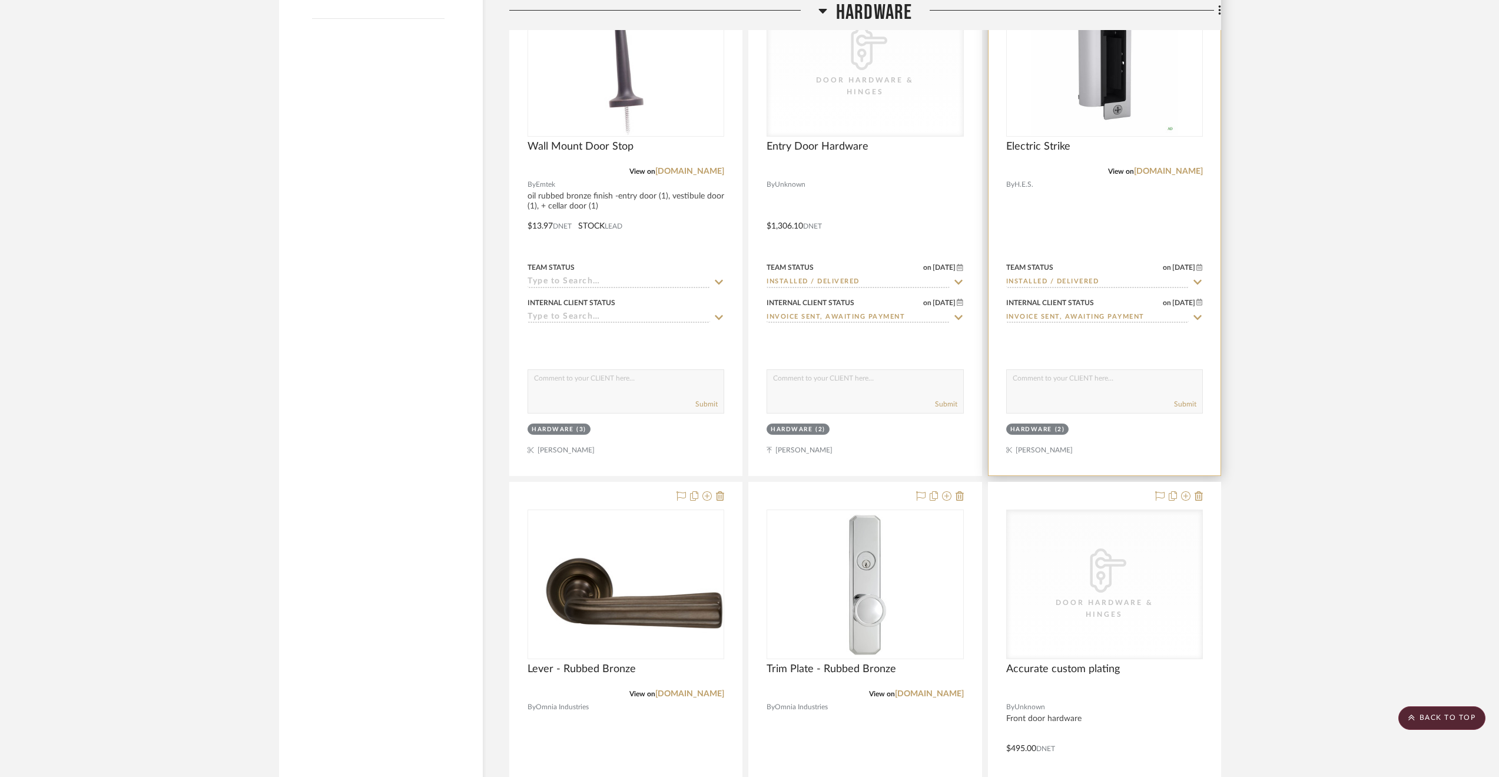
click at [1199, 313] on icon at bounding box center [1197, 317] width 11 height 9
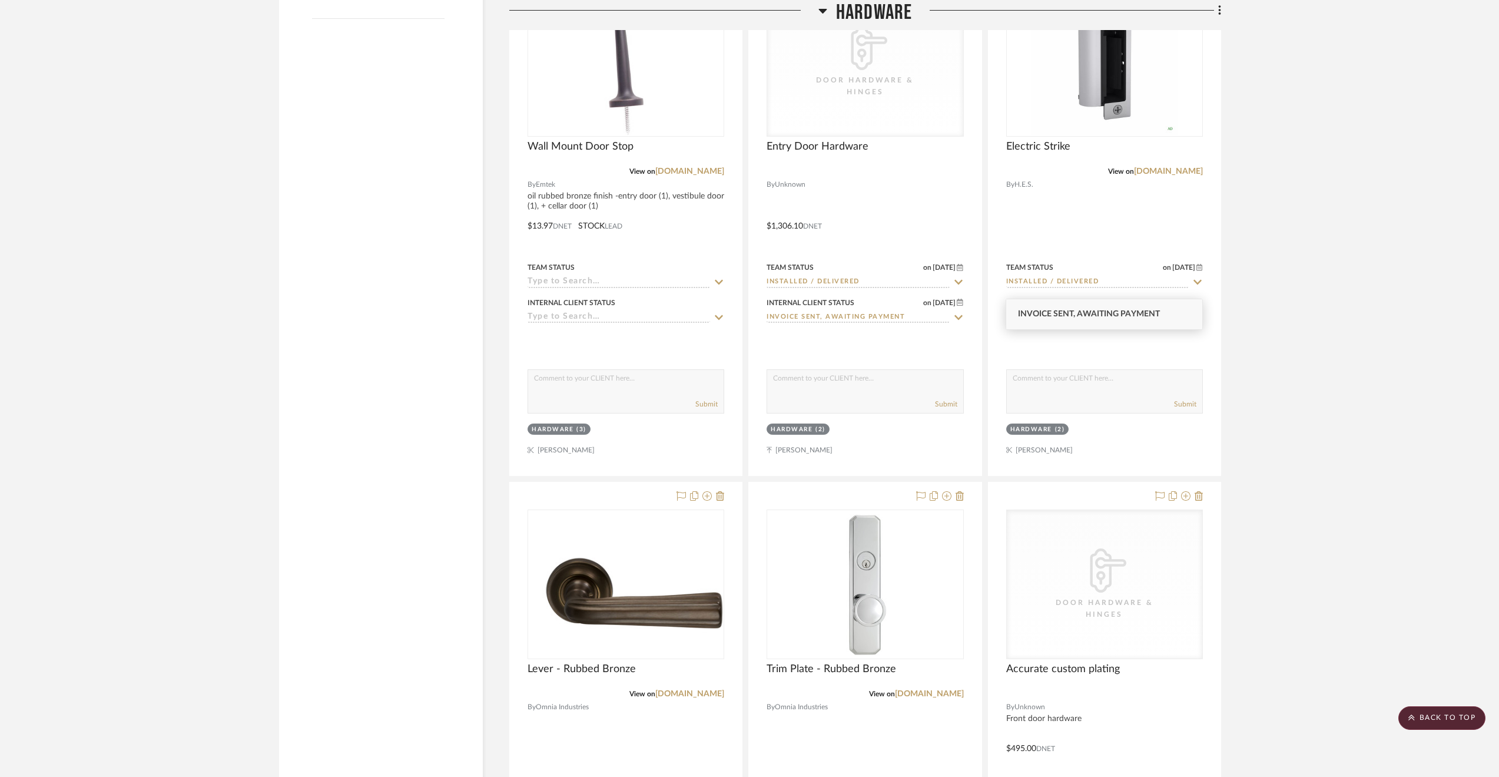
click at [1198, 313] on icon at bounding box center [1197, 317] width 11 height 9
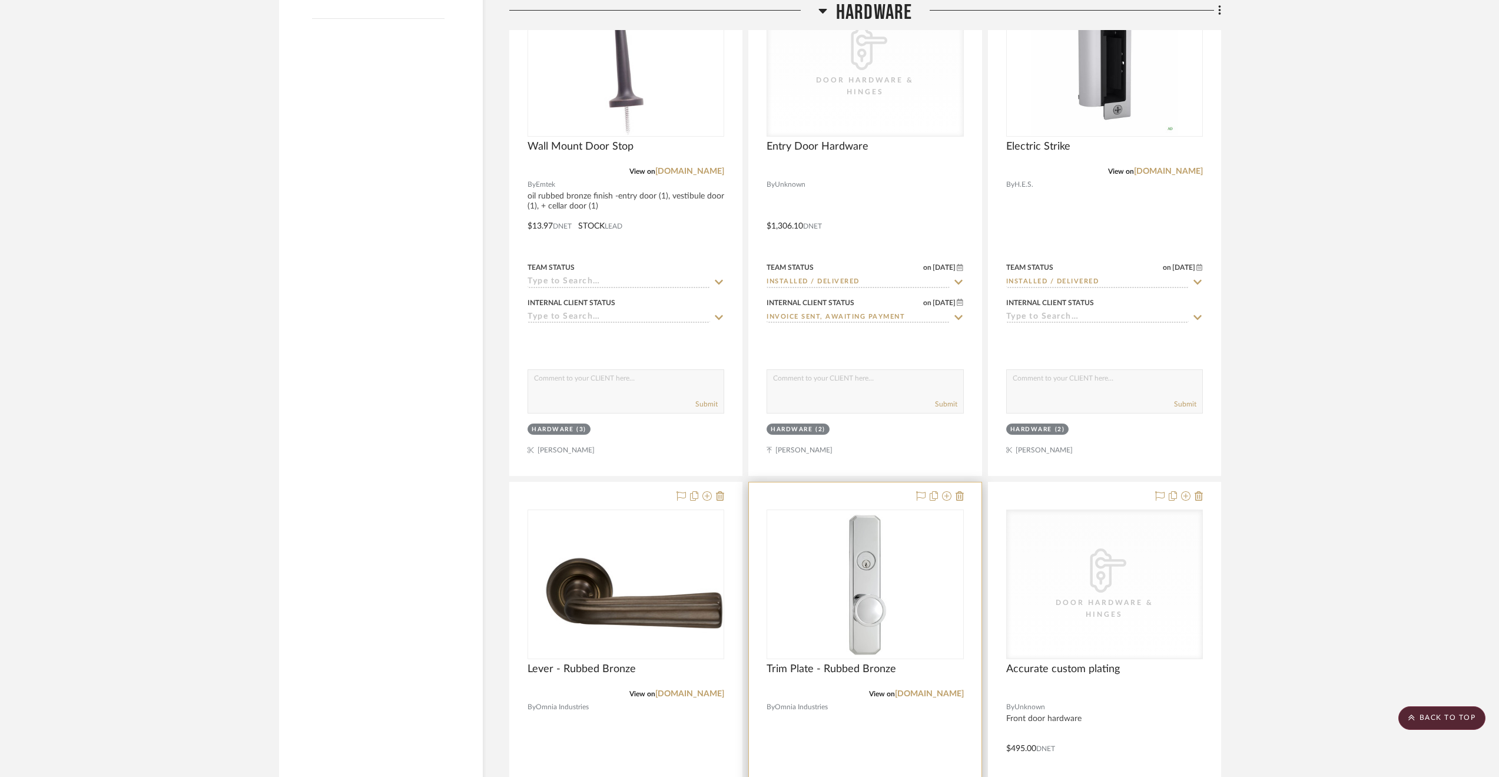
scroll to position [2419, 0]
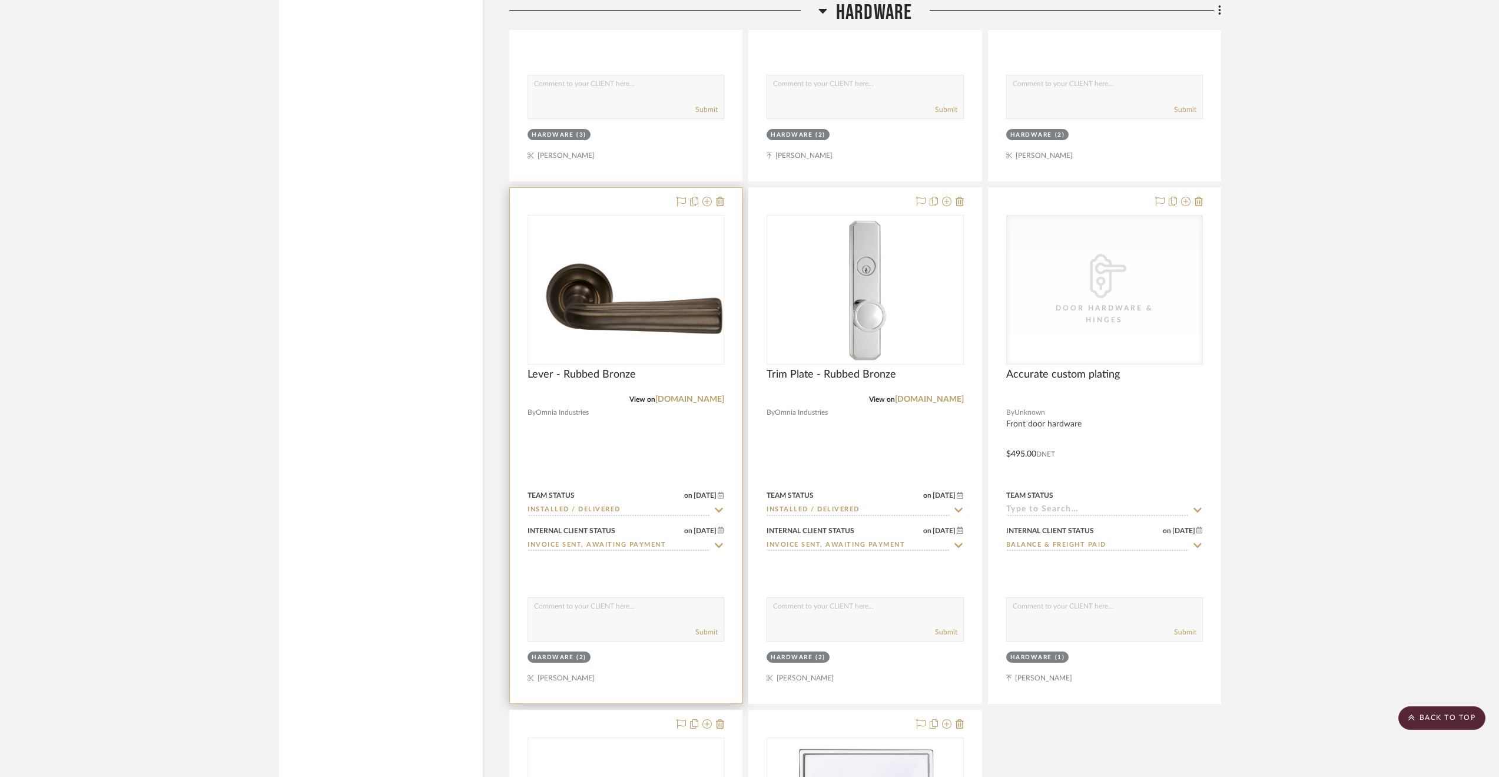
click at [718, 543] on icon at bounding box center [719, 545] width 8 height 5
click at [720, 541] on icon at bounding box center [719, 545] width 11 height 9
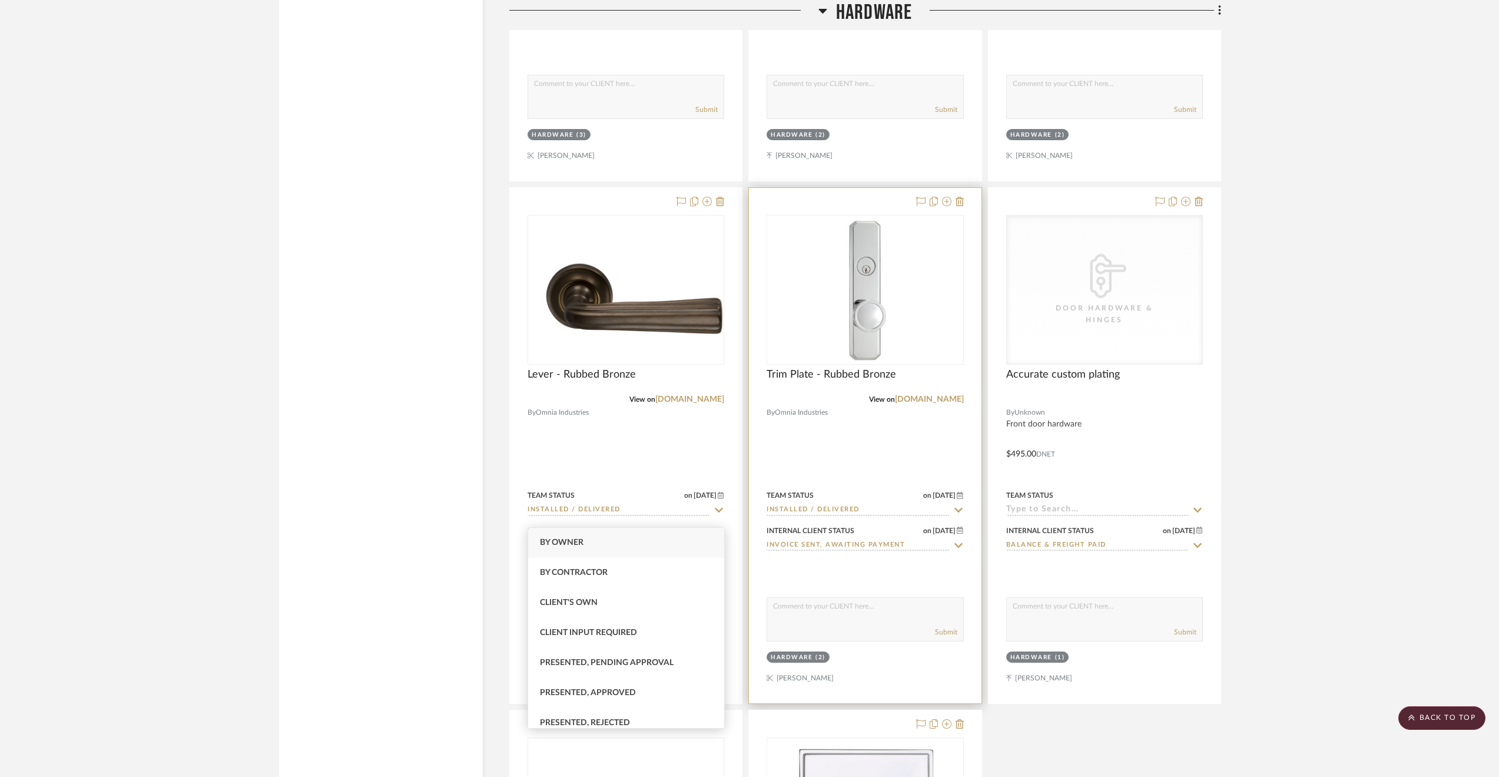
click at [960, 523] on div "Internal Client Status on [DATE] [DATE] Invoice Sent, Awaiting Payment" at bounding box center [865, 537] width 197 height 28
click at [961, 541] on icon at bounding box center [958, 545] width 11 height 9
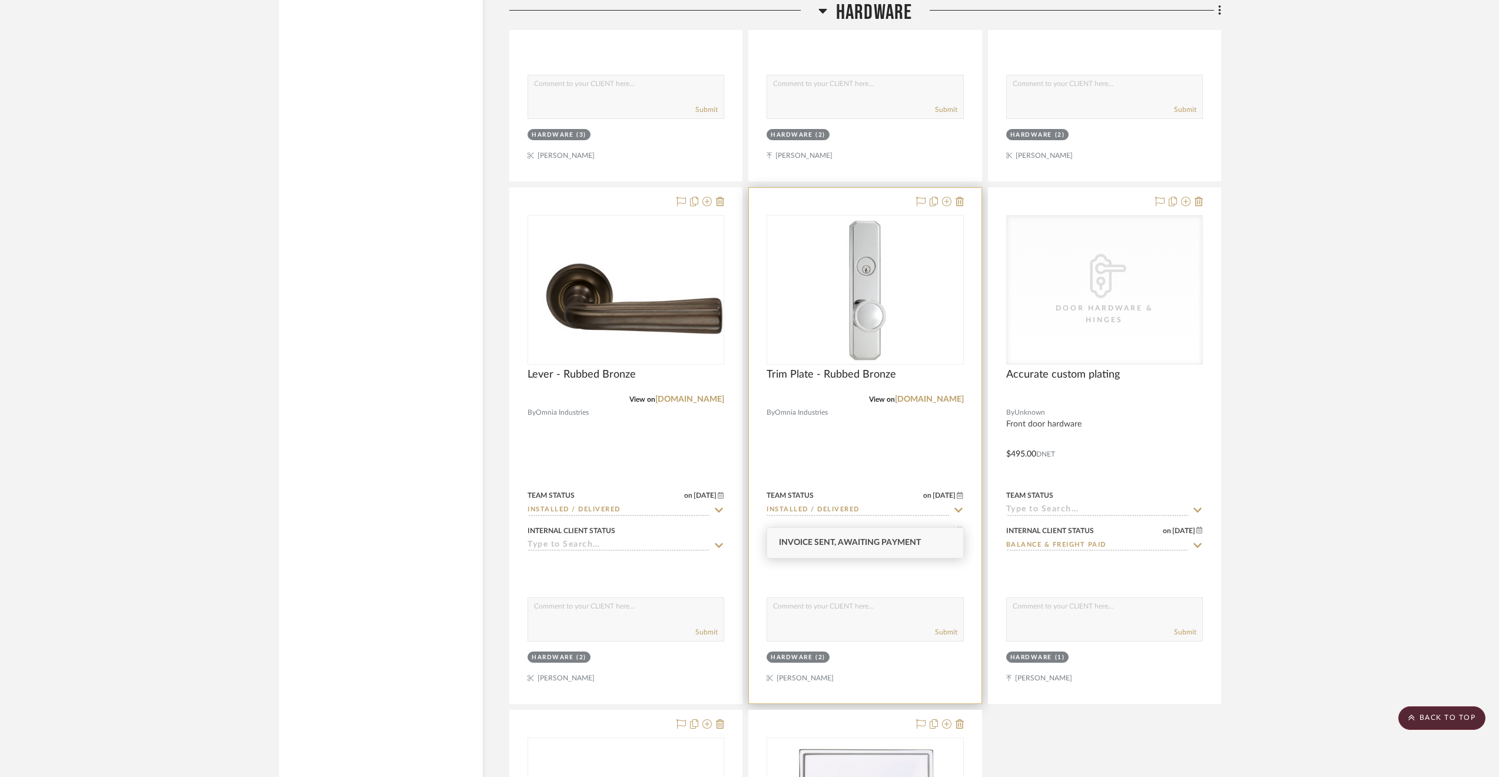
click at [961, 541] on icon at bounding box center [958, 545] width 11 height 9
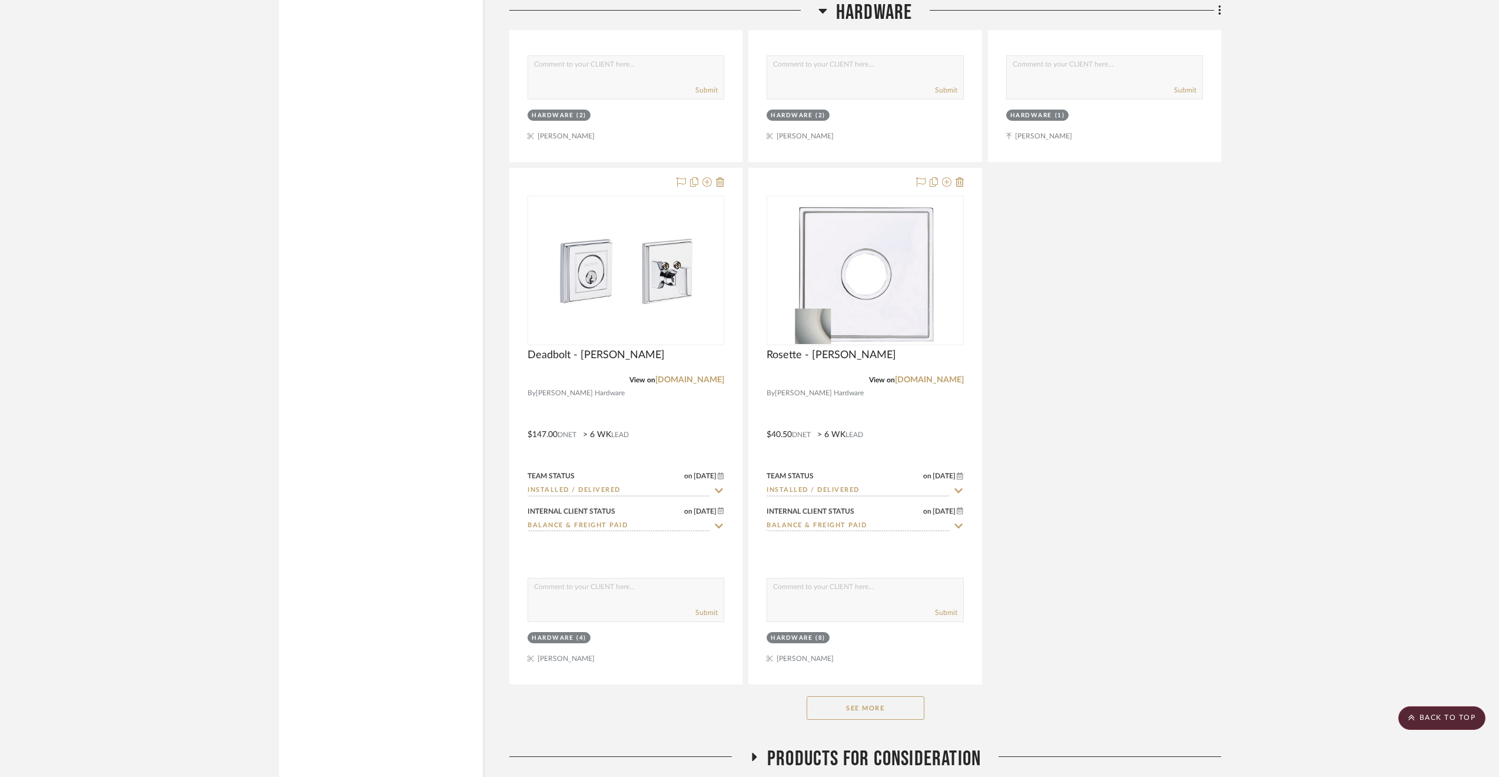
scroll to position [3042, 0]
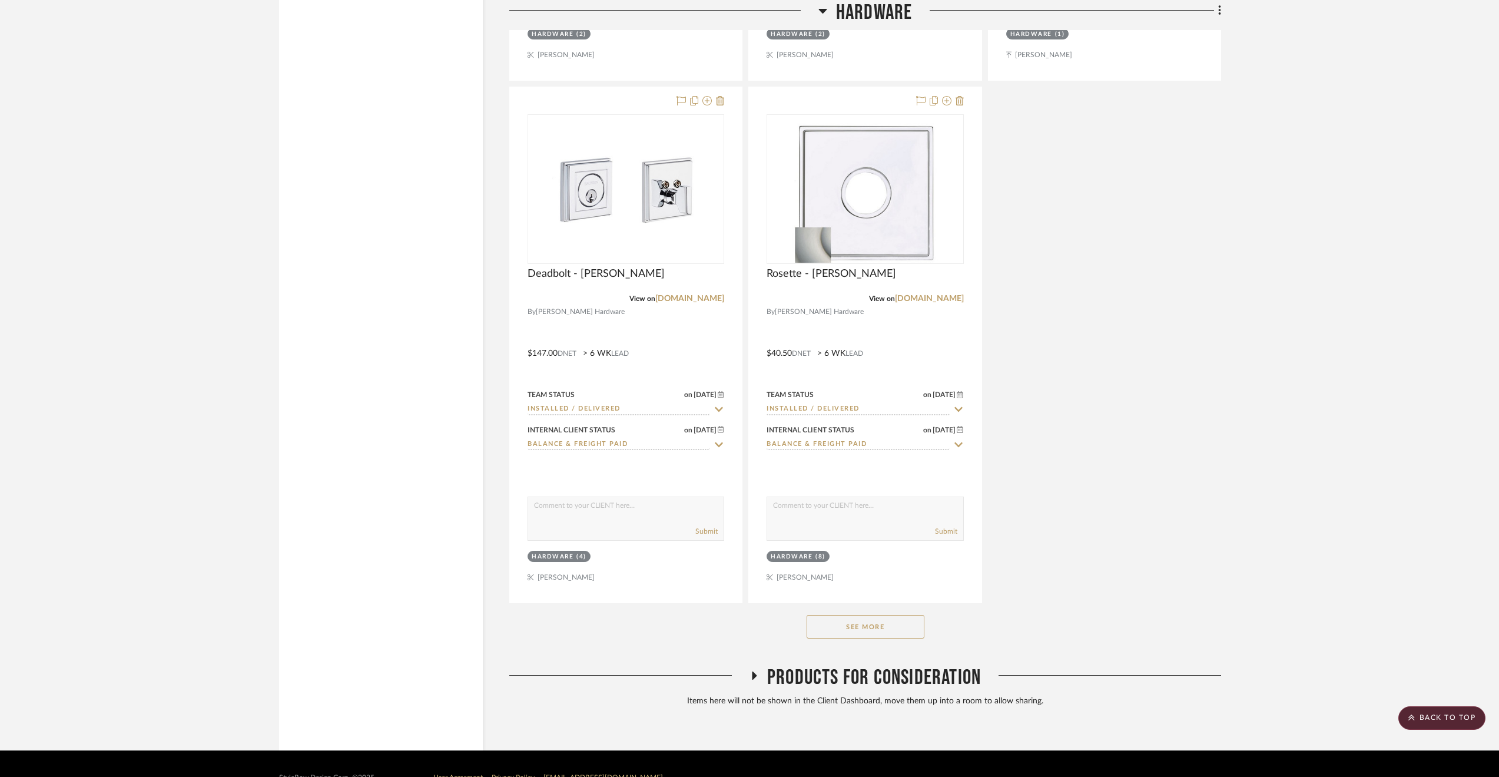
click at [887, 615] on button "See More" at bounding box center [866, 627] width 118 height 24
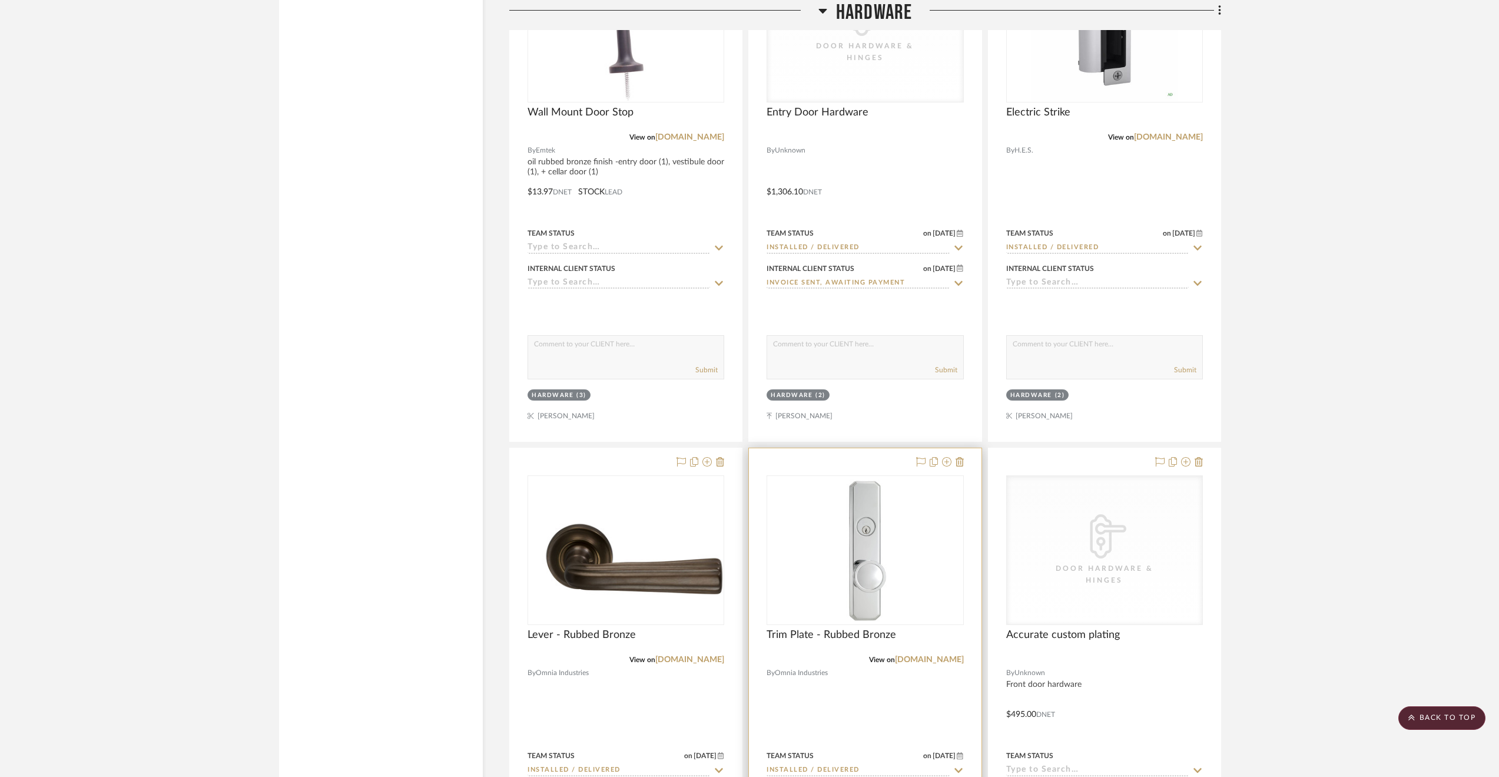
scroll to position [1923, 0]
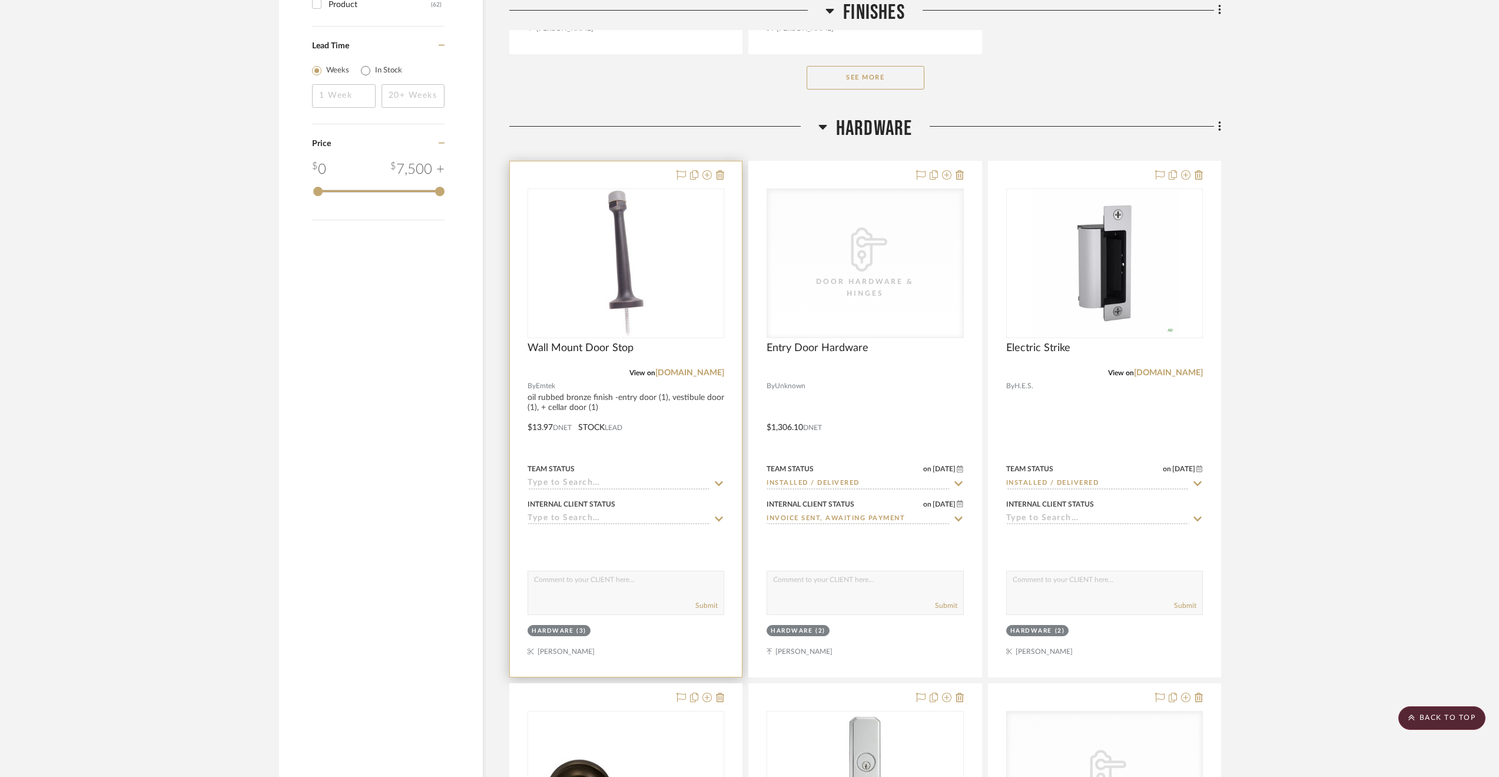
click at [634, 513] on input at bounding box center [619, 518] width 183 height 11
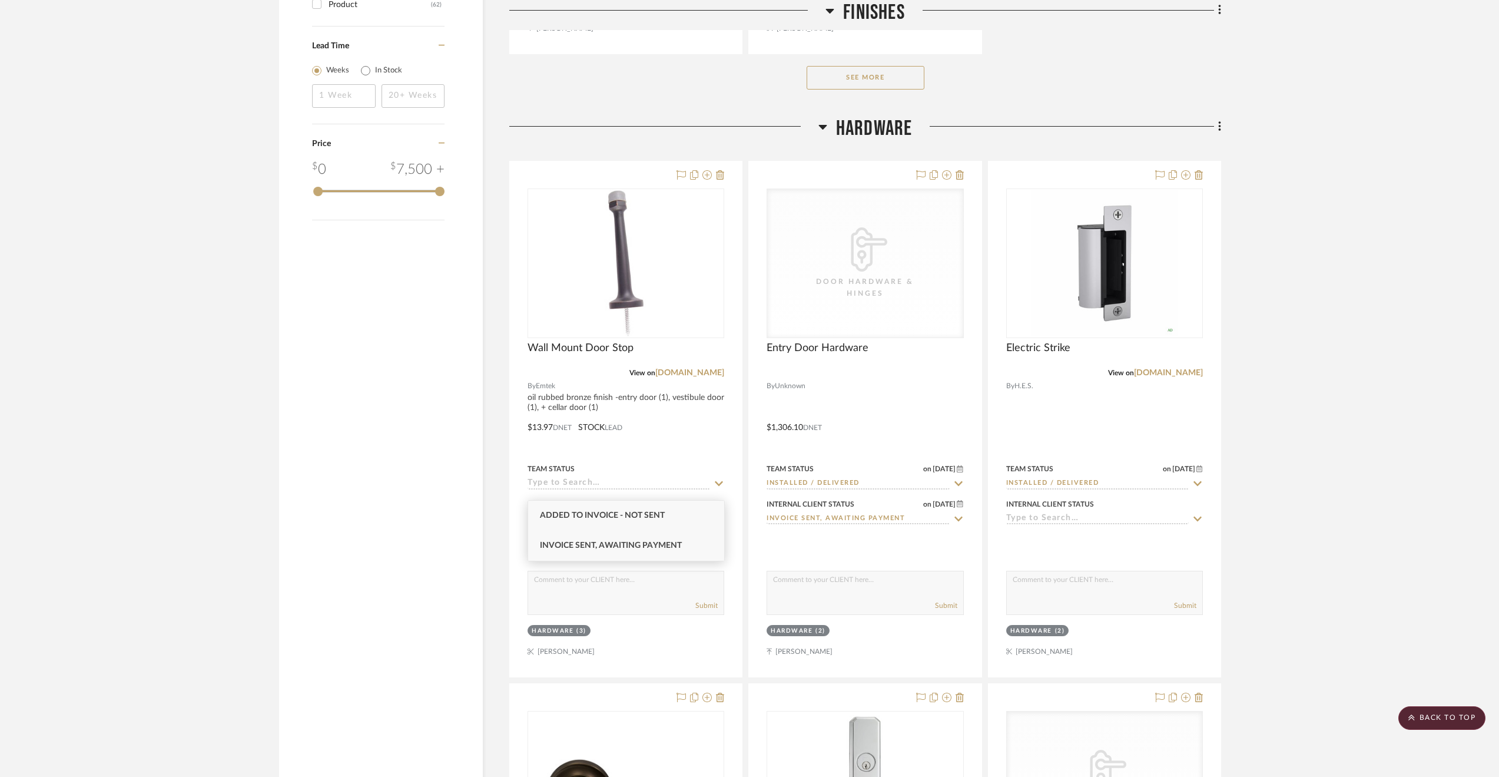
type input "invoice"
click at [663, 539] on div "Invoice Sent, Awaiting Payment" at bounding box center [626, 546] width 196 height 30
type input "[DATE]"
type input "Invoice Sent, Awaiting Payment"
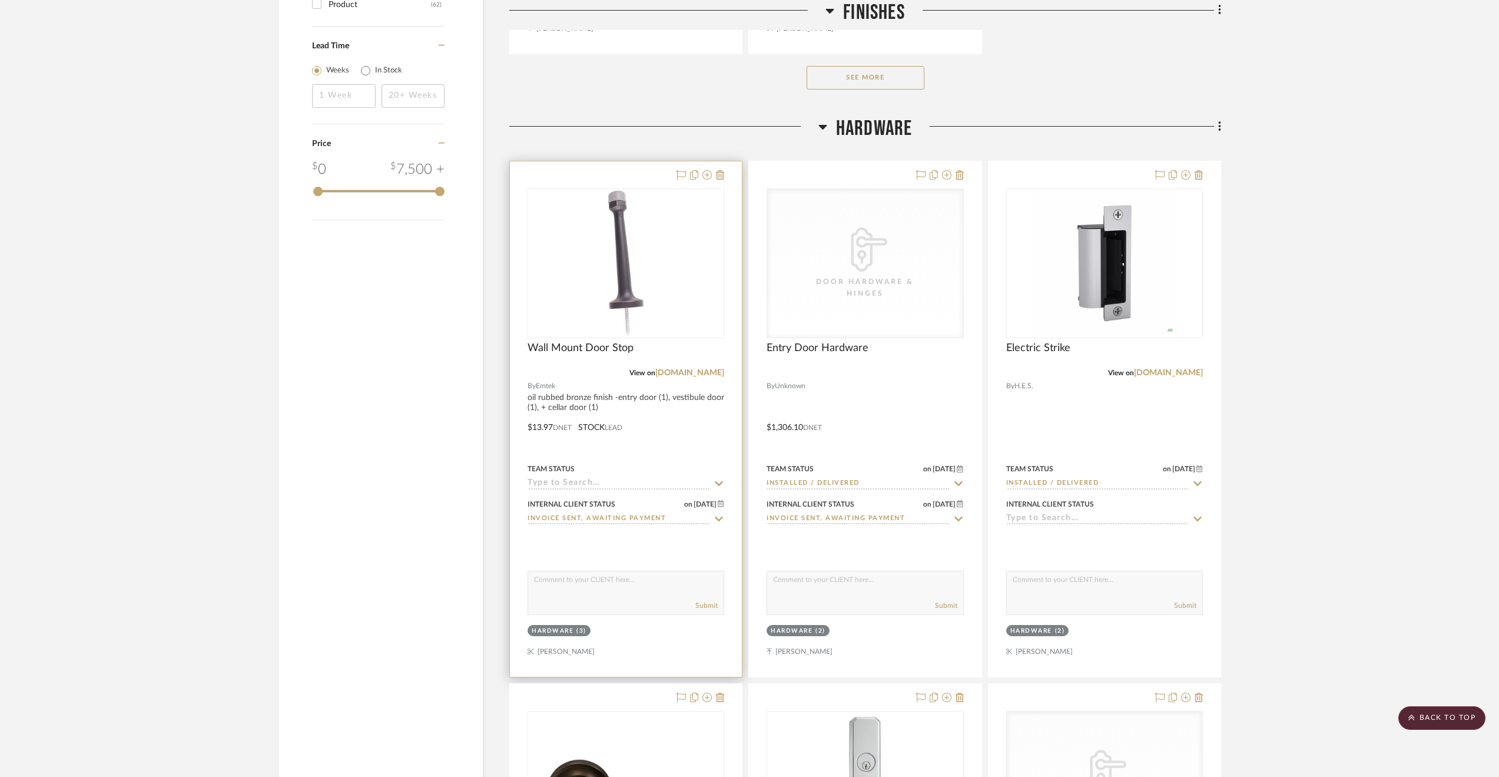
click at [683, 478] on input at bounding box center [619, 483] width 183 height 11
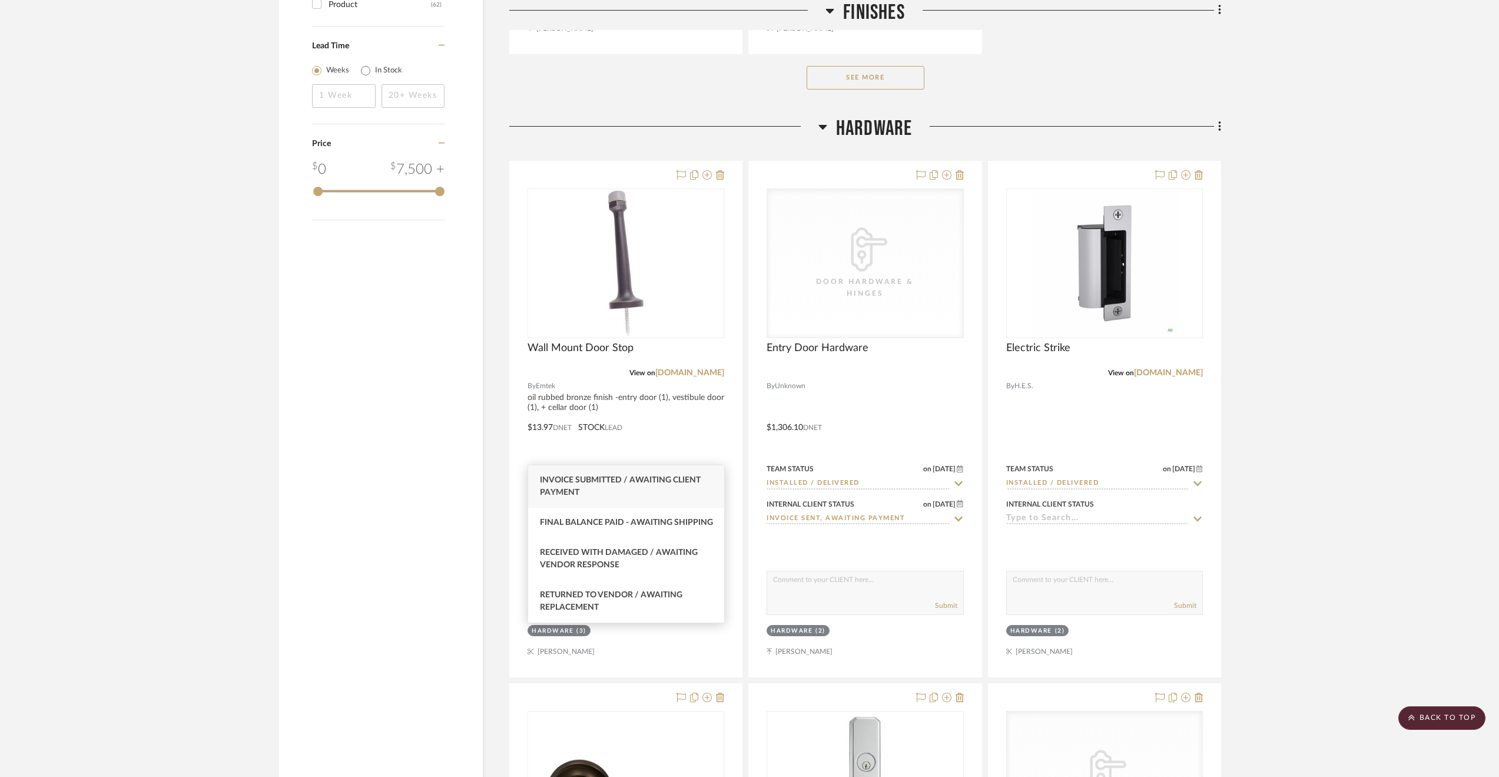
type input "awai"
click at [653, 482] on span "Invoice Submitted / Awaiting Client Payment" at bounding box center [620, 486] width 161 height 21
type input "[DATE]"
type input "Invoice Submitted / Awaiting Client Payment"
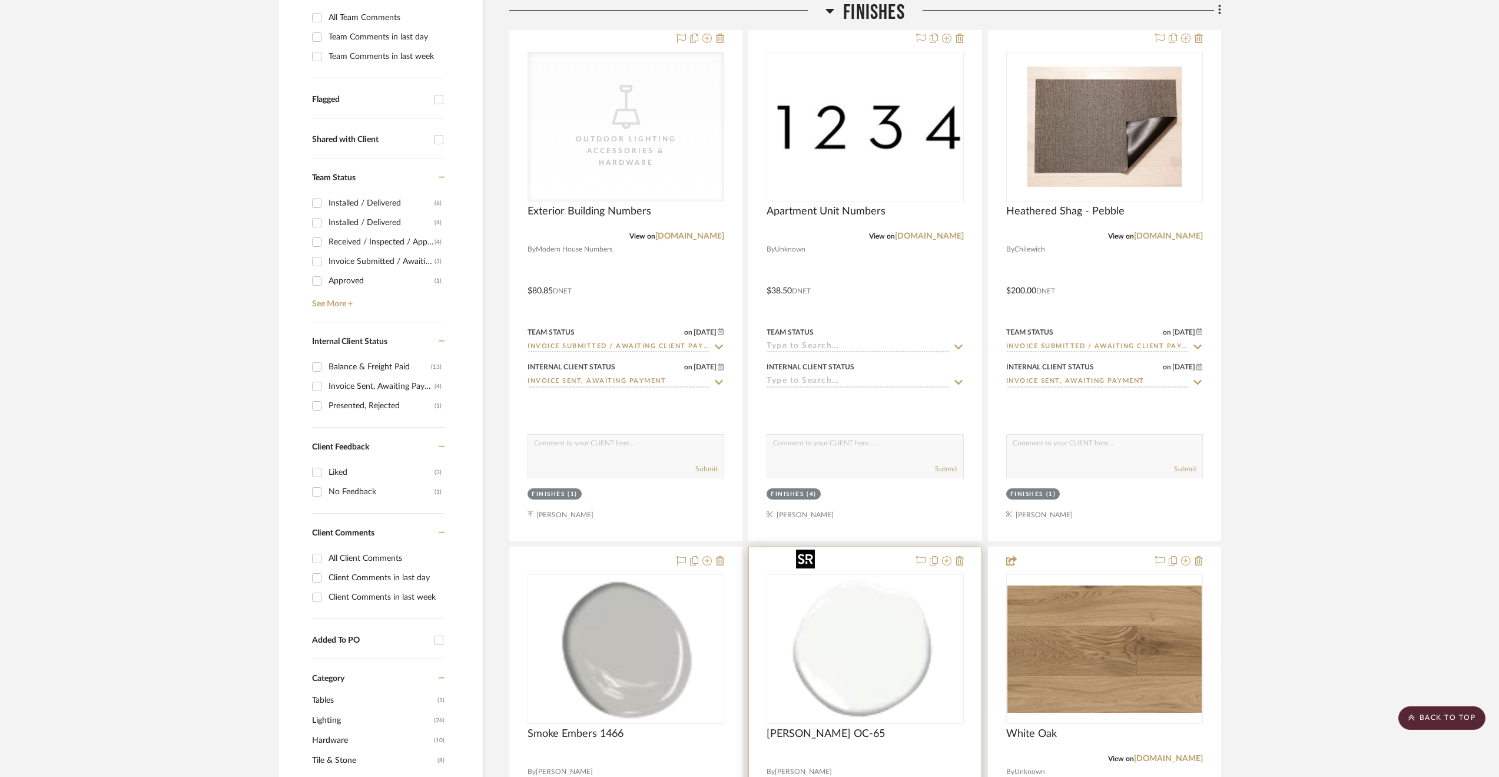
scroll to position [333, 0]
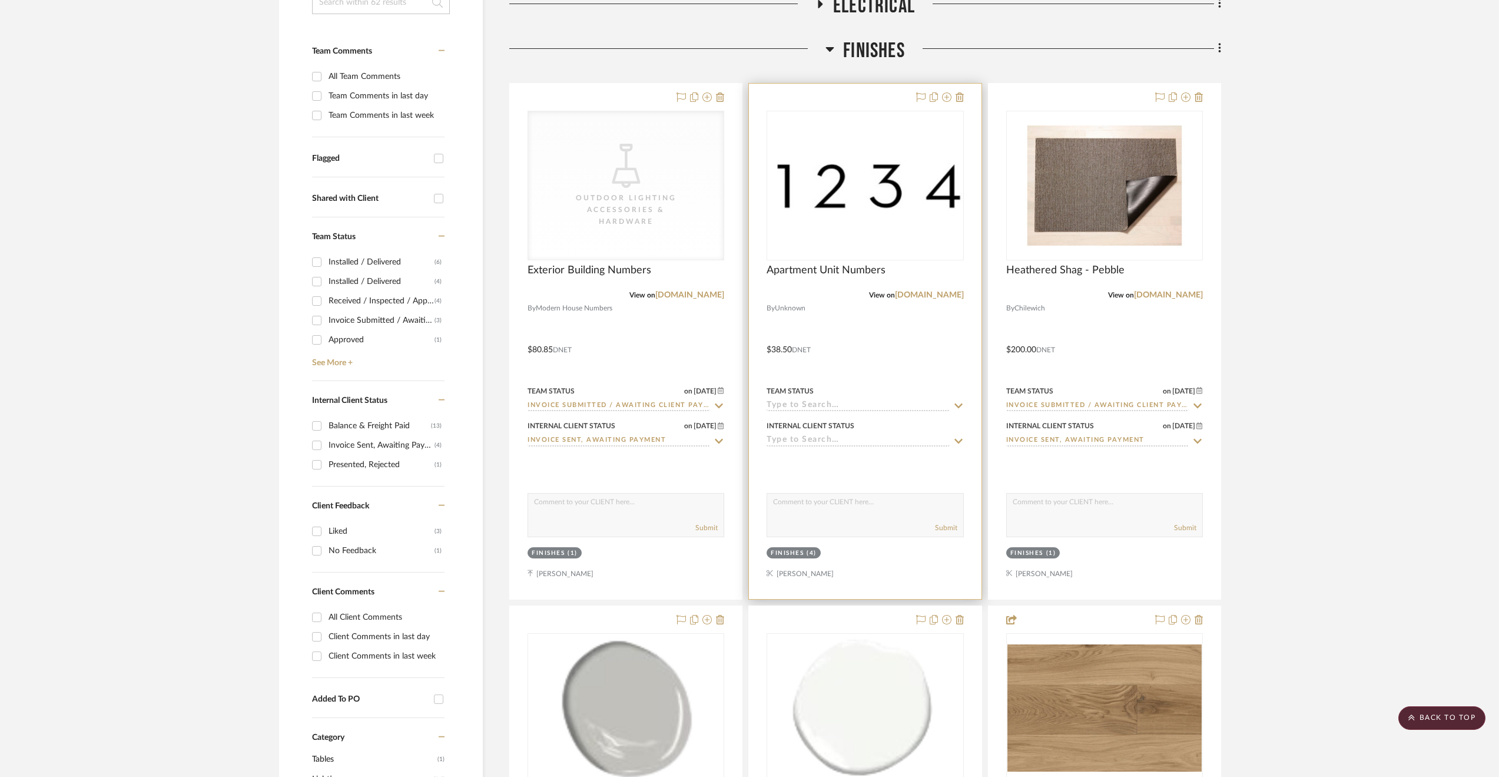
click at [787, 400] on input at bounding box center [858, 405] width 183 height 11
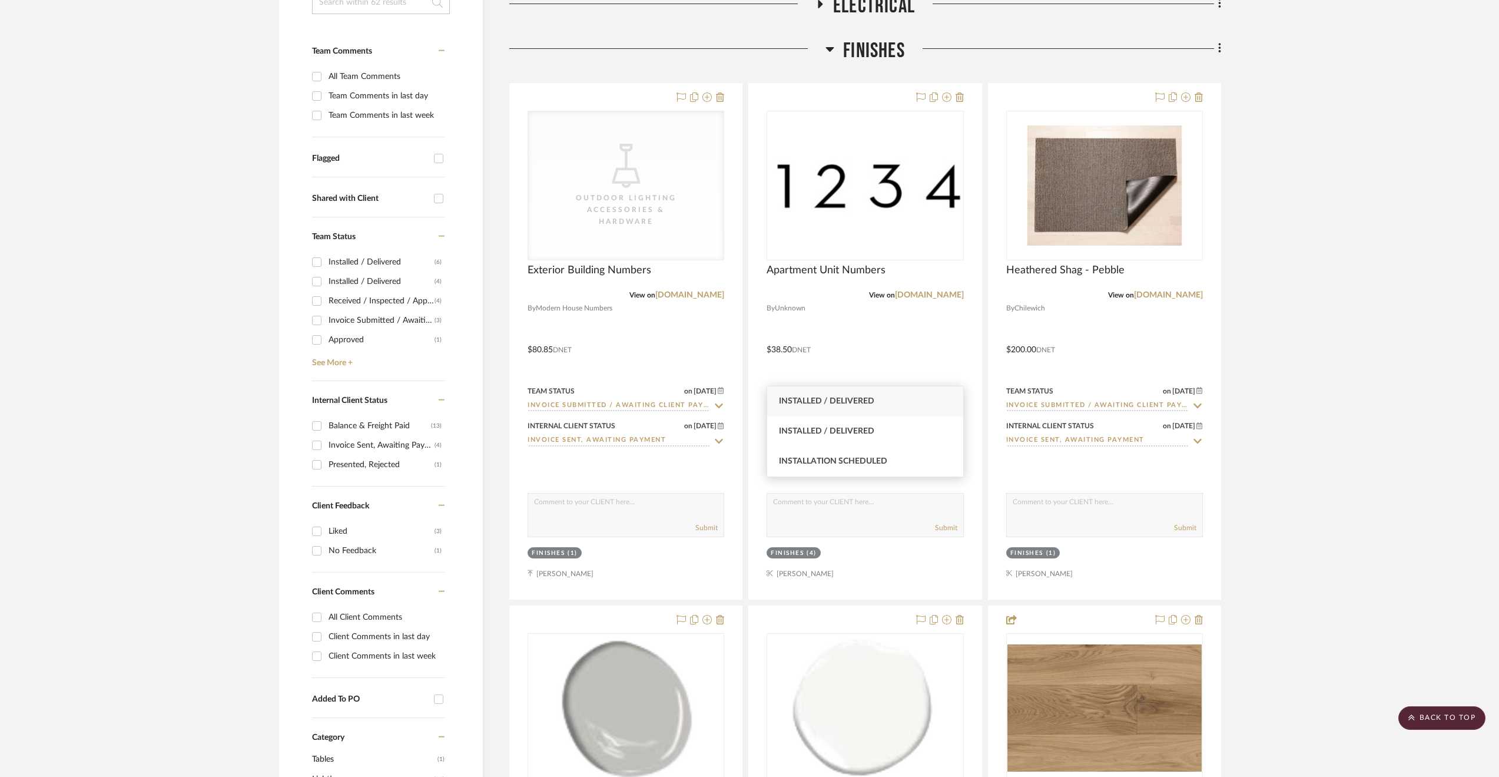
type input "insta"
click at [930, 396] on div "Installed / Delivered" at bounding box center [865, 401] width 196 height 30
type input "[DATE]"
type input "Installed / Delivered"
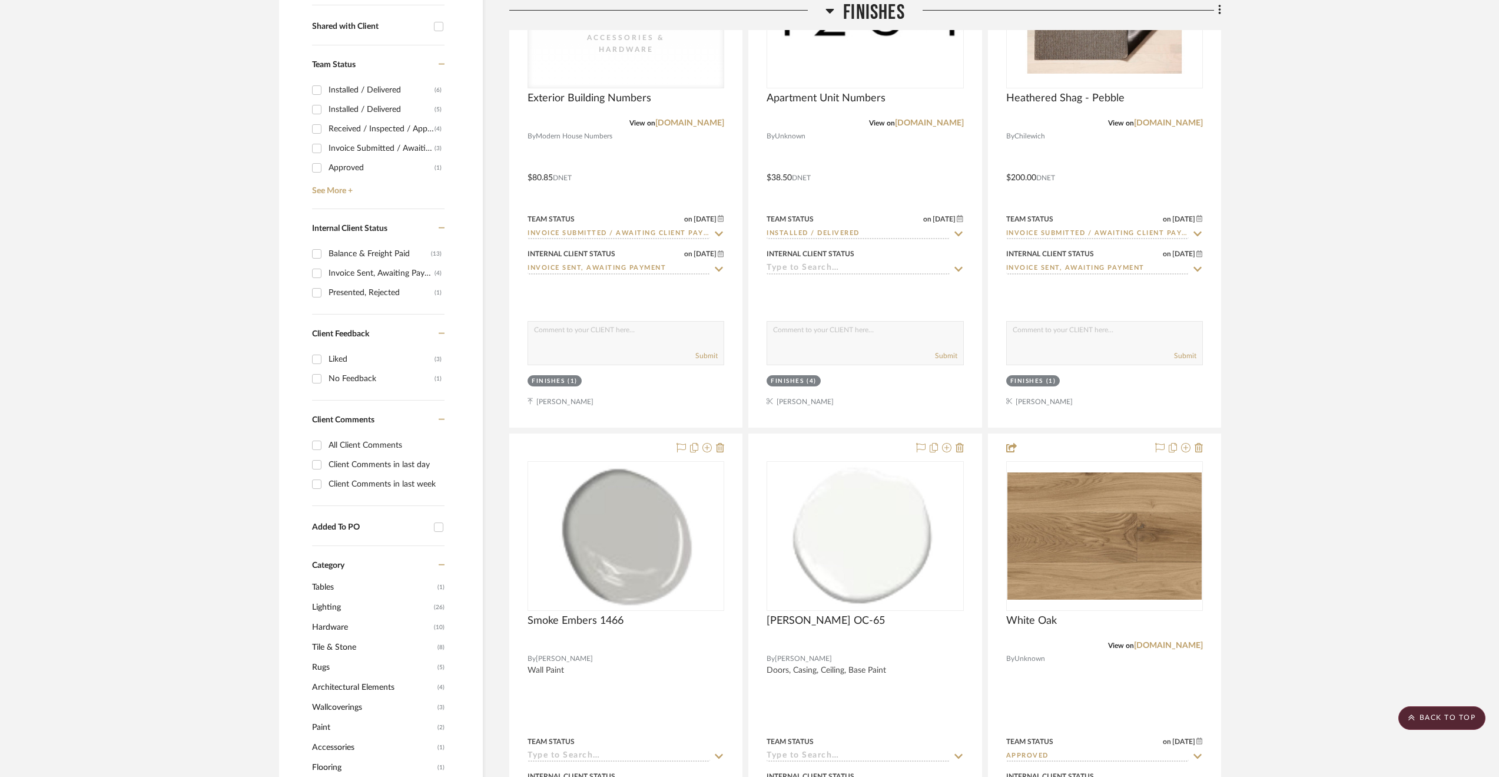
scroll to position [216, 0]
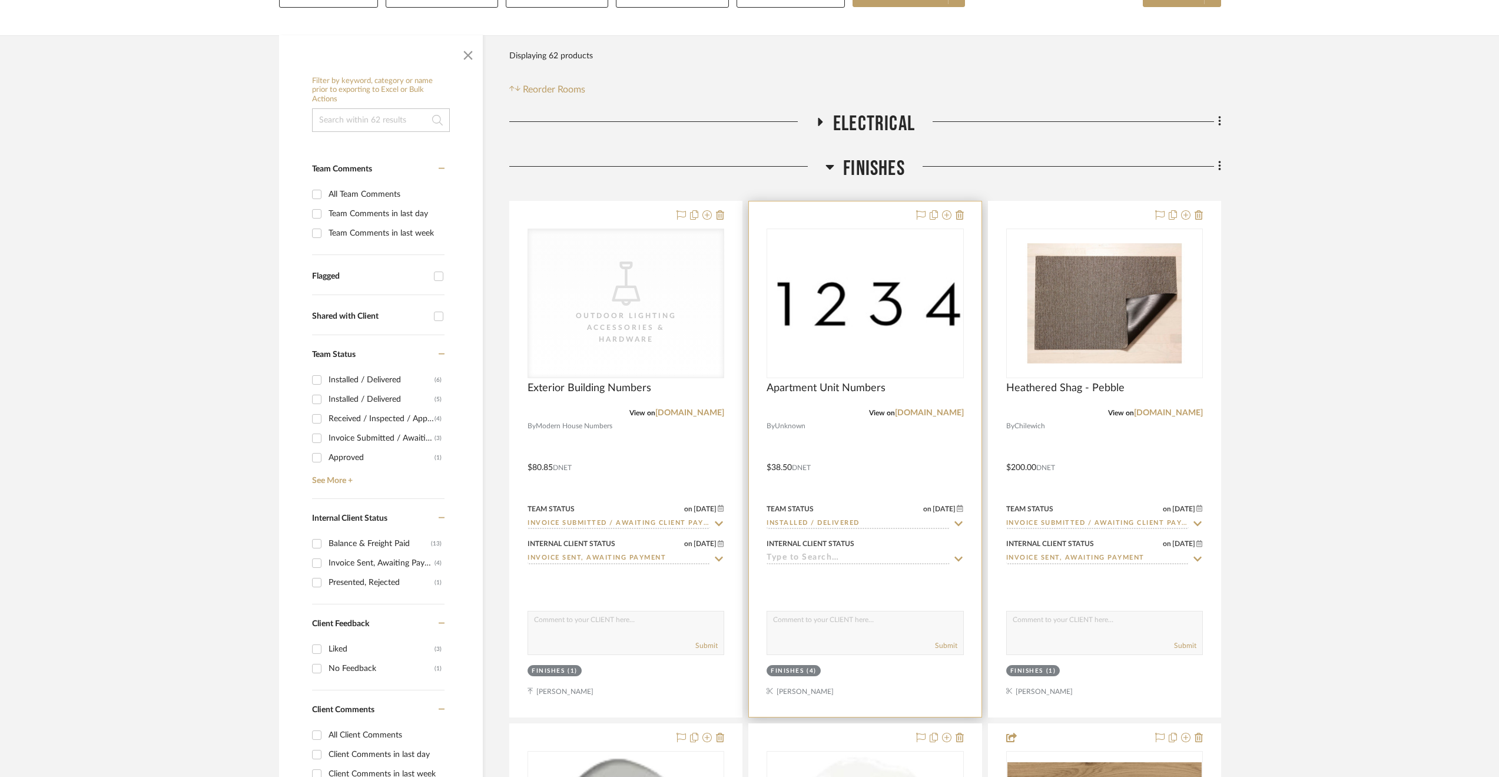
click at [818, 553] on input at bounding box center [858, 558] width 183 height 11
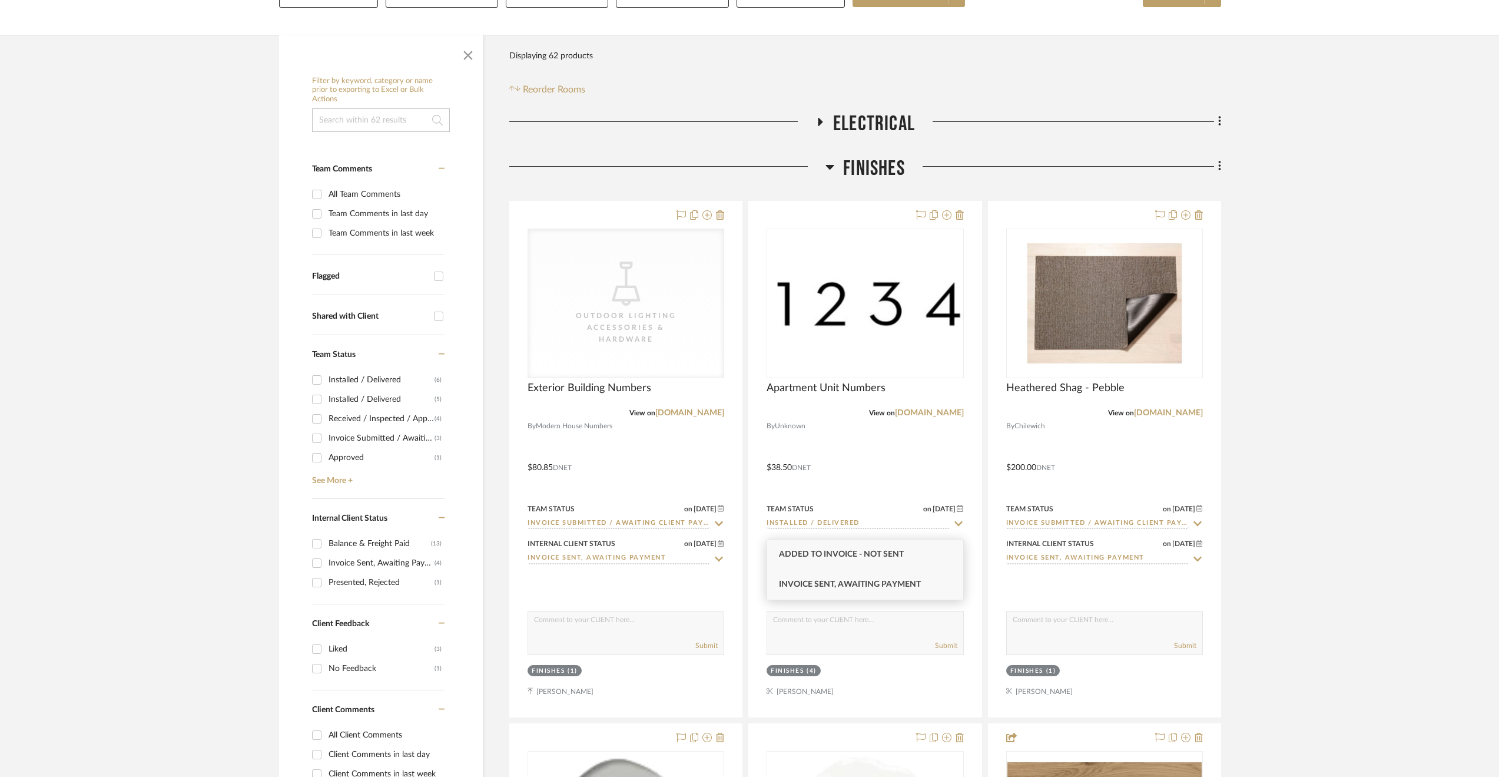
type input "invoice"
click at [889, 578] on div "Invoice Sent, Awaiting Payment" at bounding box center [865, 584] width 196 height 30
type input "[DATE]"
type input "Invoice Sent, Awaiting Payment"
click at [864, 111] on span "Electrical" at bounding box center [874, 123] width 82 height 25
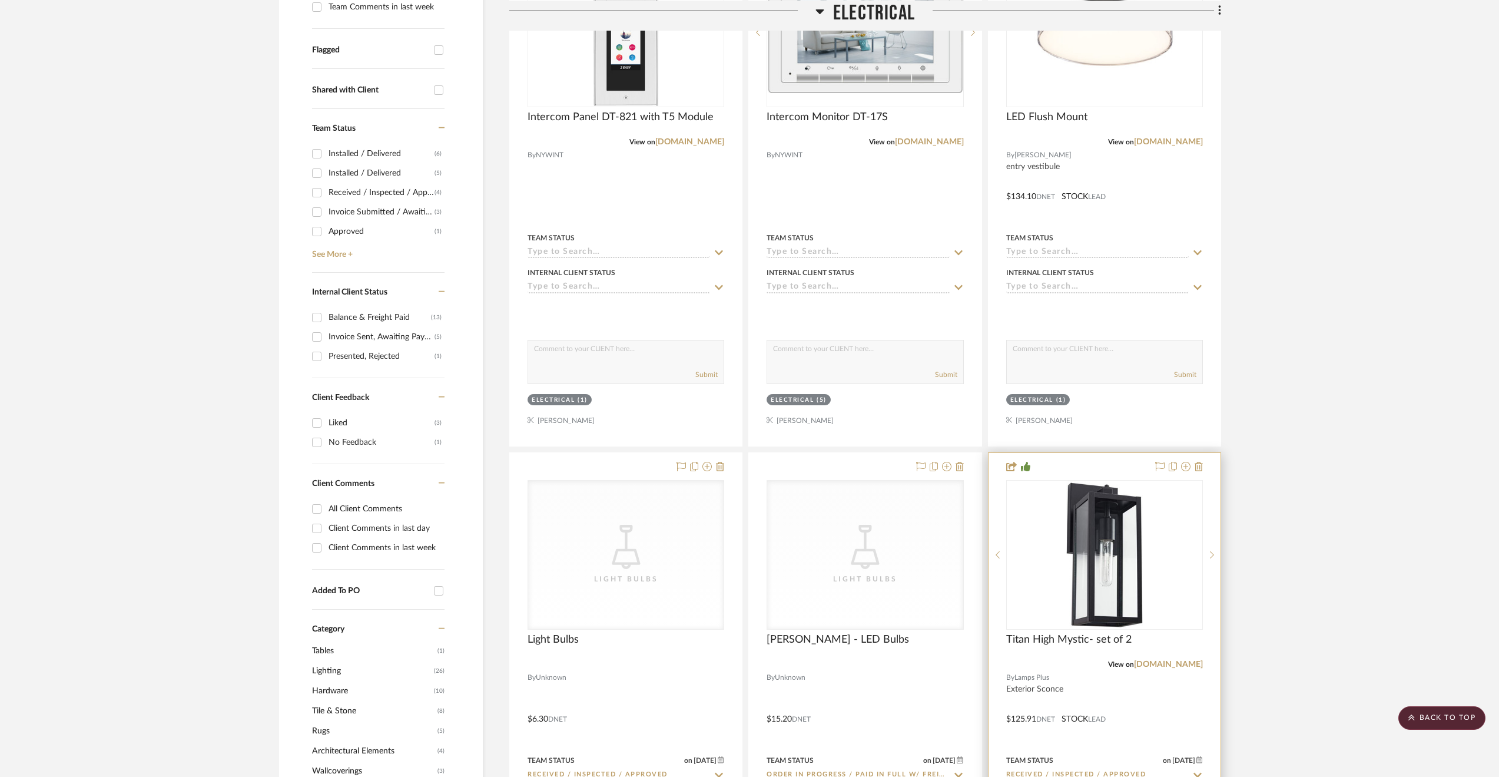
scroll to position [333, 0]
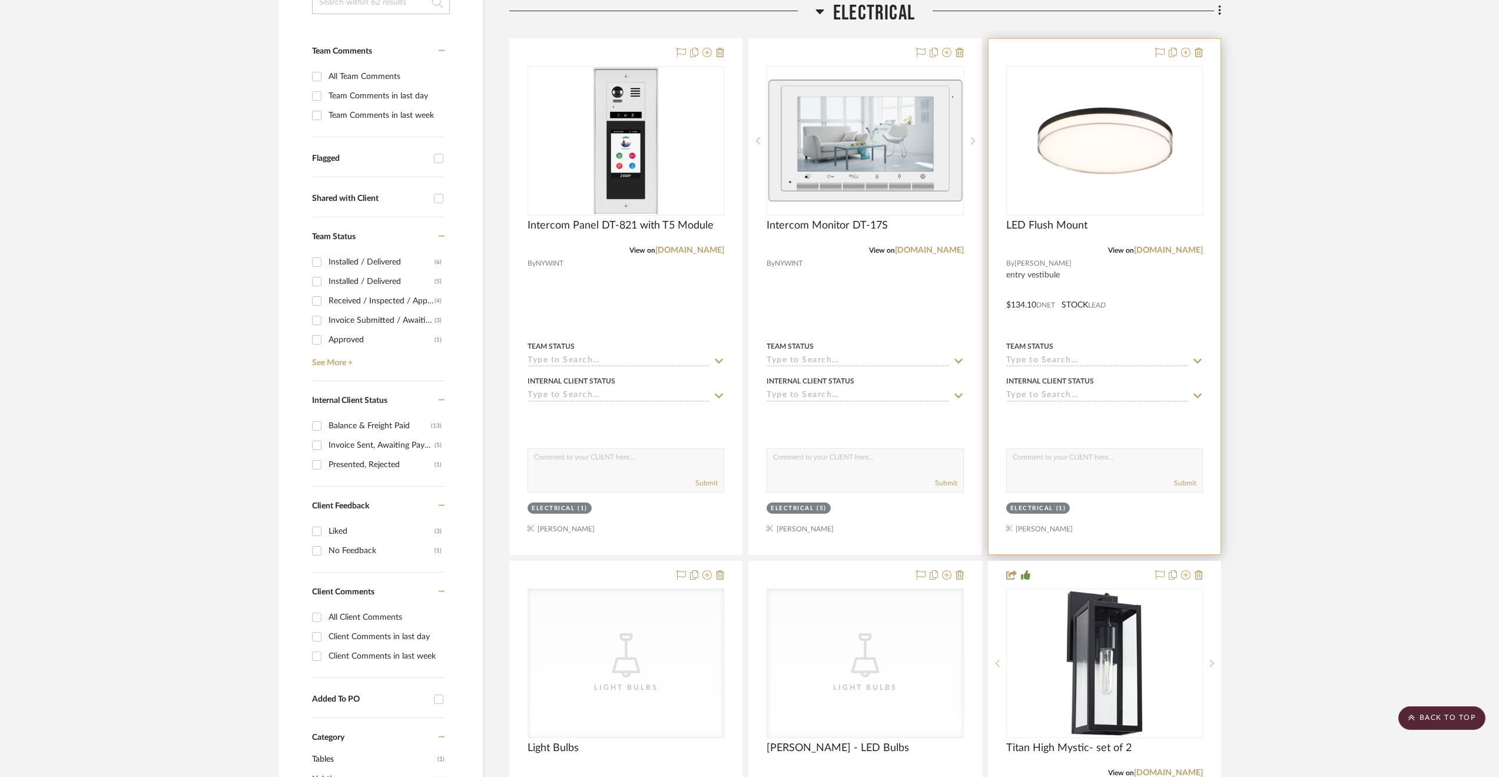
click at [1055, 356] on input at bounding box center [1097, 361] width 183 height 11
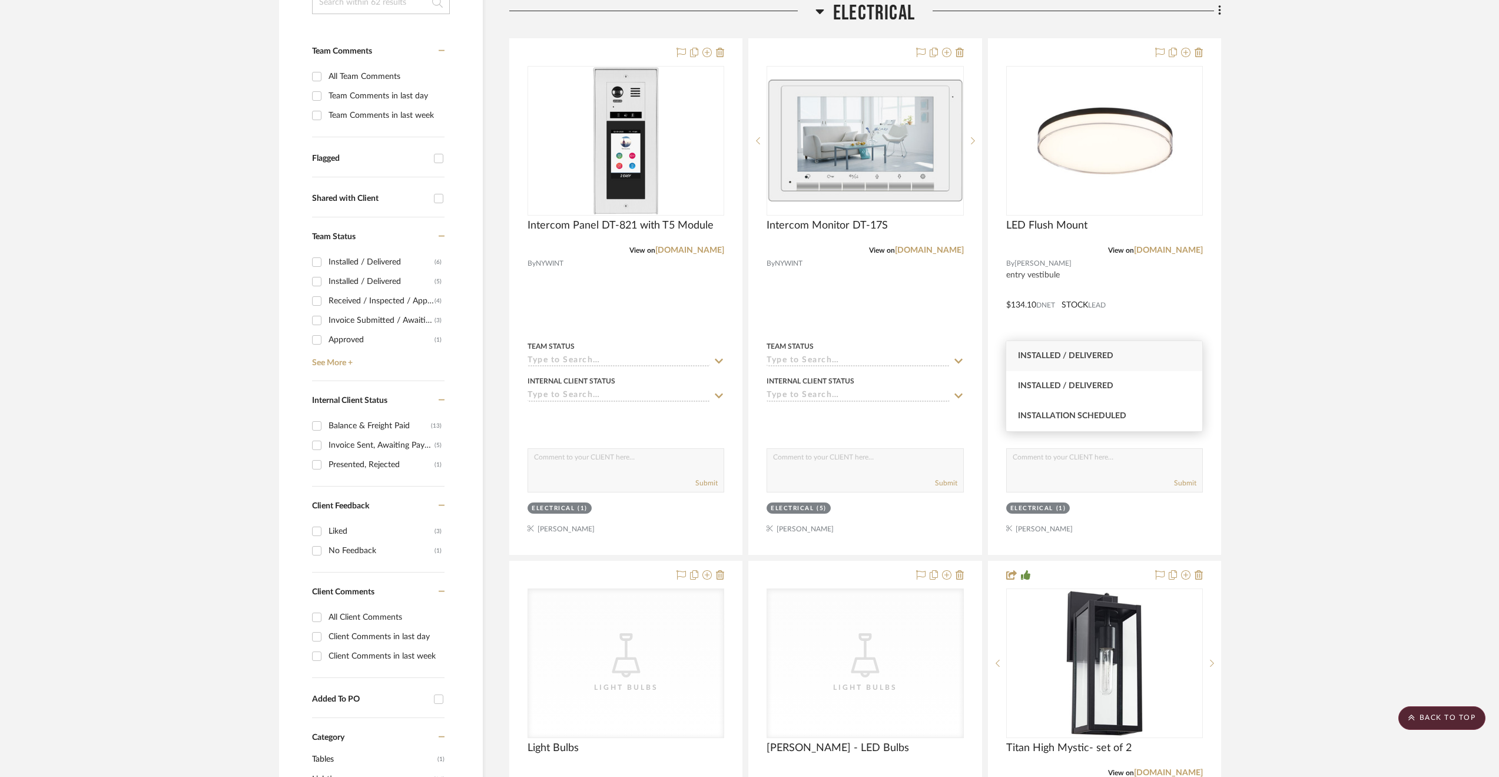
type input "install"
click at [1118, 360] on div "Installed / Delivered" at bounding box center [1104, 356] width 196 height 30
type input "[DATE]"
type input "Installed / Delivered"
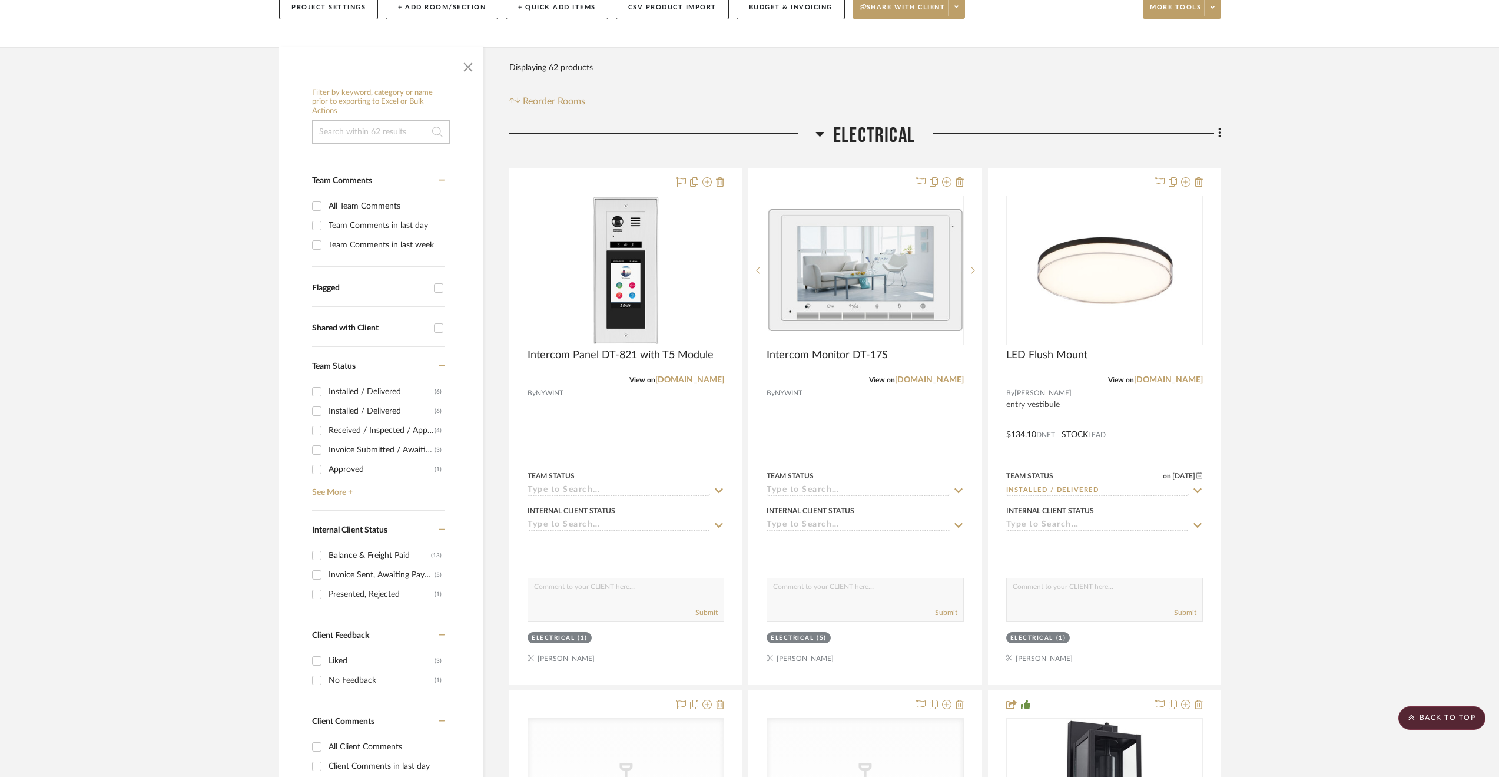
scroll to position [0, 0]
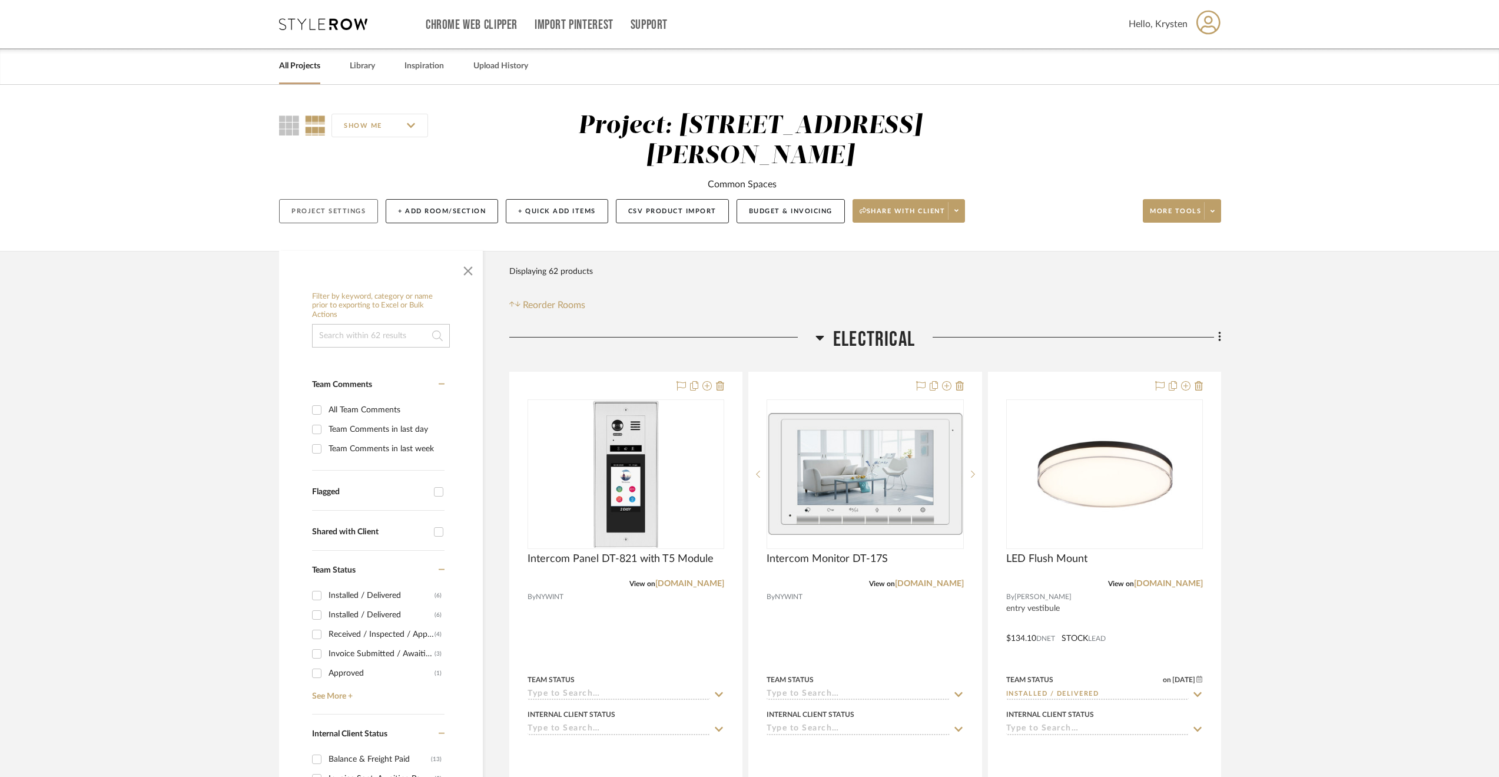
click at [347, 199] on button "Project Settings" at bounding box center [328, 211] width 99 height 24
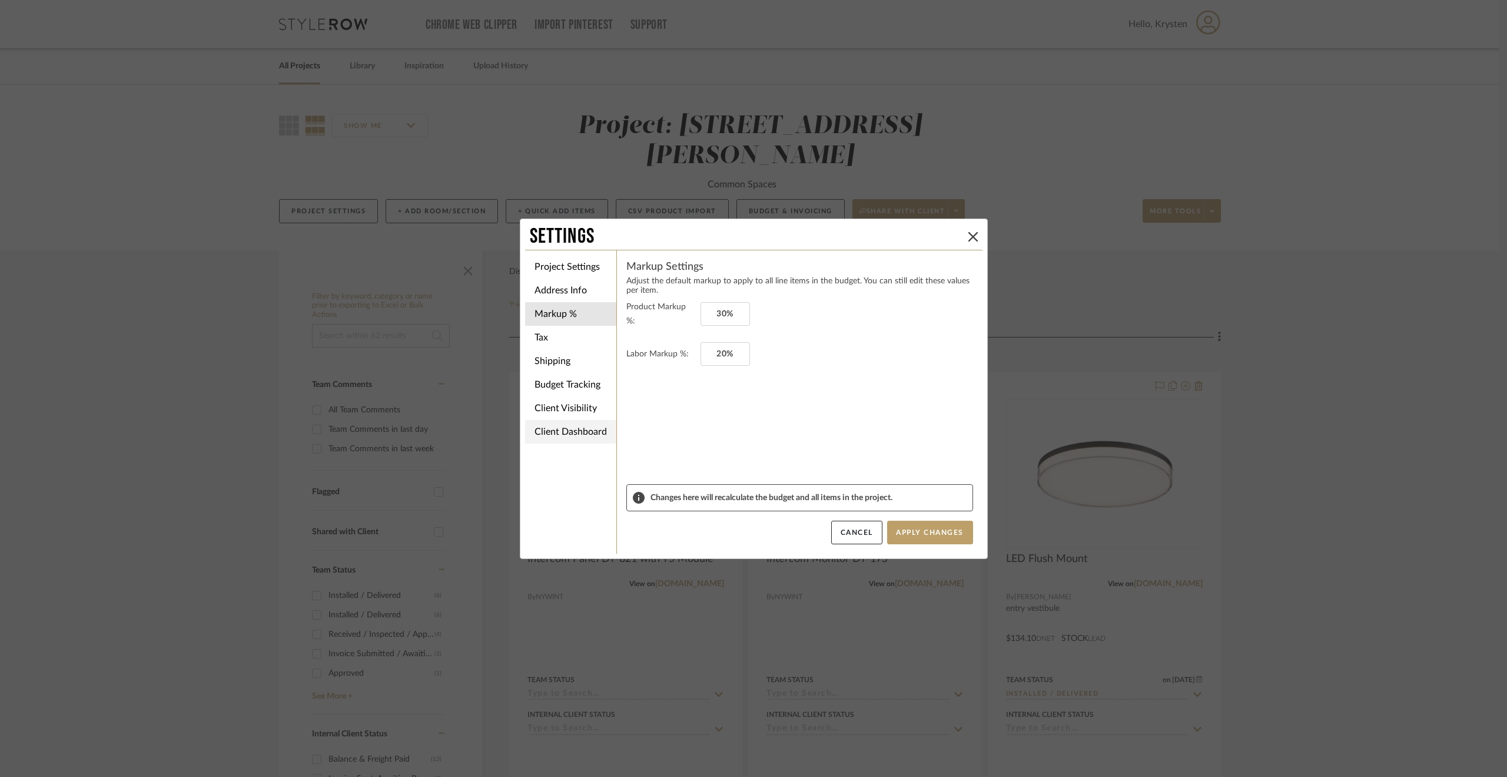
click at [566, 425] on li "Client Dashboard" at bounding box center [570, 432] width 91 height 24
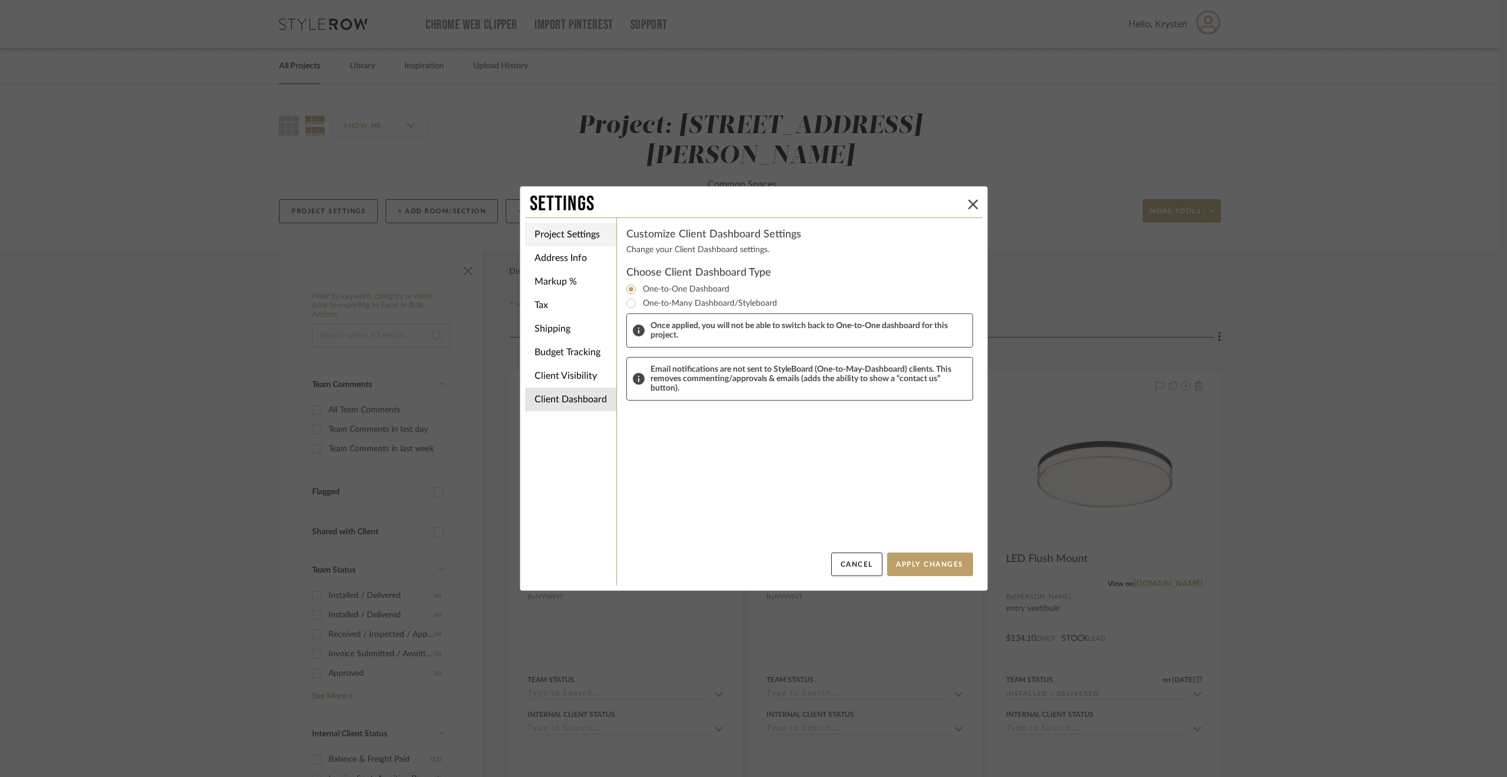
click at [571, 236] on li "Project Settings" at bounding box center [570, 235] width 91 height 24
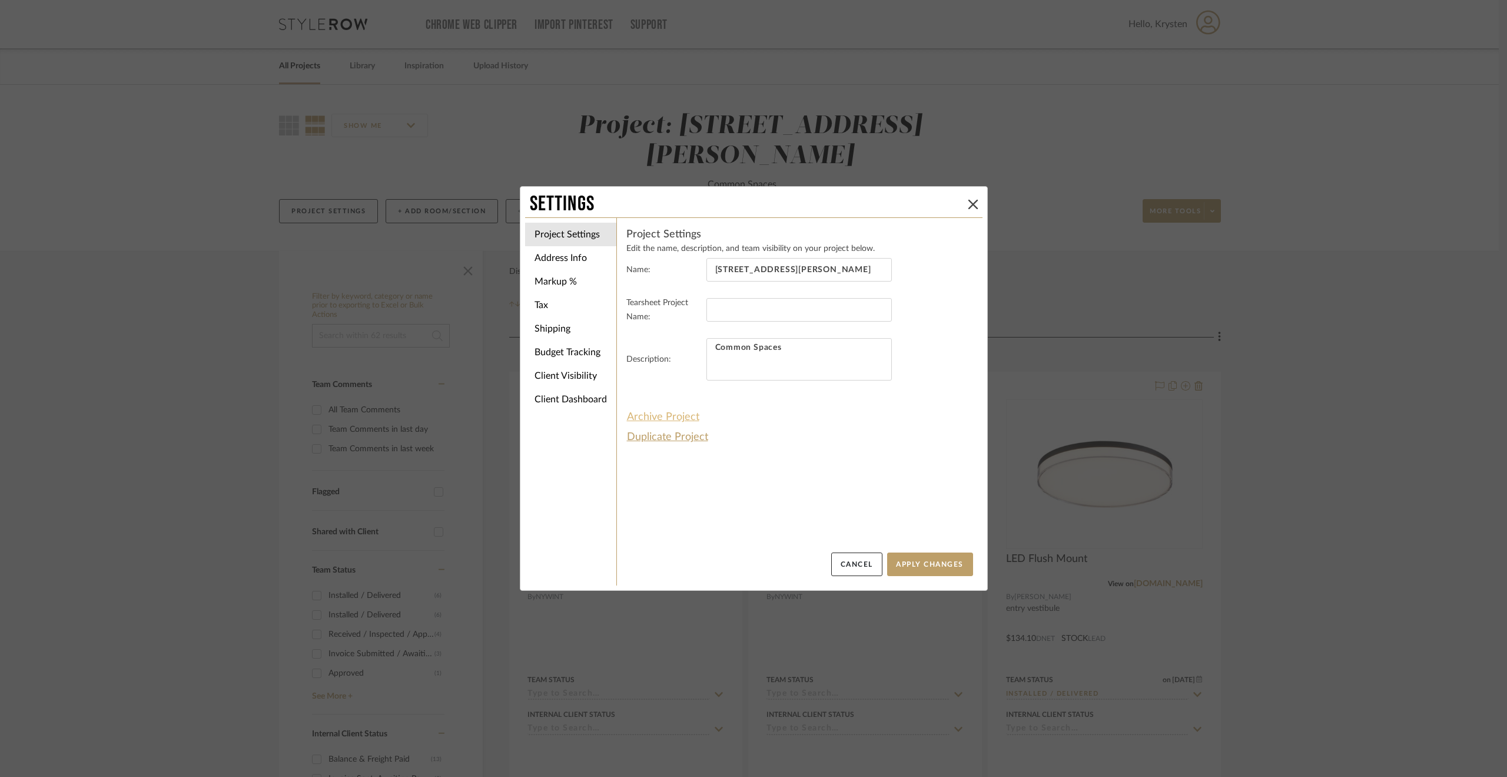
click at [668, 417] on button "Archive Project" at bounding box center [664, 417] width 74 height 20
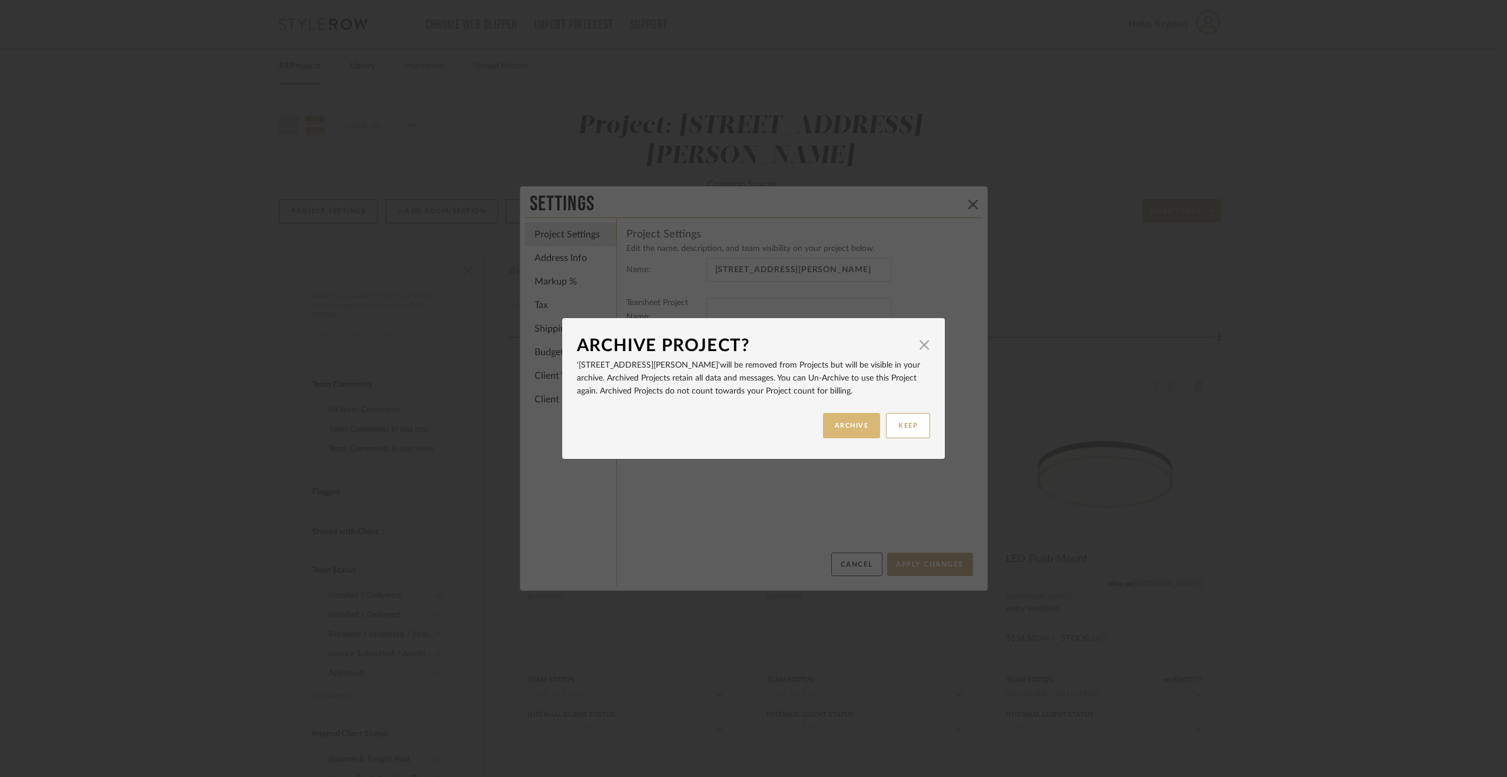
click at [838, 433] on button "ARCHIVE" at bounding box center [852, 425] width 58 height 25
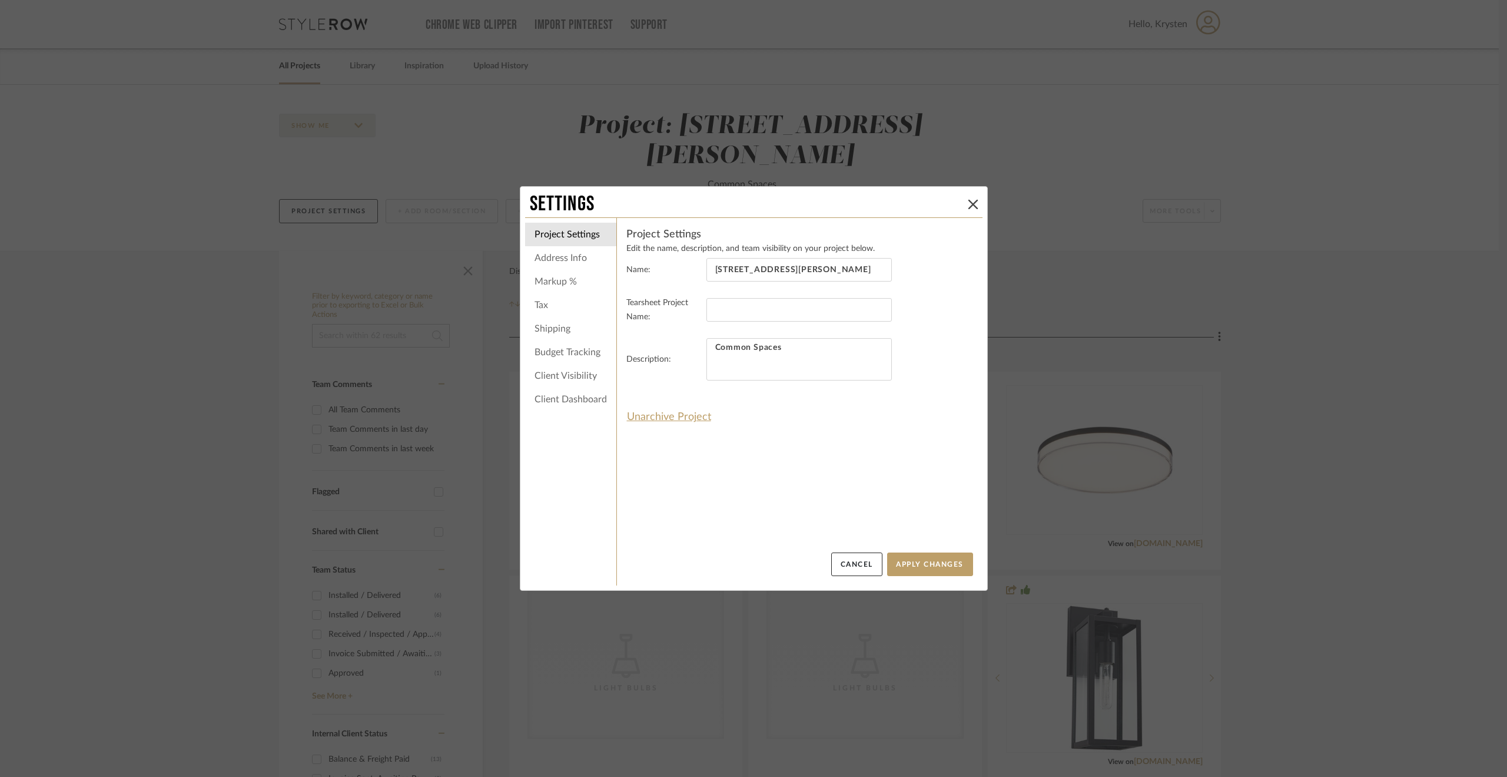
click at [1411, 399] on div "Settings Project Settings Address Info Markup % Tax Shipping Budget Tracking Cl…" at bounding box center [753, 388] width 1507 height 777
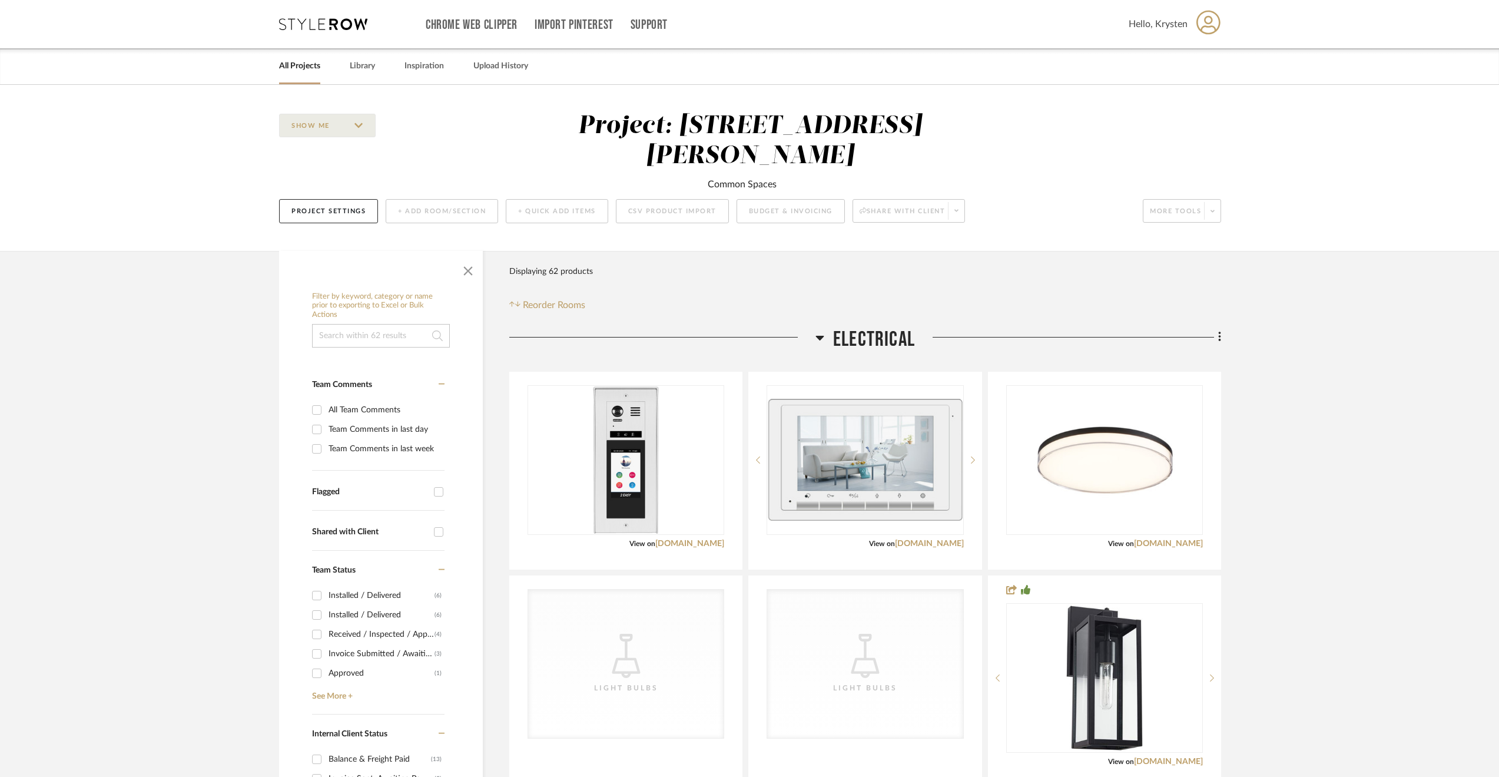
click at [305, 71] on link "All Projects" at bounding box center [299, 66] width 41 height 16
